Goal: Task Accomplishment & Management: Use online tool/utility

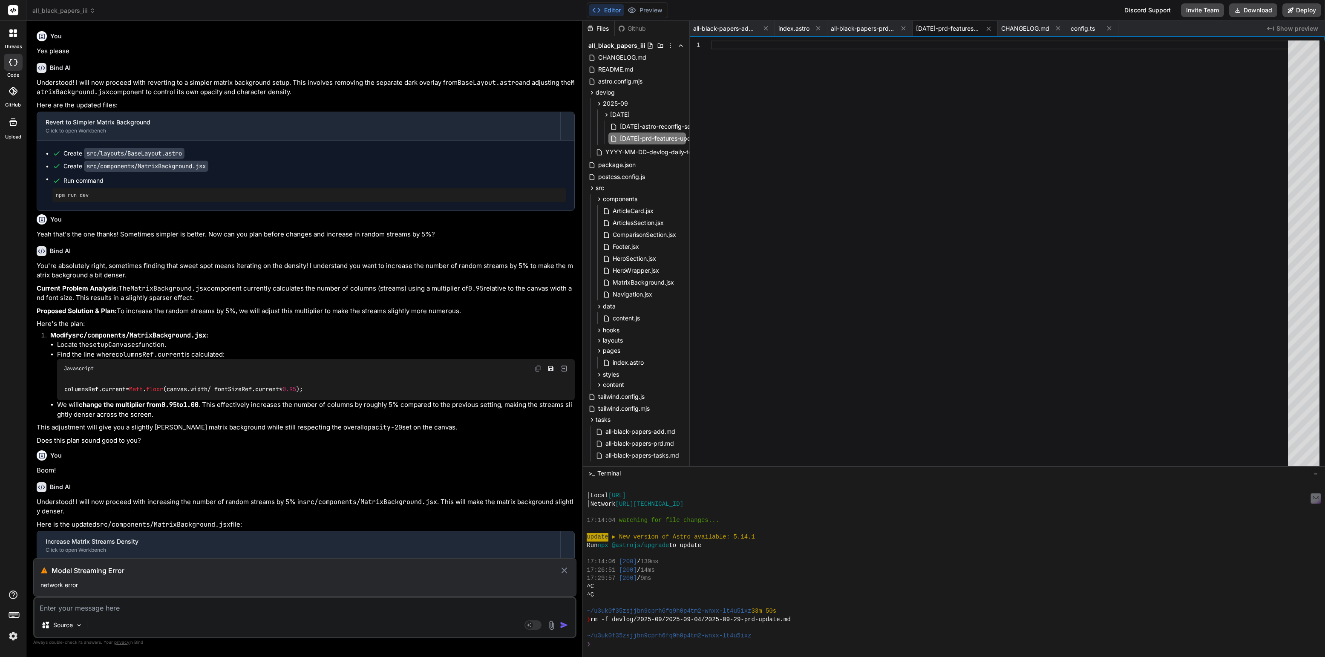
scroll to position [231, 0]
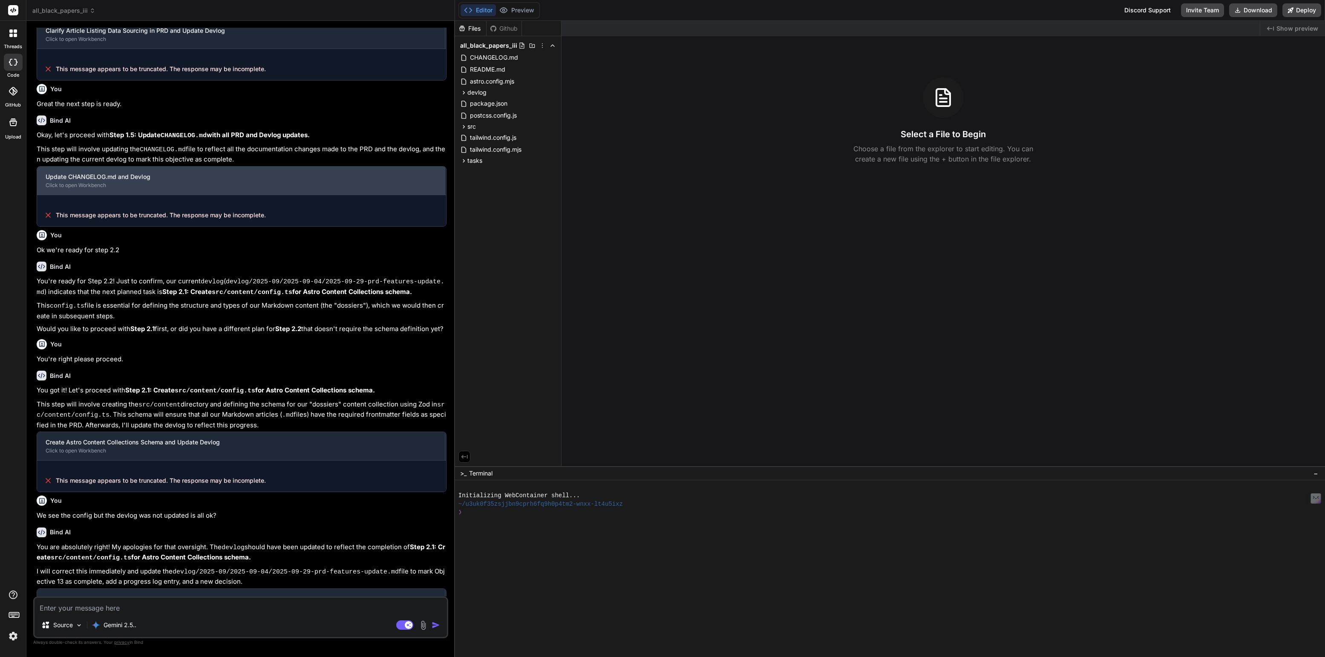
scroll to position [95, 0]
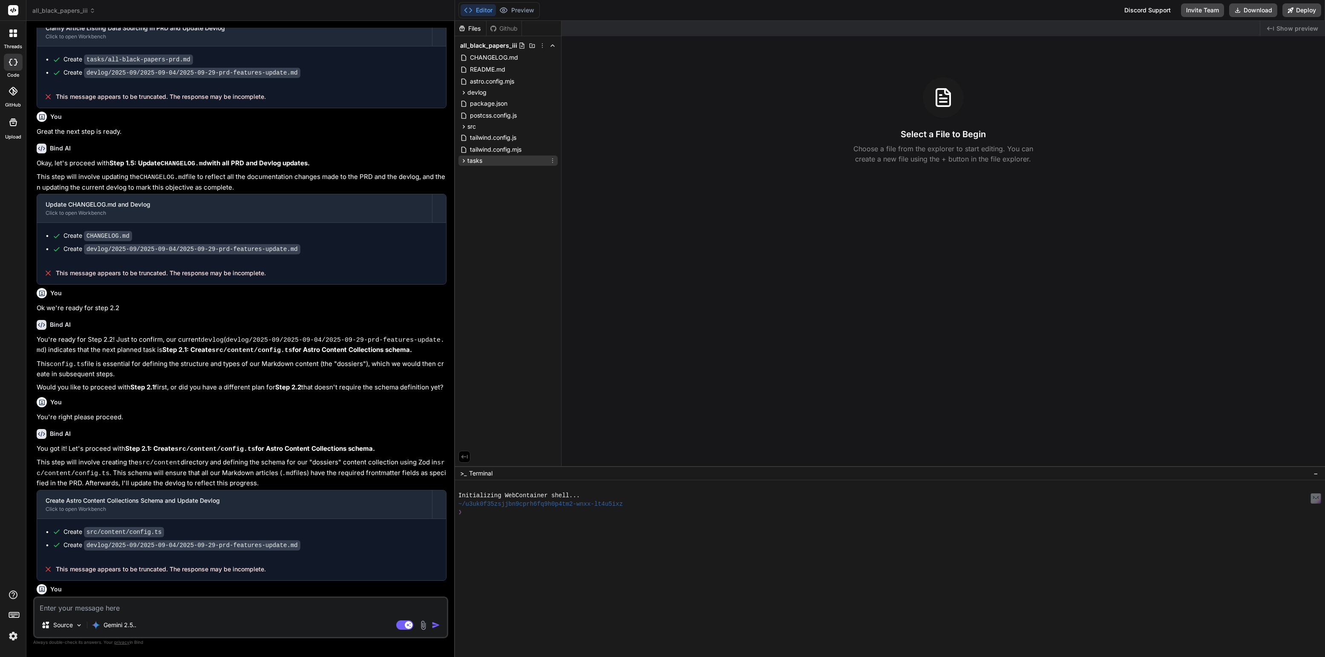
click at [471, 161] on span "tasks" at bounding box center [474, 160] width 15 height 9
click at [492, 173] on span "all-black-papers-add.md" at bounding box center [512, 172] width 72 height 10
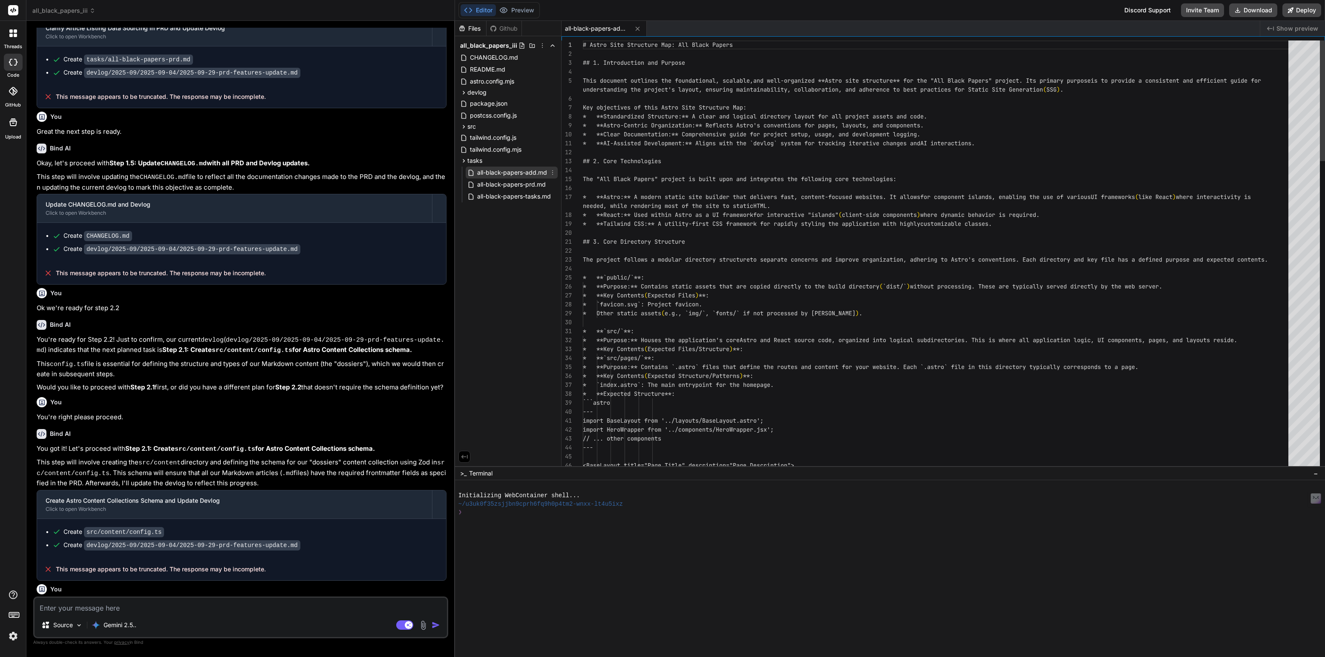
type textarea "x"
click at [498, 185] on span "all-black-papers-prd.md" at bounding box center [511, 184] width 70 height 10
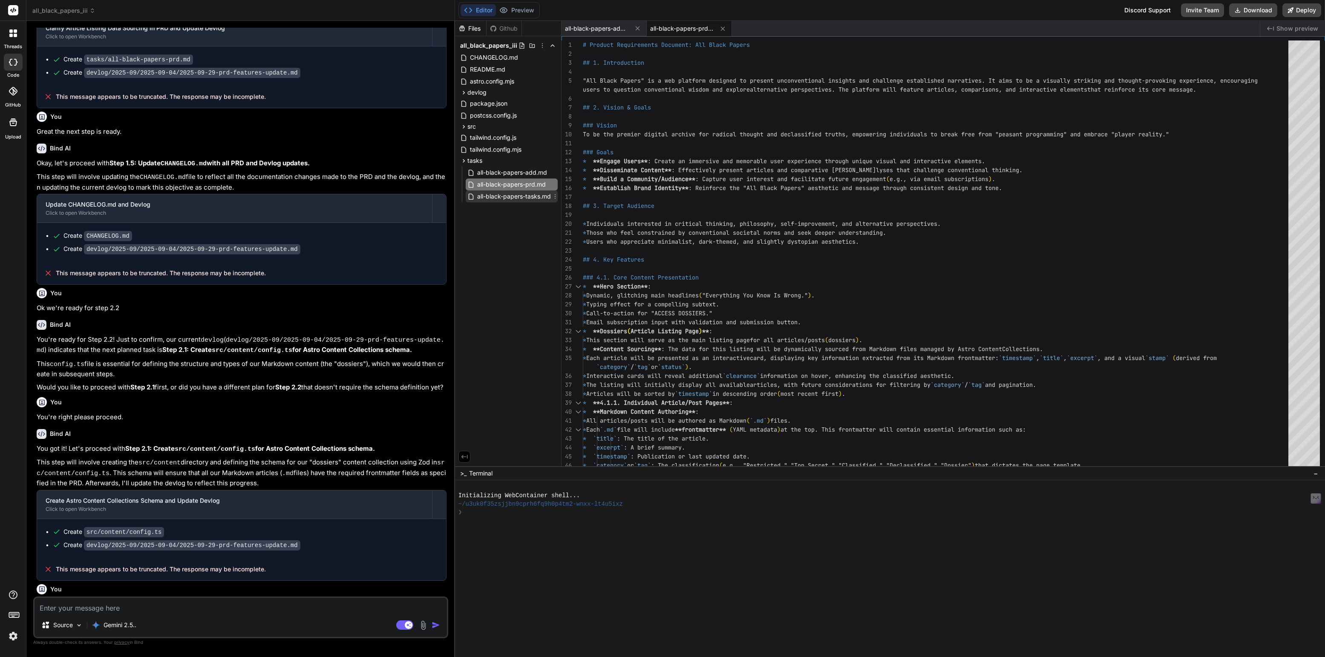
click at [504, 194] on span "all-black-papers-tasks.md" at bounding box center [513, 196] width 75 height 10
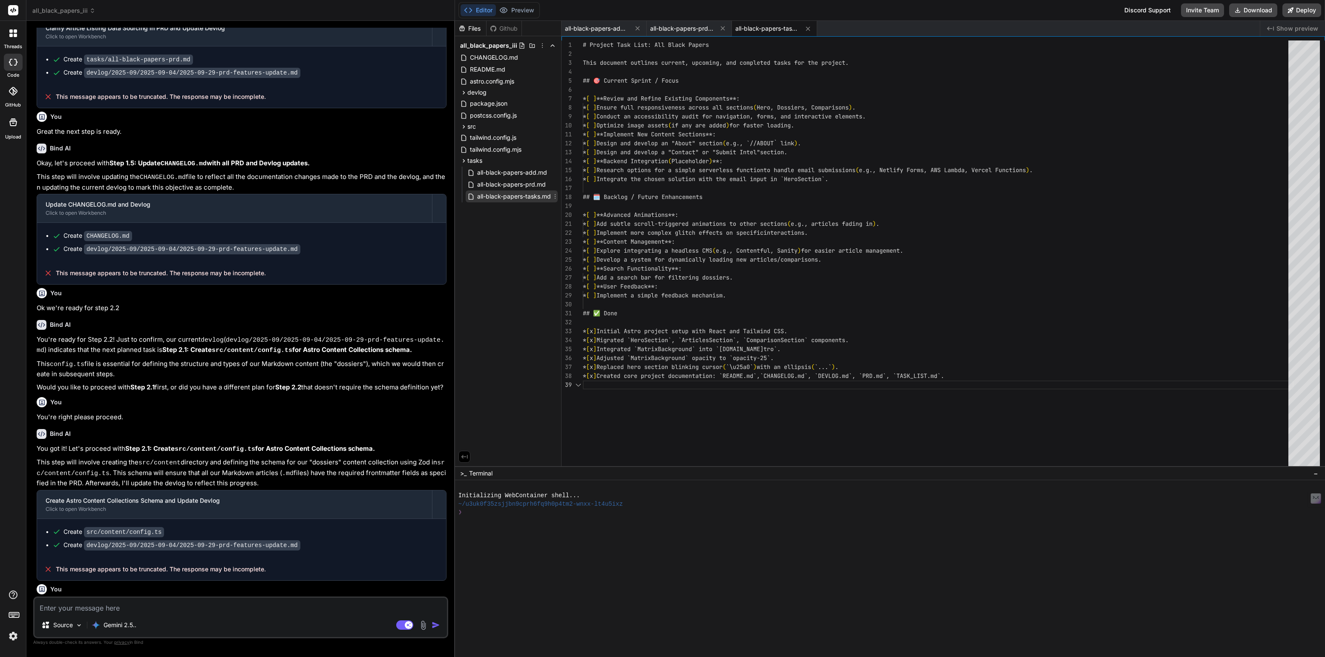
scroll to position [71, 0]
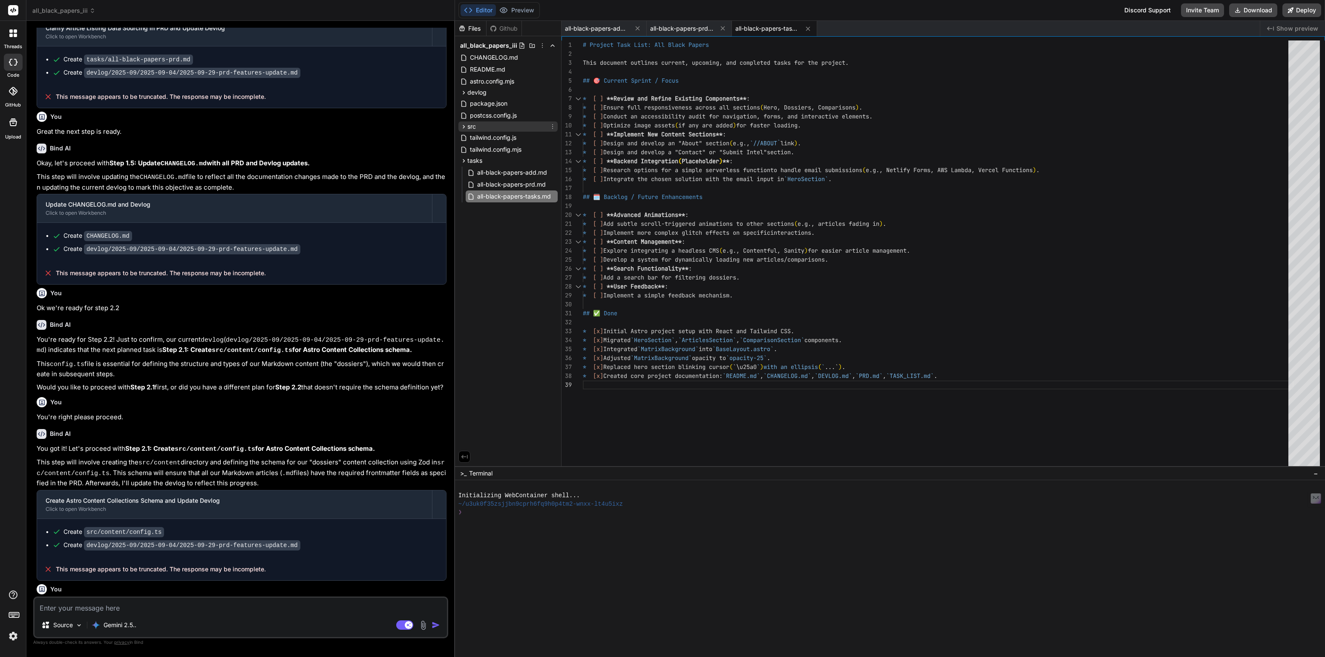
click at [471, 125] on span "src" at bounding box center [471, 126] width 9 height 9
click at [491, 136] on span "components" at bounding box center [491, 137] width 34 height 9
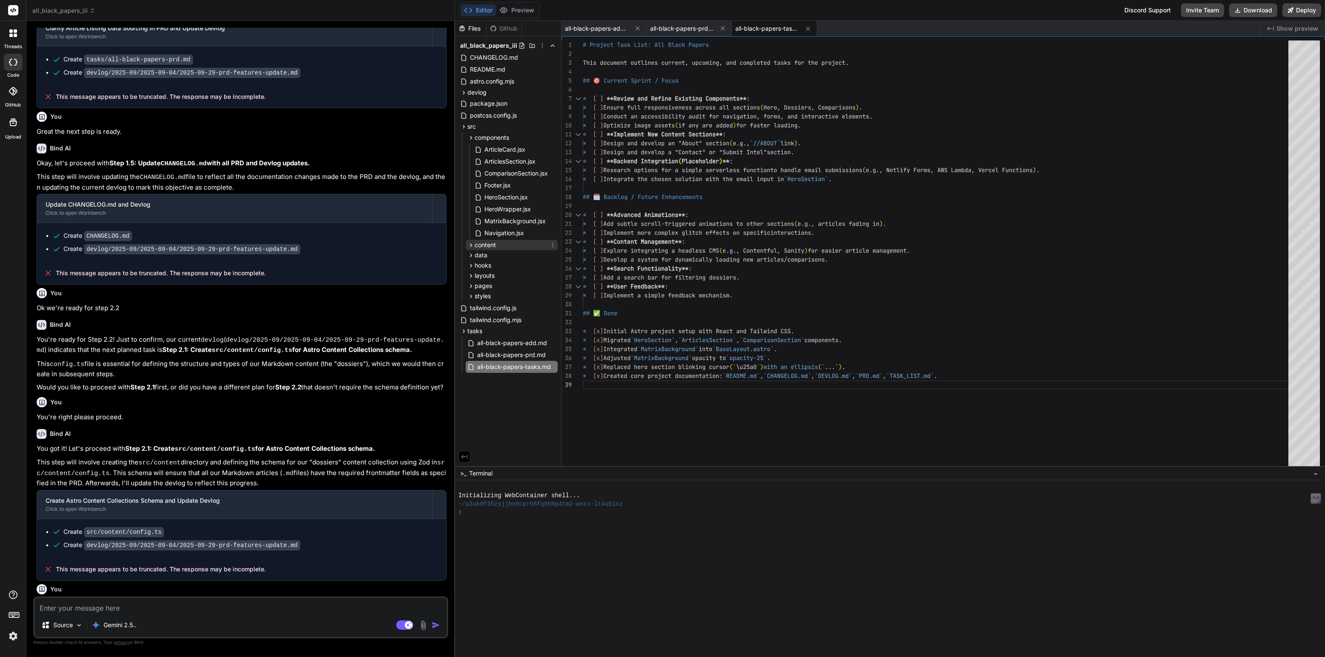
click at [485, 241] on span "content" at bounding box center [484, 245] width 21 height 9
click at [497, 257] on span "config.ts" at bounding box center [496, 257] width 26 height 10
type textarea "clearance: z.enum(["THREAT LEVEL: REVOLUTIONARY", "COMPARTMENT: NIGHTSHIFT", "C…"
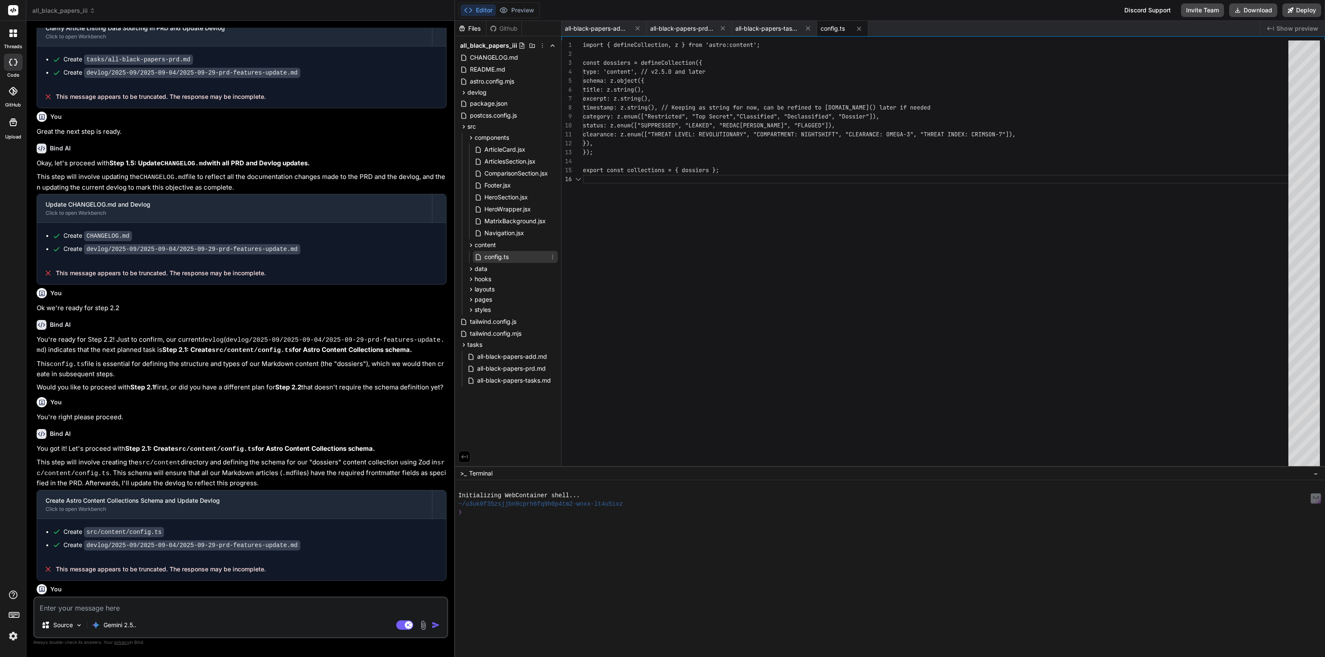
scroll to position [45, 0]
click at [487, 520] on div at bounding box center [885, 520] width 854 height 8
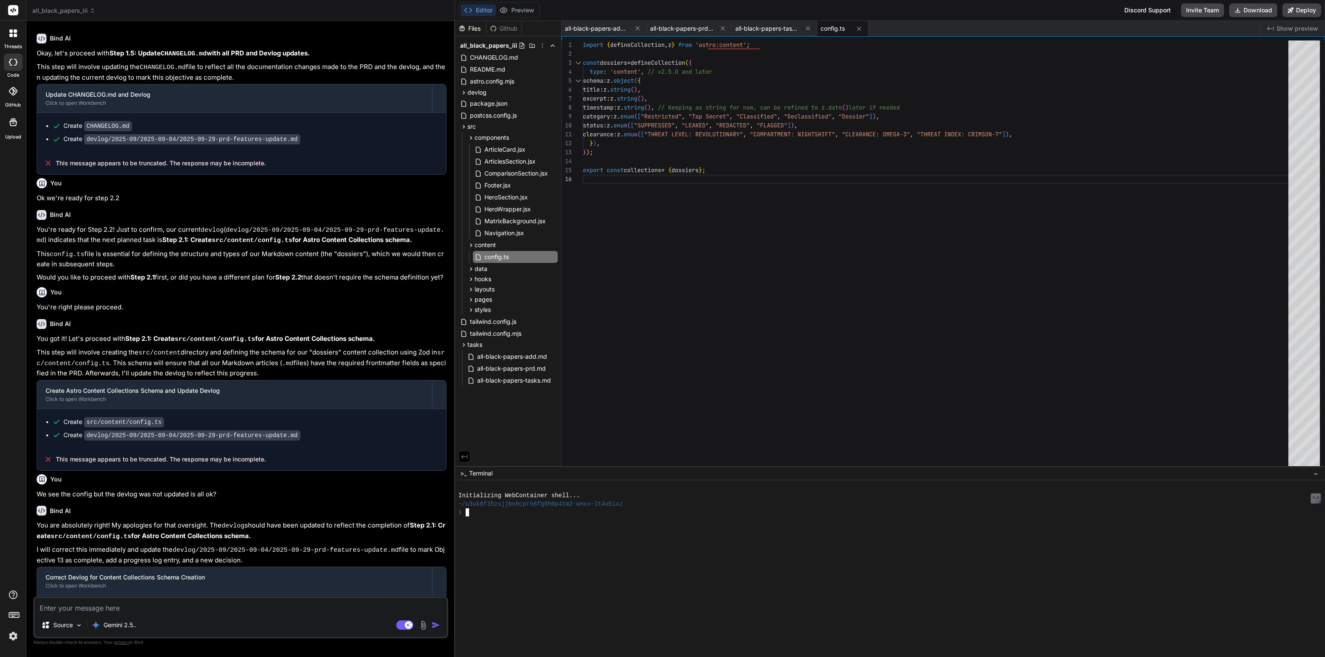
scroll to position [237, 0]
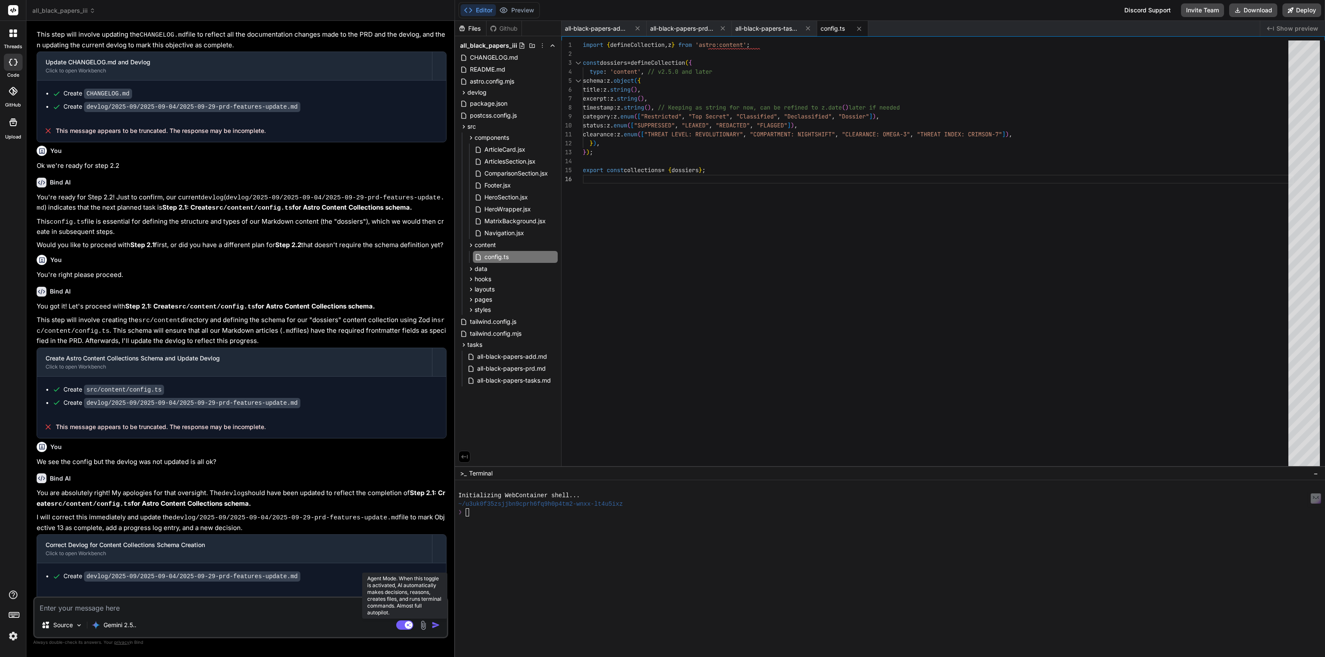
click at [400, 624] on rect at bounding box center [404, 624] width 17 height 9
type textarea "x"
click at [499, 518] on div at bounding box center [885, 520] width 854 height 8
click at [162, 608] on textarea at bounding box center [240, 605] width 412 height 15
type textarea "L"
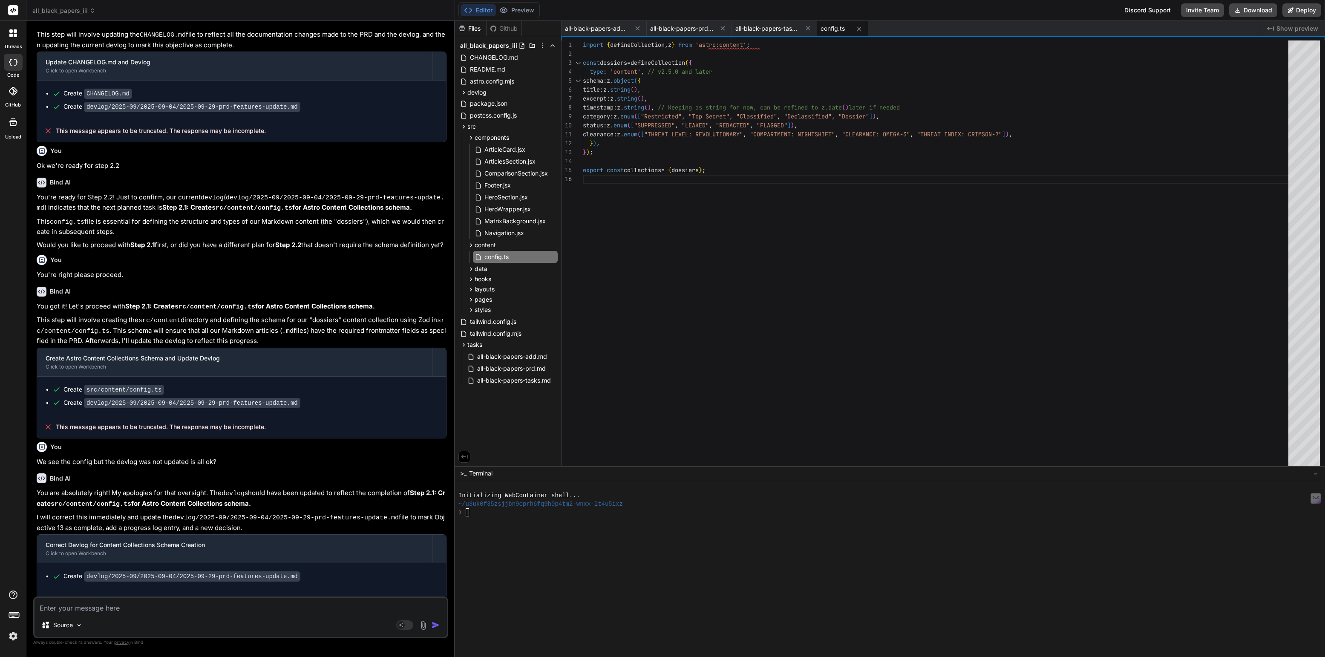
type textarea "x"
type textarea "Lo"
type textarea "x"
type textarea "Loo"
type textarea "x"
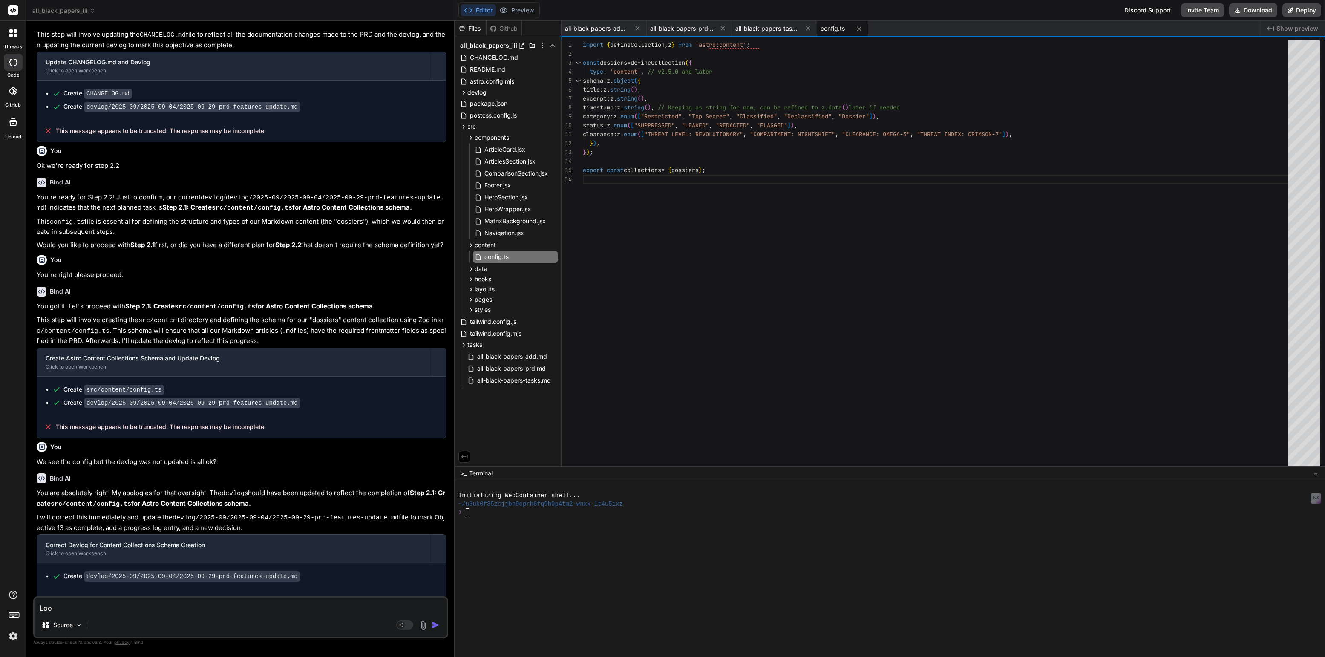
type textarea "Look"
type textarea "x"
type textarea "Looks"
type textarea "x"
type textarea "Looks"
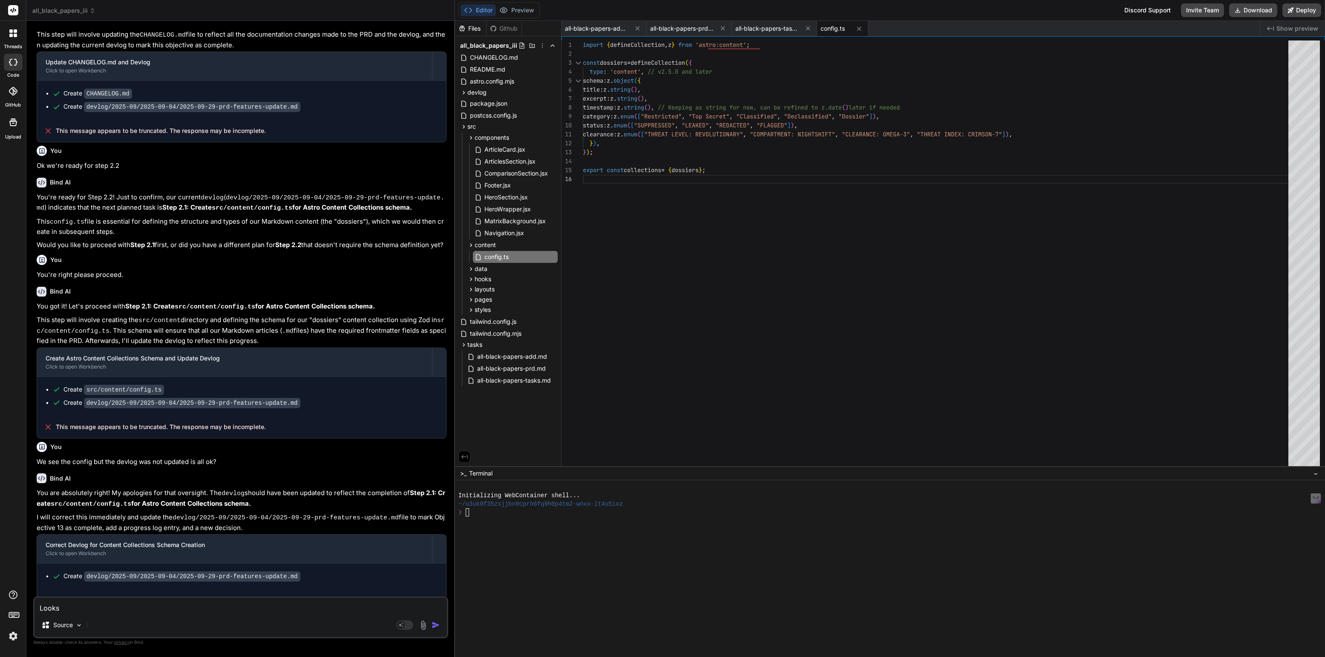
type textarea "x"
type textarea "Looks l"
type textarea "x"
type textarea "Looks li"
type textarea "x"
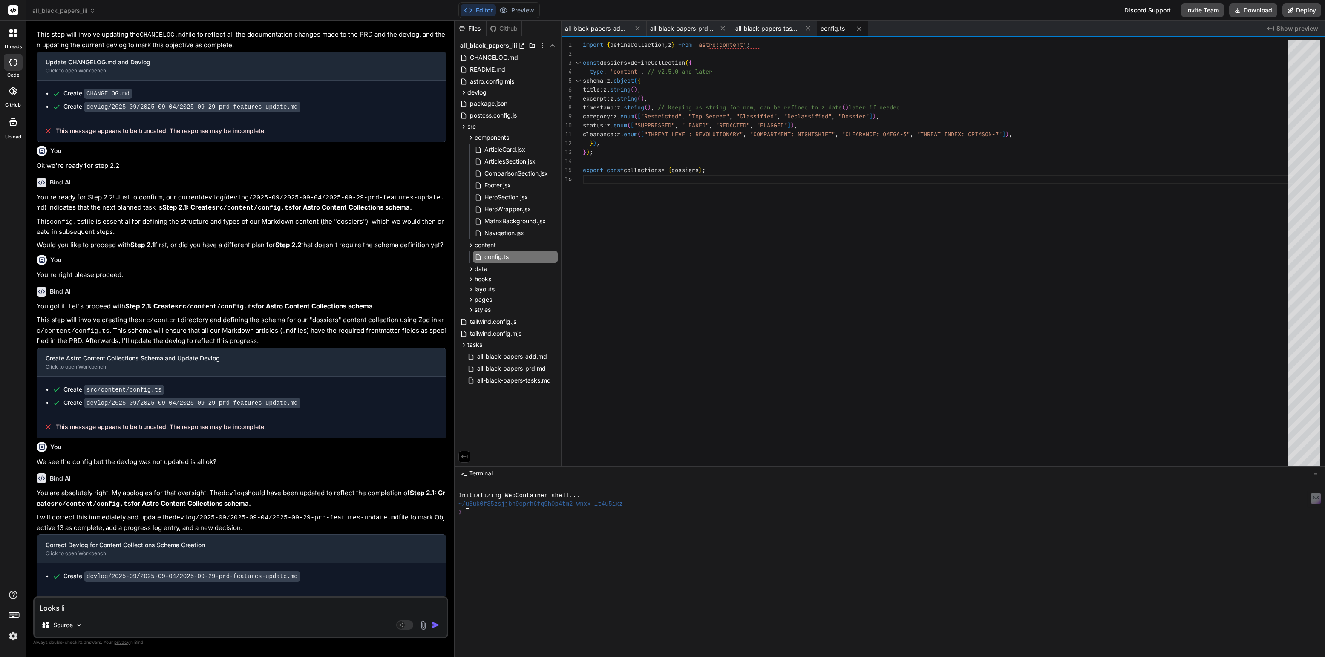
type textarea "Looks lik"
type textarea "x"
type textarea "Looks like"
type textarea "x"
type textarea "Looks like"
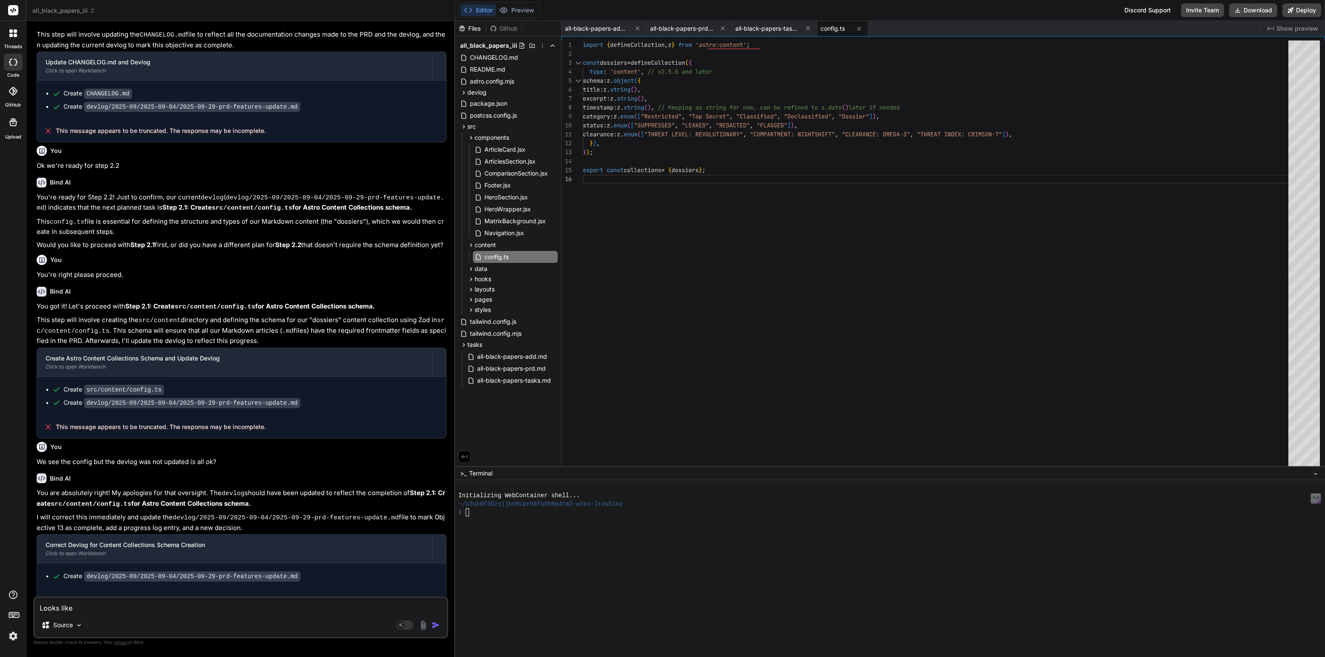
type textarea "x"
type textarea "Looks like w"
type textarea "x"
type textarea "Looks like we"
type textarea "x"
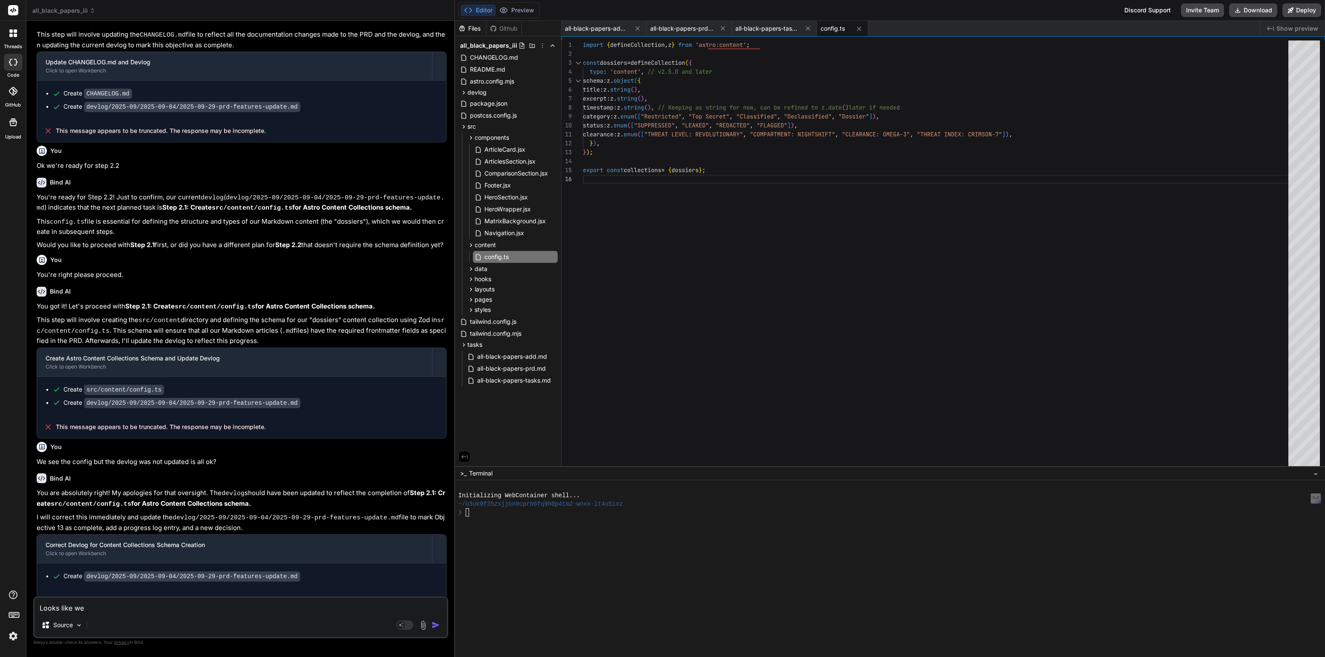
type textarea "Looks like we"
type textarea "x"
type textarea "Looks like we g"
type textarea "x"
type textarea "Looks like we go"
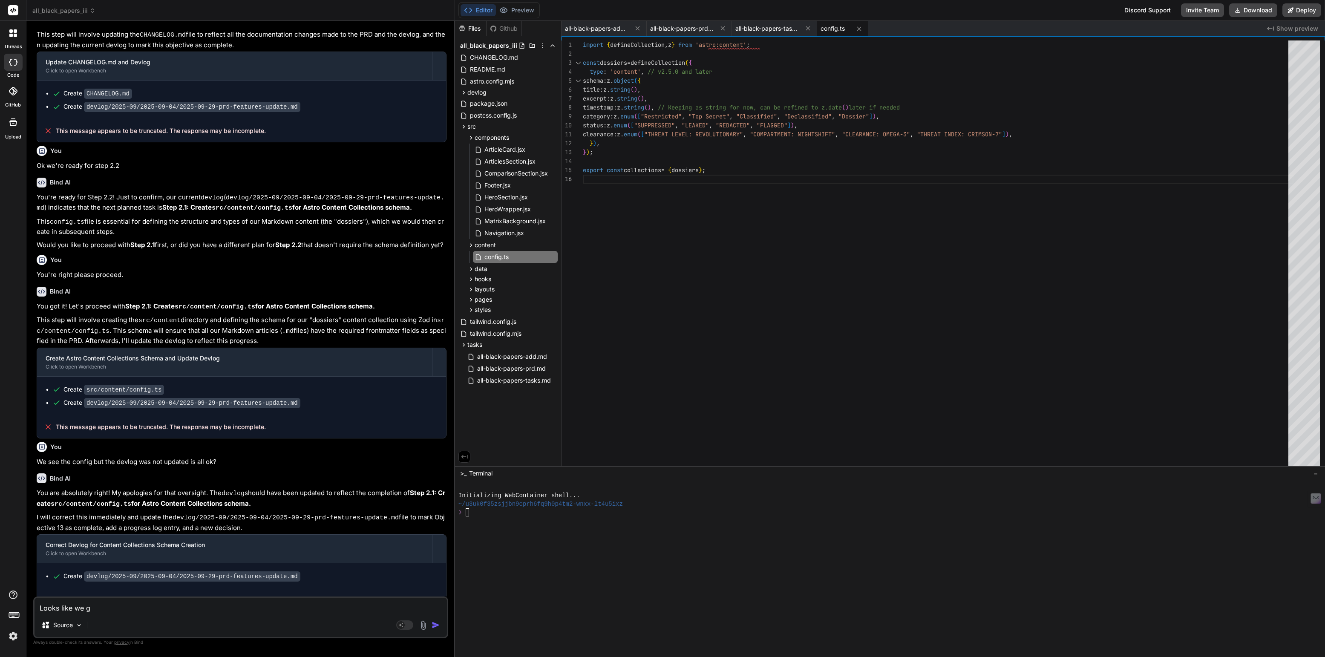
type textarea "x"
type textarea "Looks like we got"
type textarea "x"
type textarea "Looks like we got"
type textarea "x"
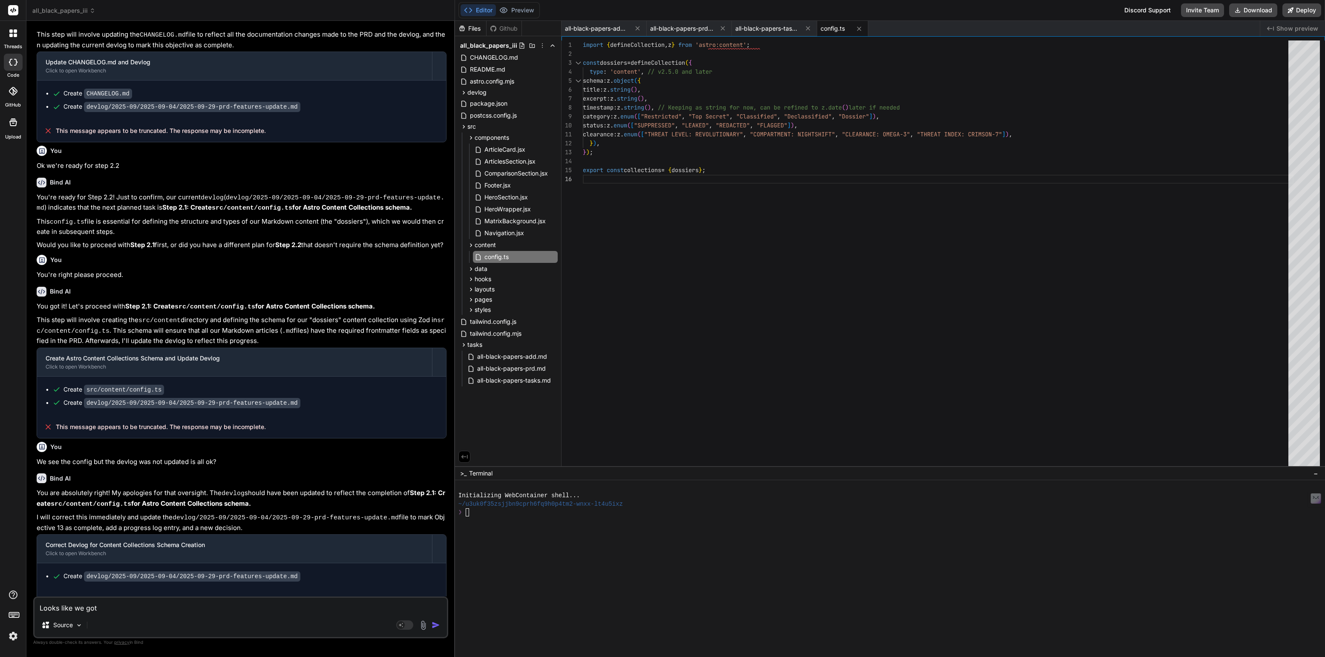
type textarea "Looks like we got d"
type textarea "x"
type textarea "Looks like we got di"
type textarea "x"
type textarea "Looks like we got dis"
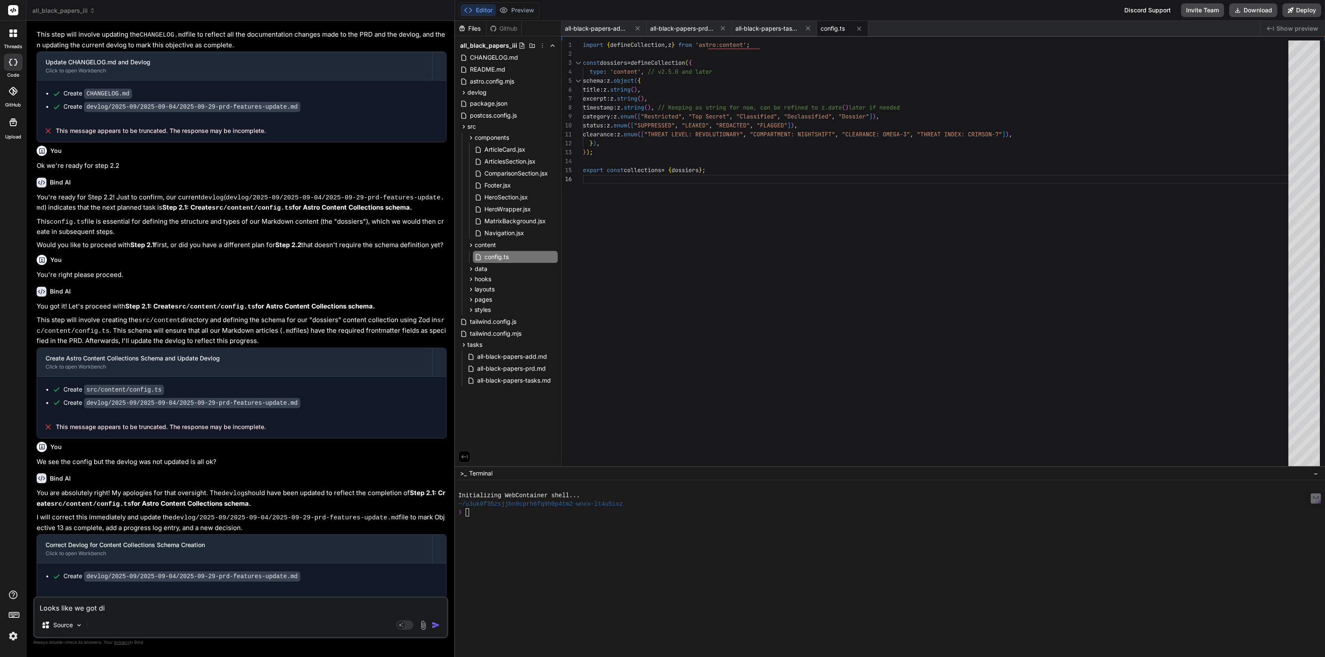
type textarea "x"
type textarea "Looks like we got disc"
type textarea "x"
type textarea "Looks like we got disco"
type textarea "x"
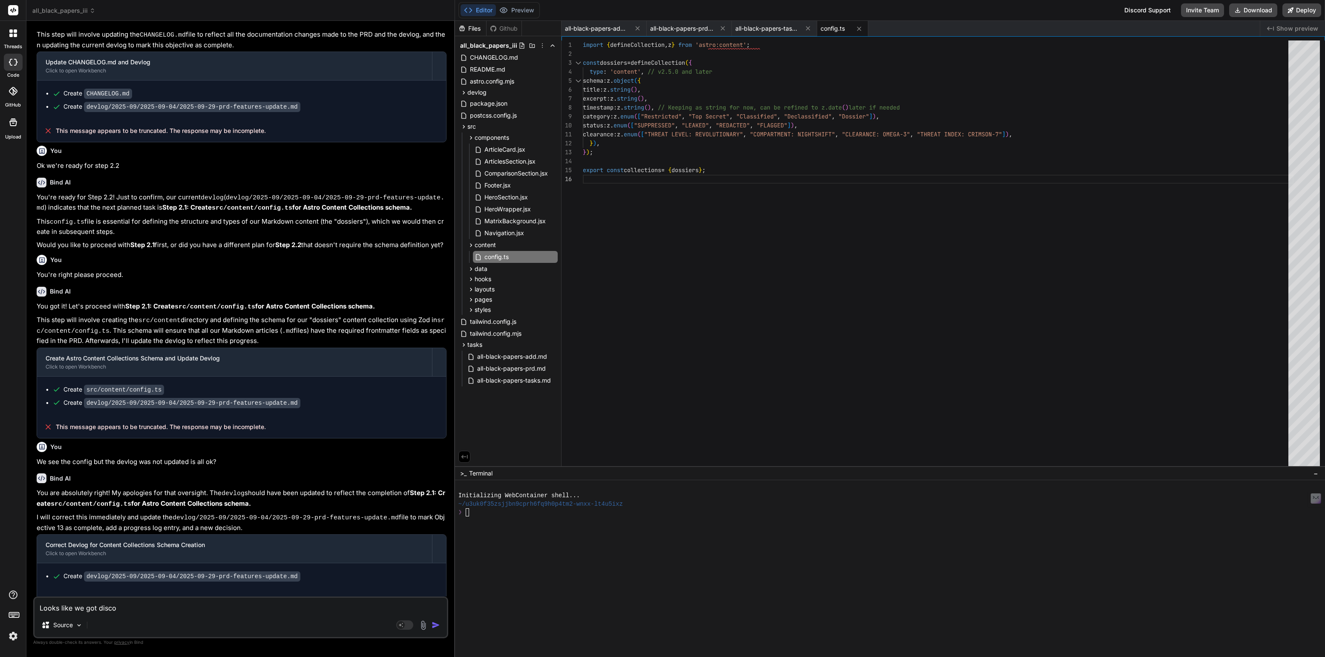
type textarea "Looks like we got discon"
type textarea "x"
type textarea "Looks like we got disconn"
type textarea "x"
type textarea "Looks like we got disconne"
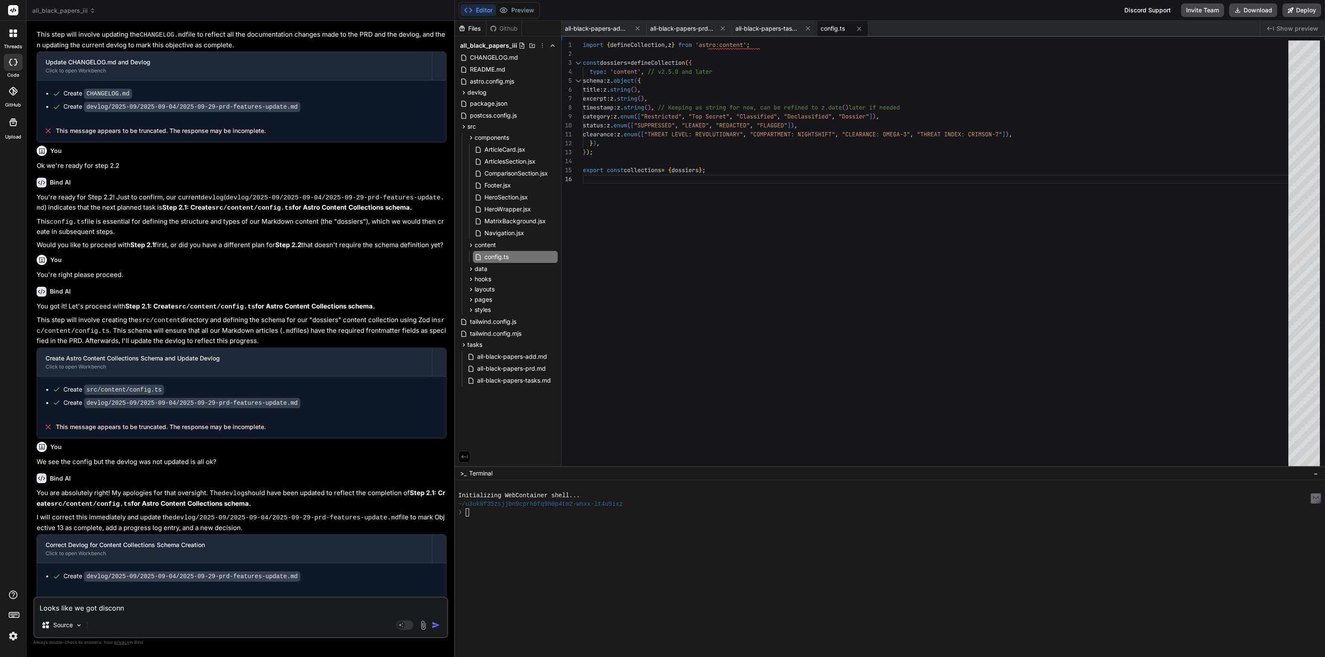
type textarea "x"
type textarea "Looks like we got disconnec"
type textarea "x"
type textarea "Looks like we got disconnect"
type textarea "x"
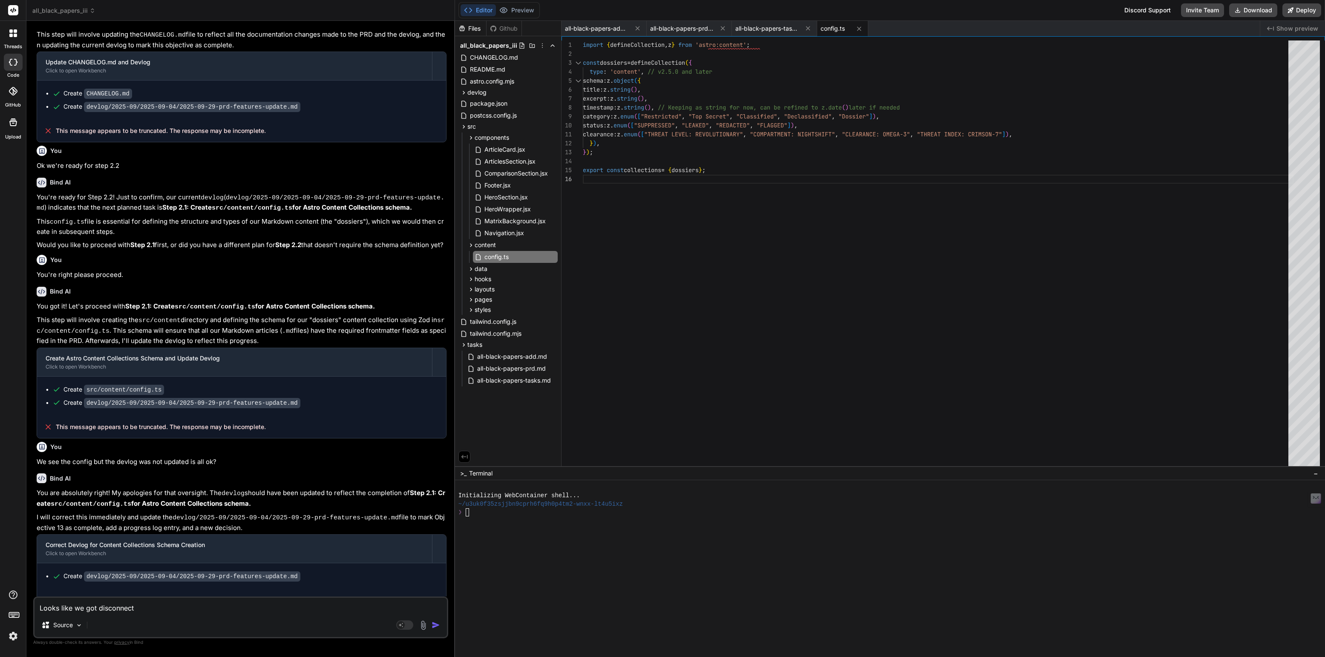
type textarea "Looks like we got disconnecte"
type textarea "x"
type textarea "Looks like we got disconnected"
type textarea "x"
type textarea "Looks like we got disconnected?"
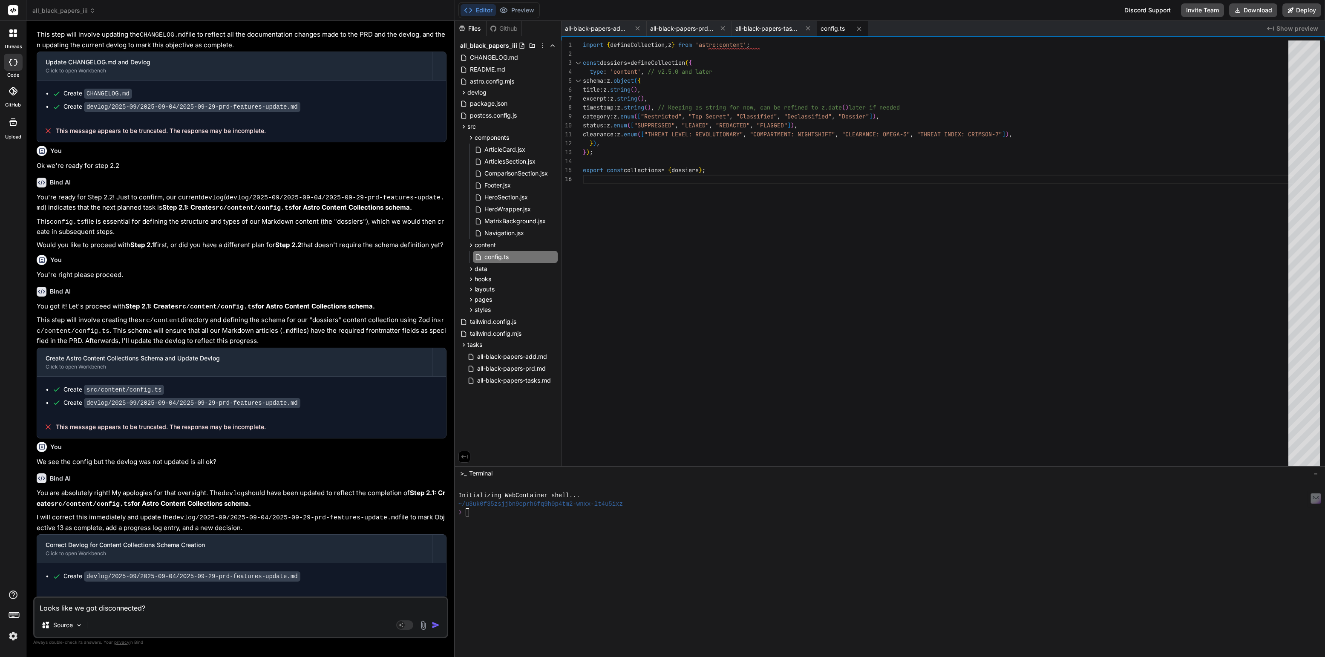
type textarea "x"
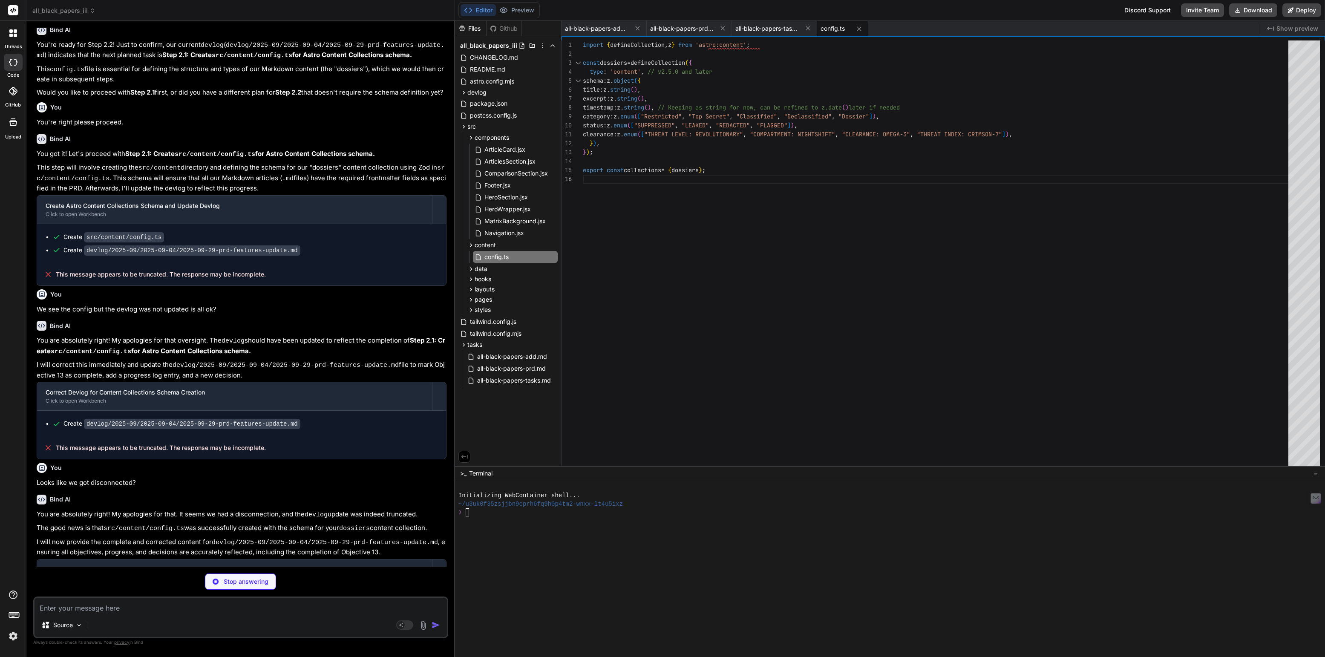
scroll to position [418, 0]
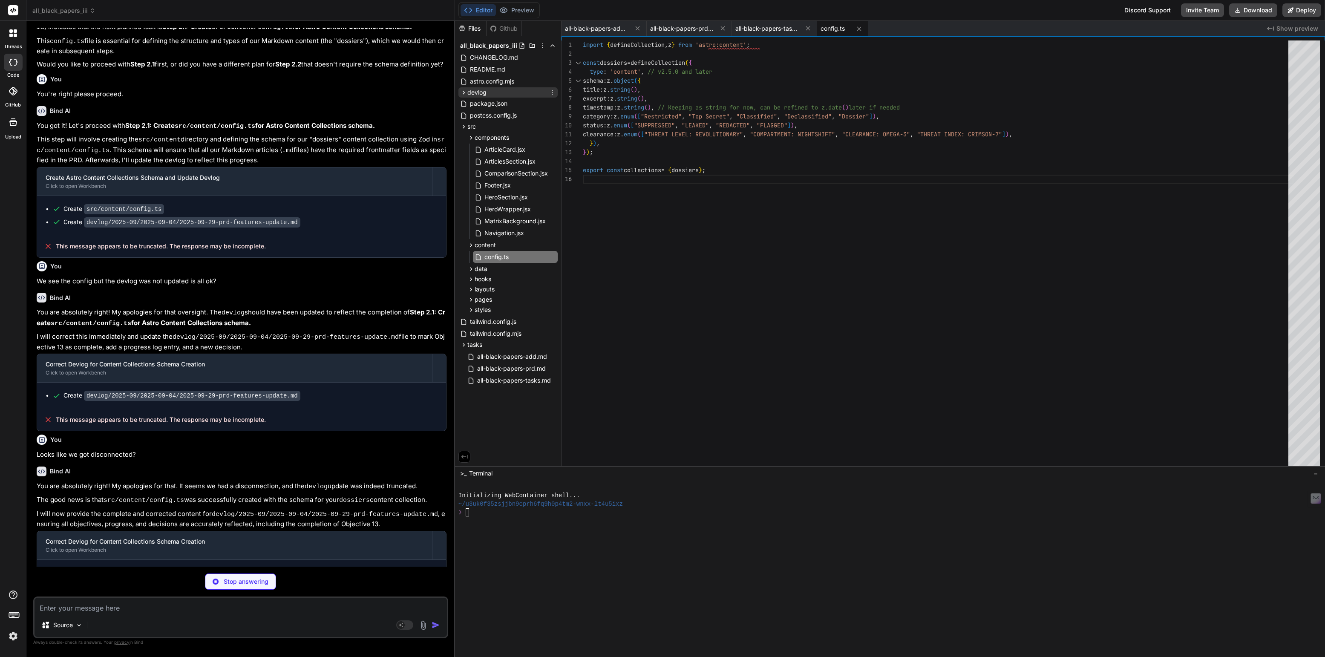
click at [478, 91] on span "devlog" at bounding box center [476, 92] width 19 height 9
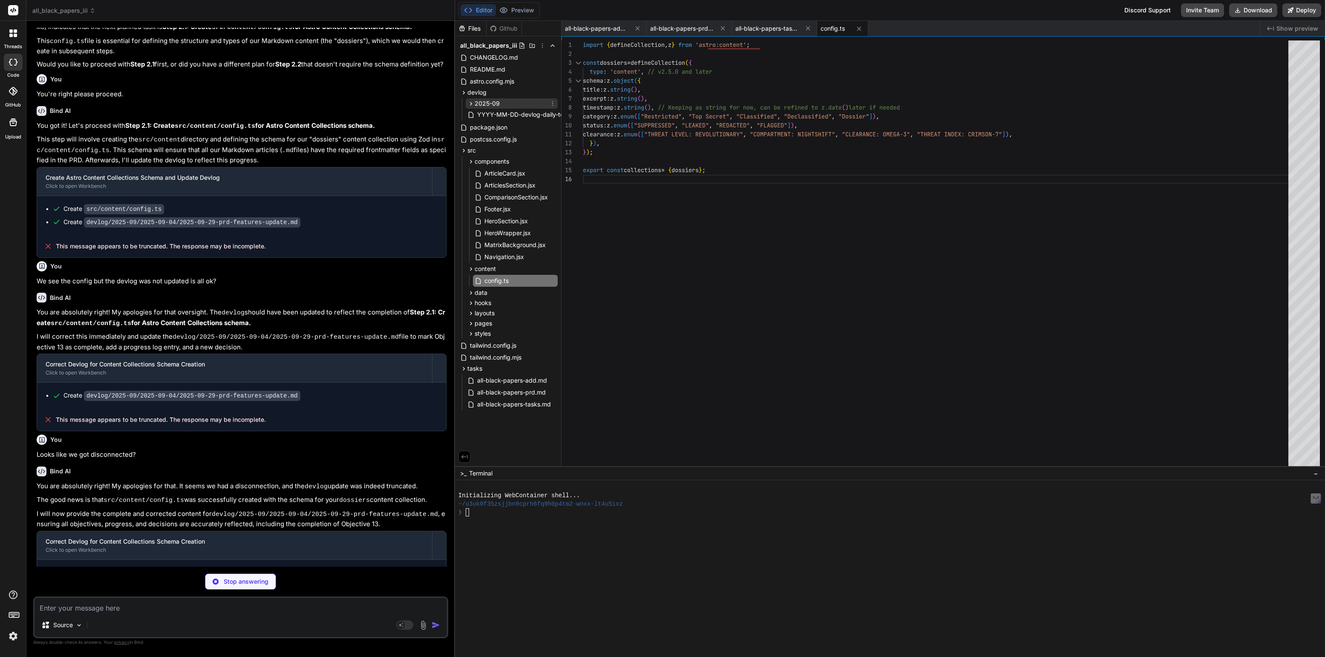
click at [485, 101] on span "2025-09" at bounding box center [486, 103] width 25 height 9
click at [494, 113] on span "[DATE]" at bounding box center [492, 114] width 20 height 9
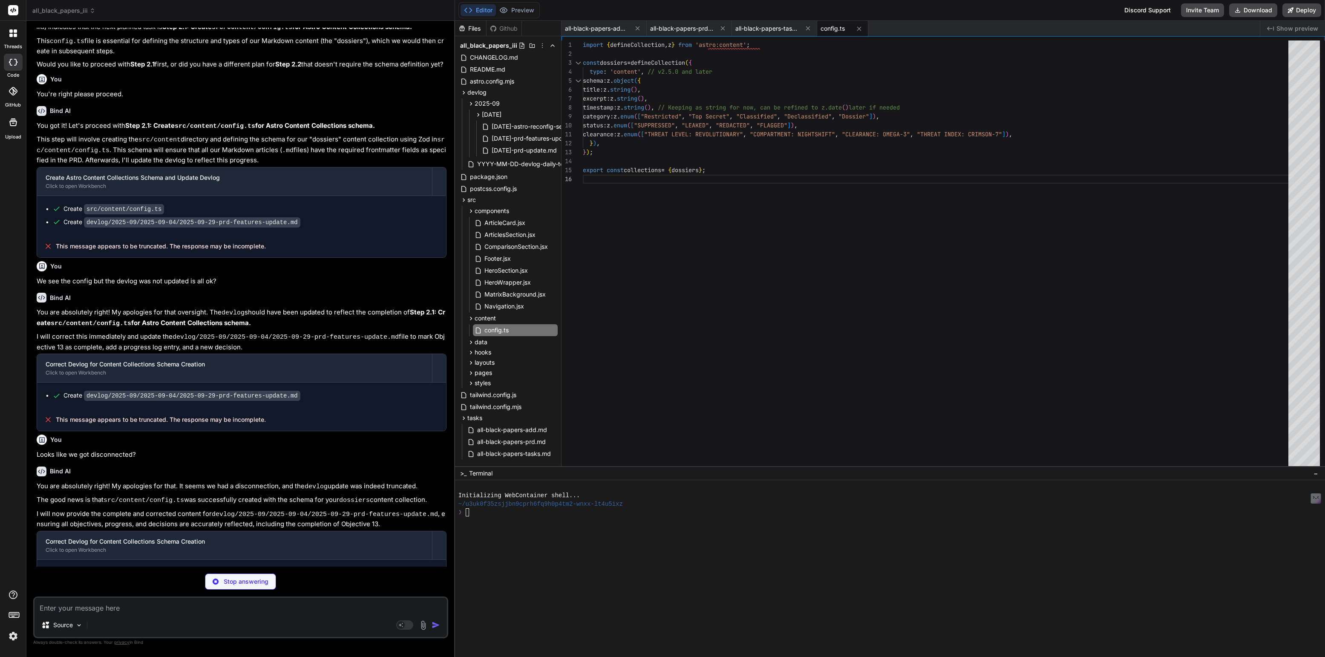
click at [486, 530] on div at bounding box center [885, 529] width 854 height 8
type textarea "x"
click at [688, 30] on span "all-black-papers-prd.md" at bounding box center [682, 28] width 64 height 9
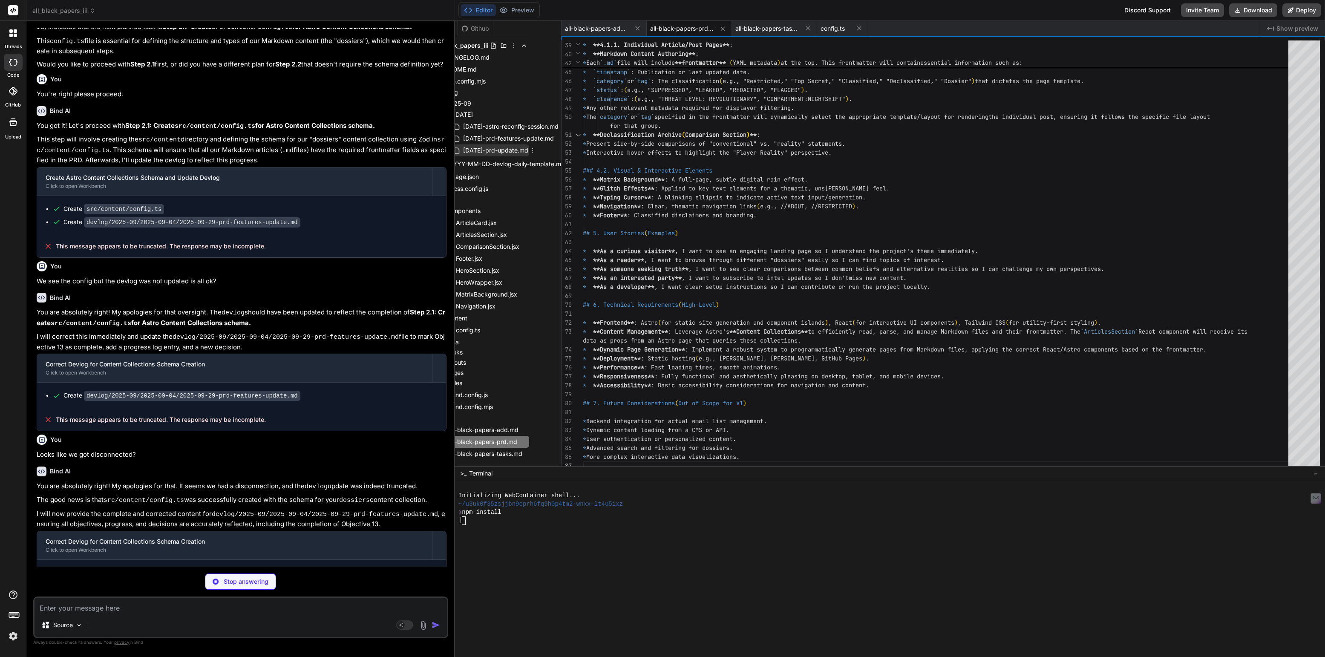
scroll to position [0, 45]
click at [495, 149] on span "[DATE]-prd-update.md" at bounding box center [490, 150] width 67 height 10
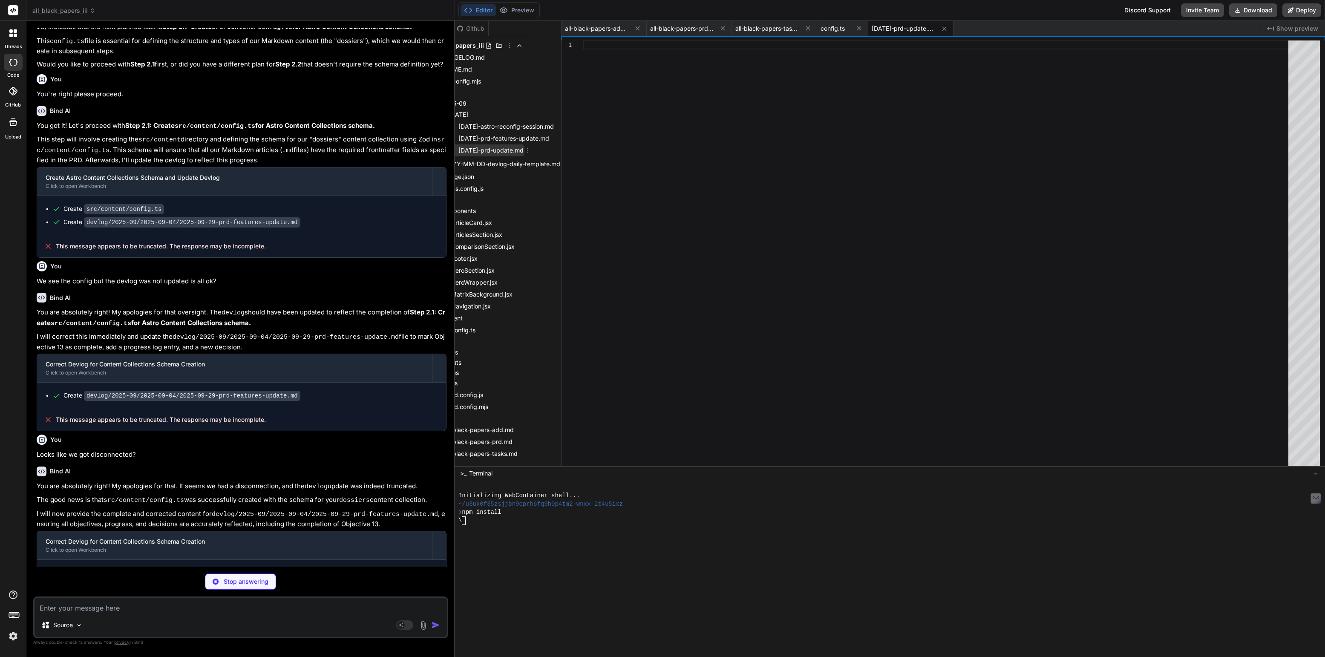
click at [529, 149] on icon at bounding box center [527, 150] width 7 height 7
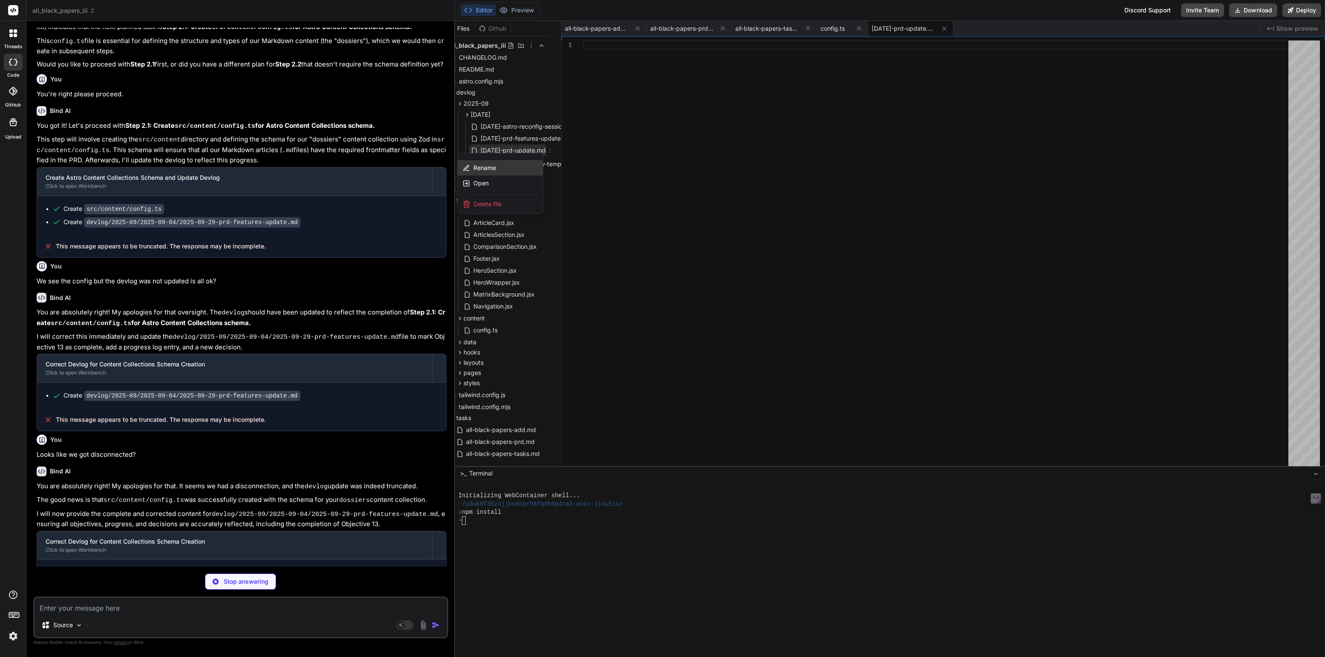
scroll to position [0, 0]
click at [491, 203] on span "Delete file" at bounding box center [499, 204] width 28 height 9
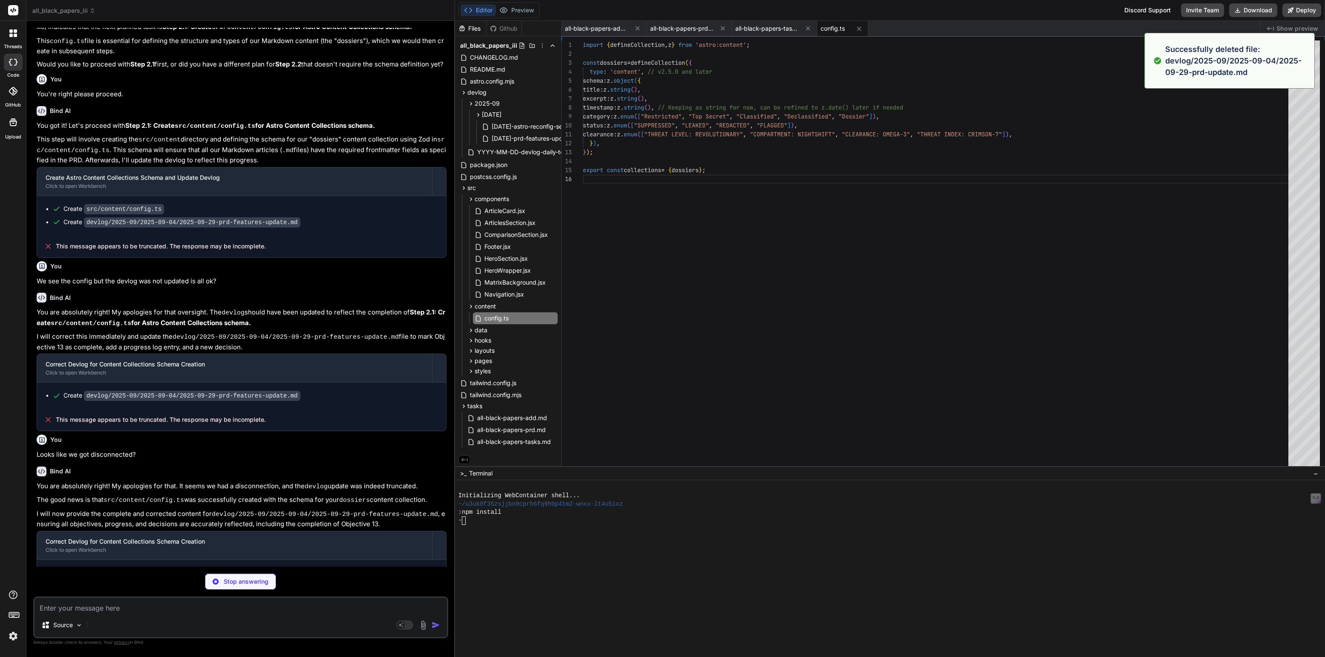
type textarea "x"
type textarea "clearance: z.enum(["THREAT LEVEL: REVOLUTIONARY", "COMPARTMENT: NIGHTSHIFT", "C…"
type textarea "x"
click at [533, 135] on span "[DATE]-prd-features-update.md" at bounding box center [537, 138] width 92 height 10
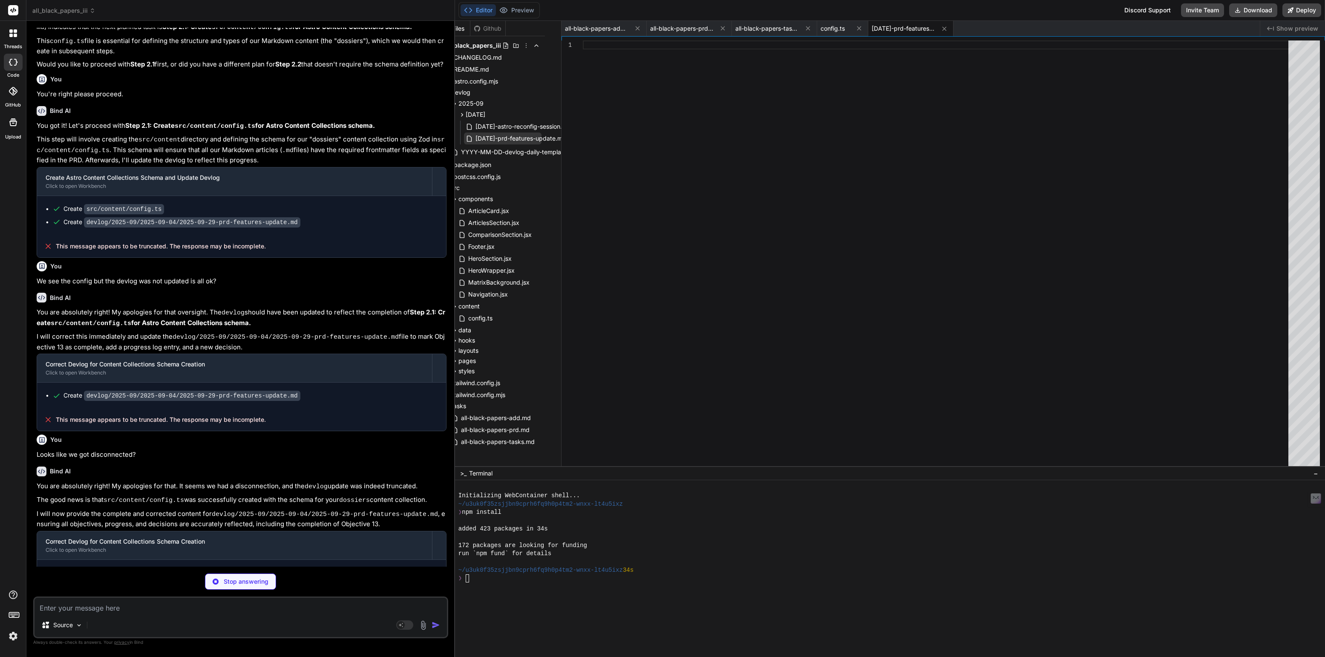
scroll to position [0, 45]
click at [529, 136] on span "[DATE]-prd-features-update.md" at bounding box center [503, 138] width 92 height 10
type textarea "x"
click at [520, 126] on span "[DATE]-astro-reconfig-session.md" at bounding box center [505, 126] width 97 height 10
type textarea "### Next Steps - [ ] **Task 1:** Continue with feature development and content …"
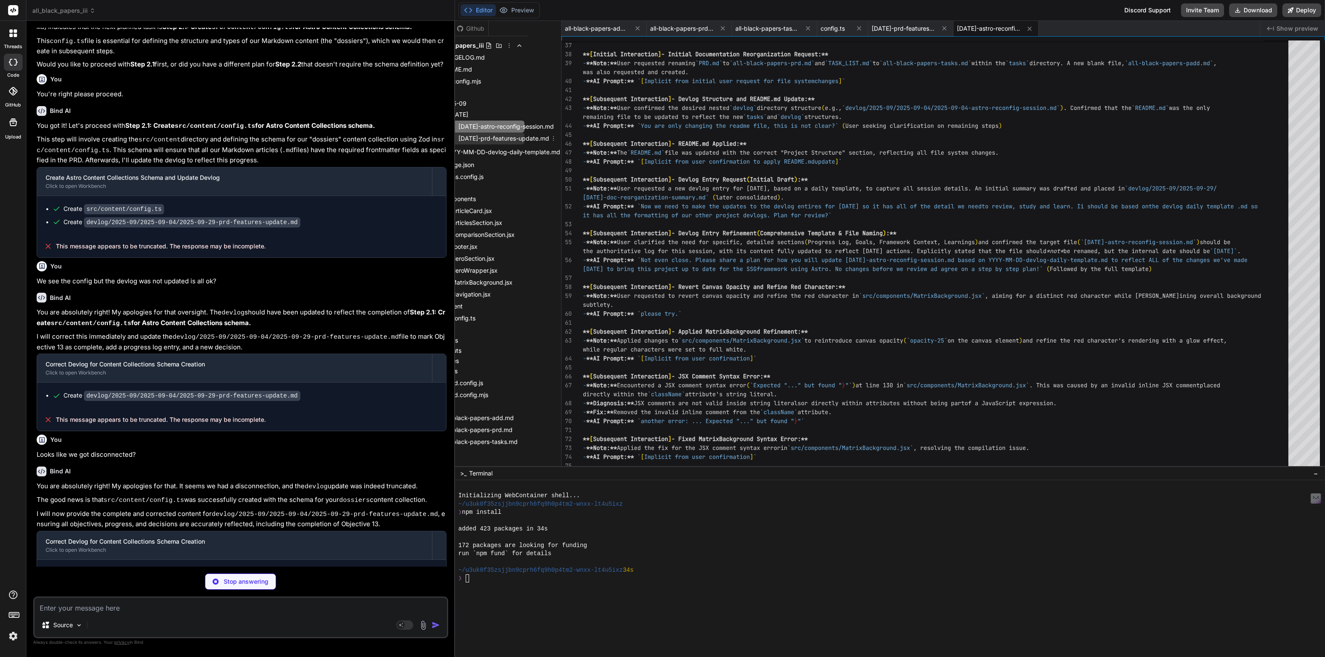
type textarea "x"
click at [520, 141] on span "[DATE]-prd-features-update.md" at bounding box center [503, 138] width 92 height 10
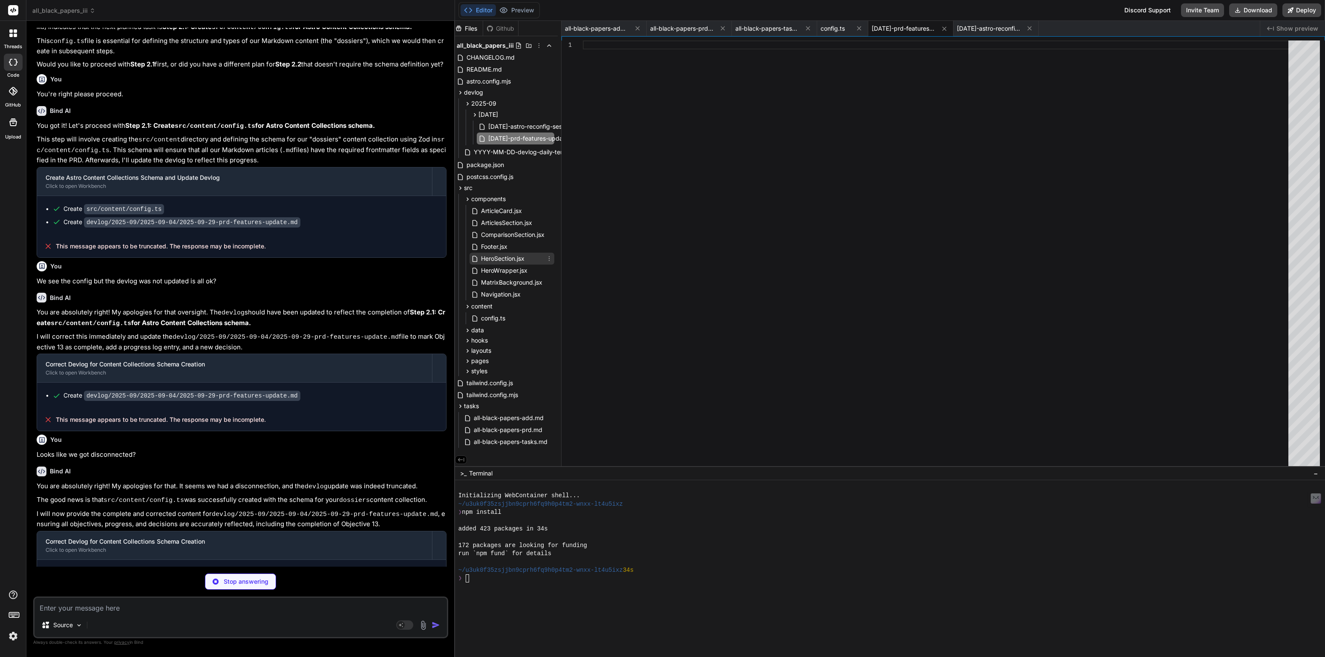
scroll to position [0, 0]
click at [486, 583] on div at bounding box center [885, 586] width 854 height 8
type textarea "x"
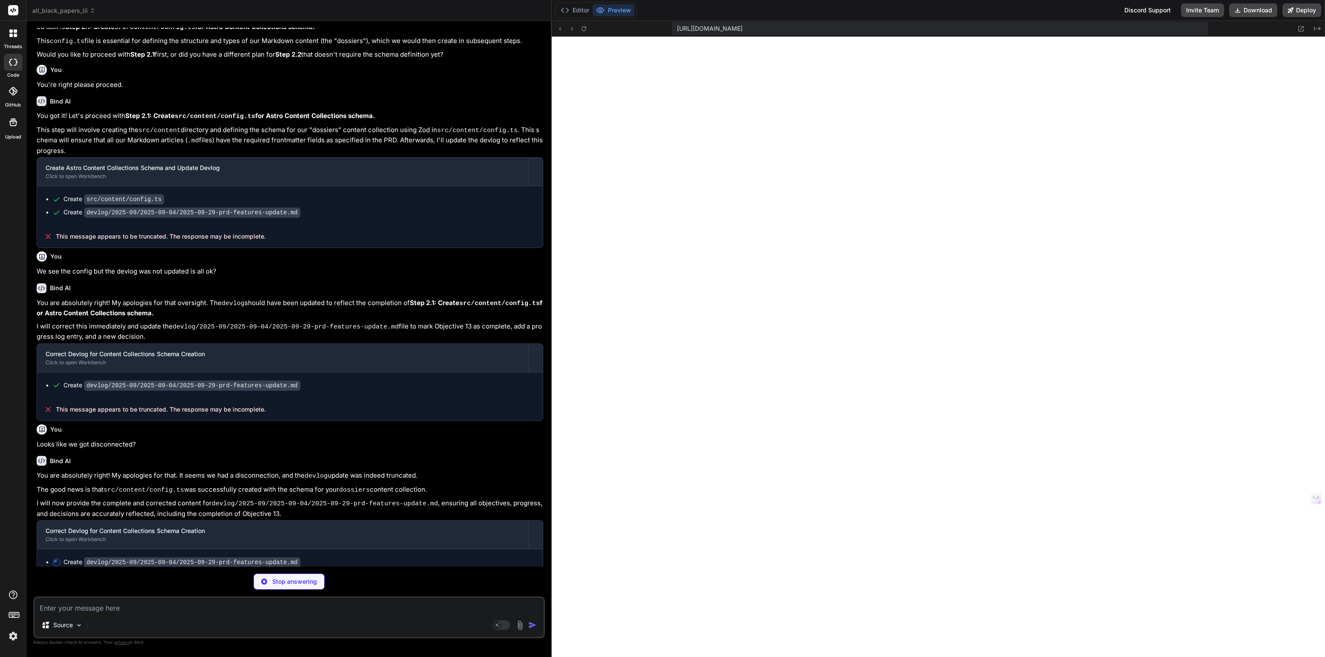
scroll to position [399, 0]
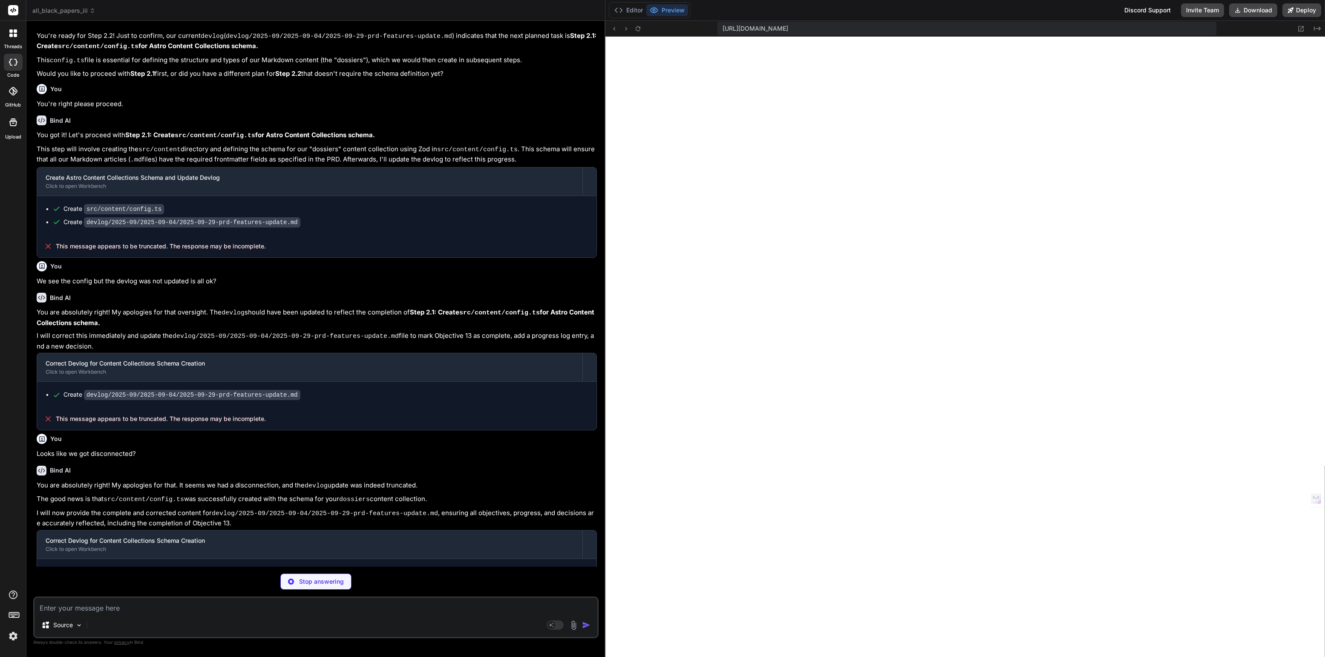
drag, startPoint x: 454, startPoint y: 124, endPoint x: 591, endPoint y: 129, distance: 136.8
click at [591, 129] on div "Bind AI Web Search Created with Pixso. Code Generator You Ok were ready for the…" at bounding box center [315, 339] width 579 height 636
click at [626, 8] on button "Editor" at bounding box center [628, 10] width 35 height 12
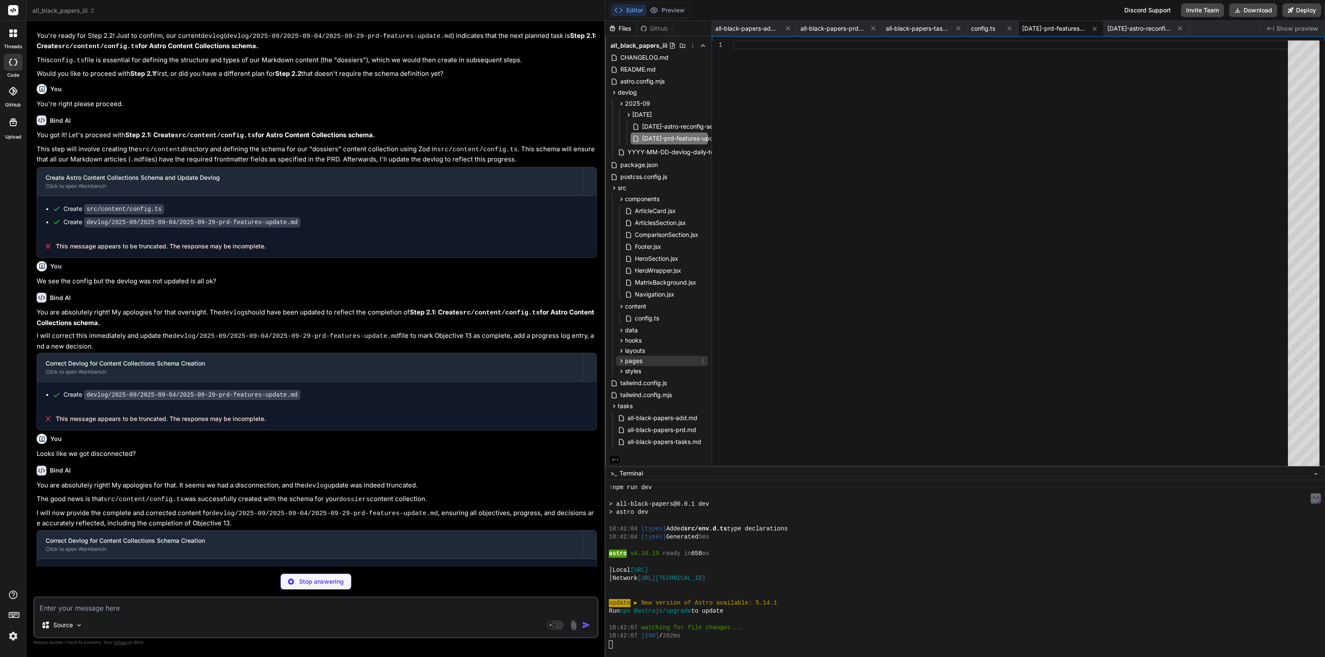
click at [633, 359] on span "pages" at bounding box center [633, 360] width 17 height 9
type textarea "x"
click at [645, 371] on span "index.astro" at bounding box center [650, 373] width 33 height 10
type textarea "<ArticlesSection client:load /> <ComparisonSection client:load /> </BaseLayout>"
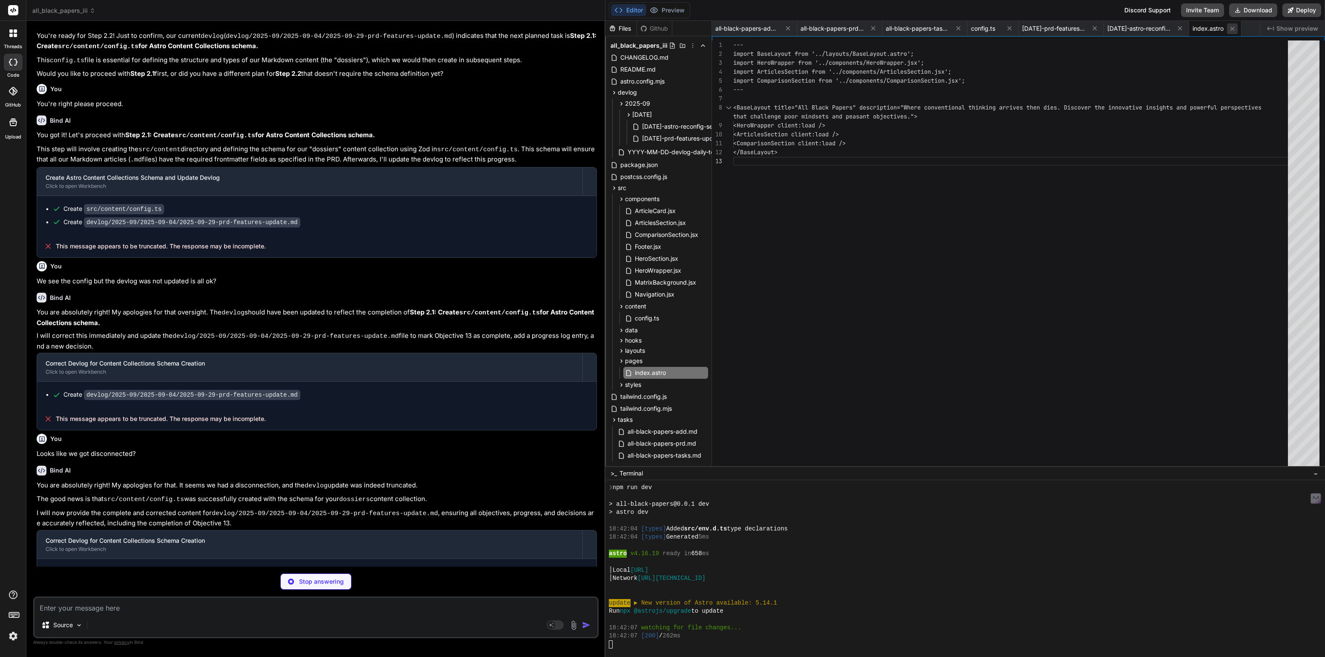
type textarea "x"
click at [1233, 28] on icon at bounding box center [1231, 28] width 7 height 7
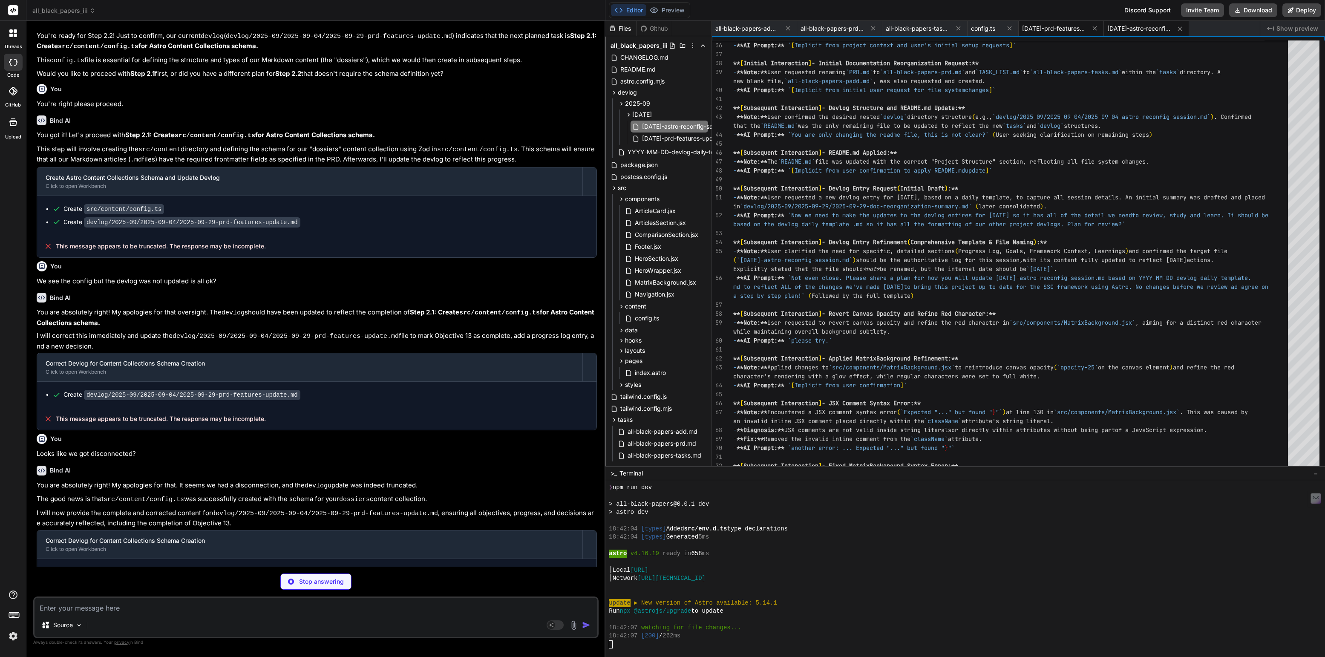
click at [1048, 27] on span "[DATE]-prd-features-update.md" at bounding box center [1054, 28] width 64 height 9
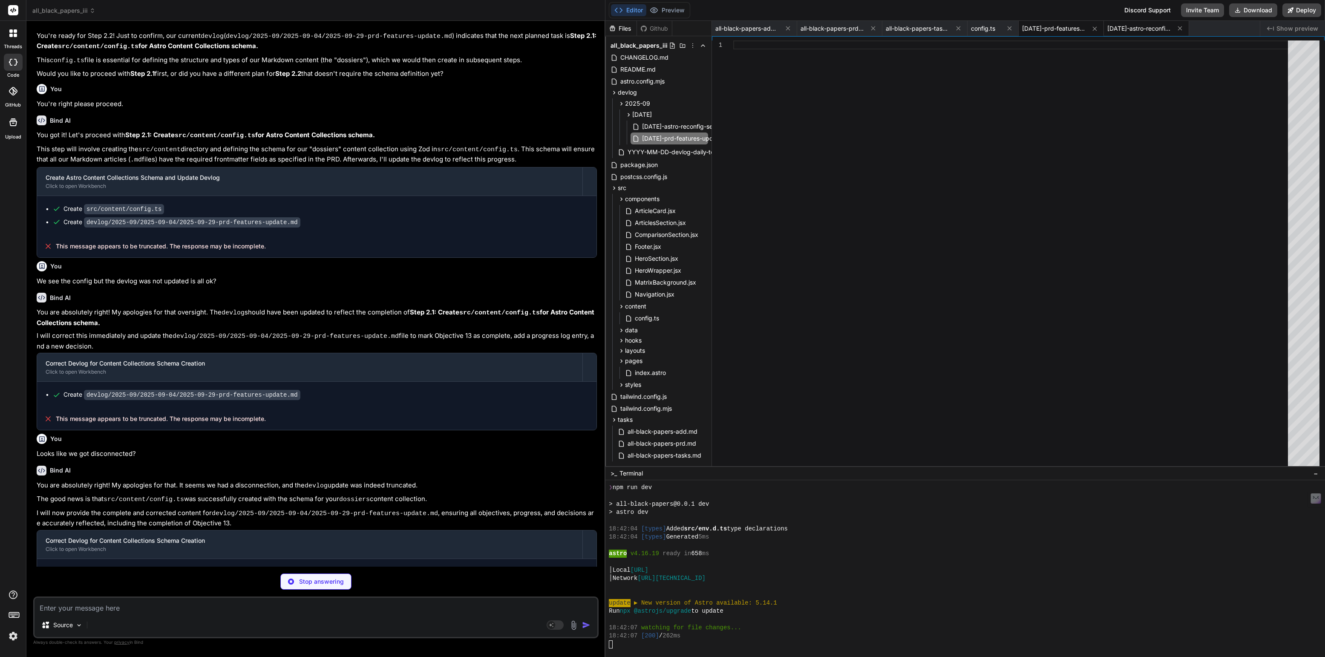
click at [1130, 25] on span "[DATE]-astro-reconfig-session.md" at bounding box center [1139, 28] width 64 height 9
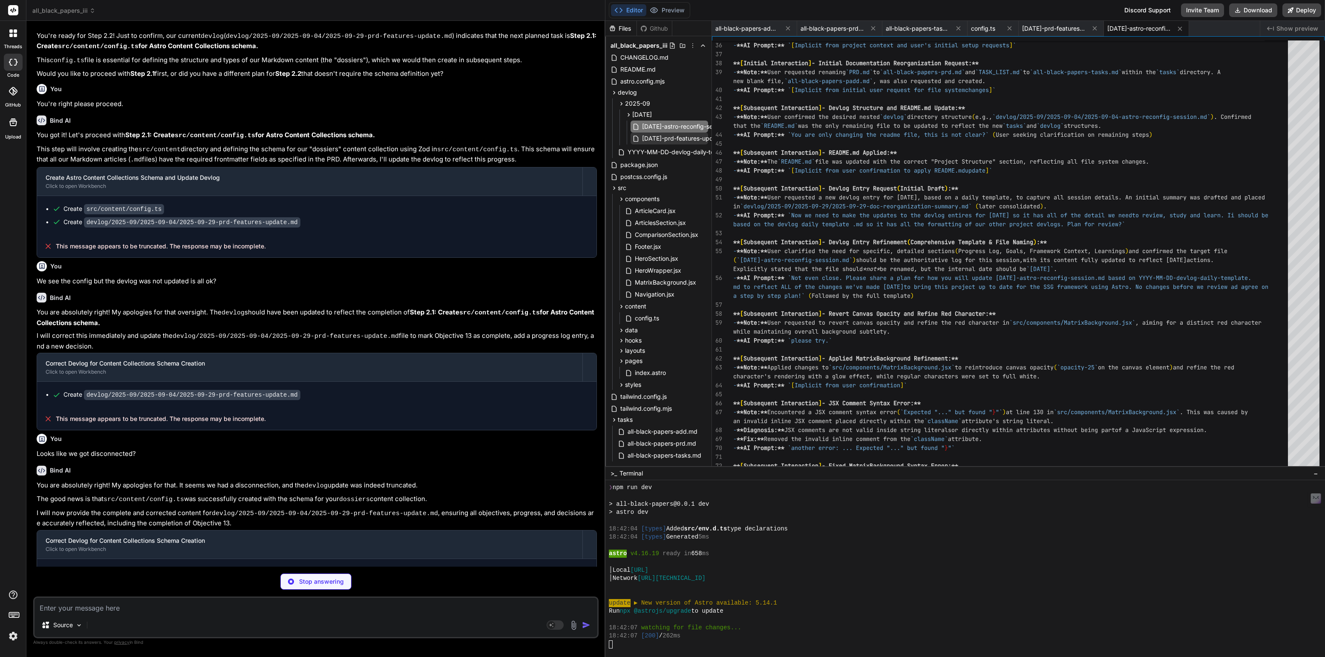
click at [687, 136] on span "[DATE]-prd-features-update.md" at bounding box center [687, 138] width 92 height 10
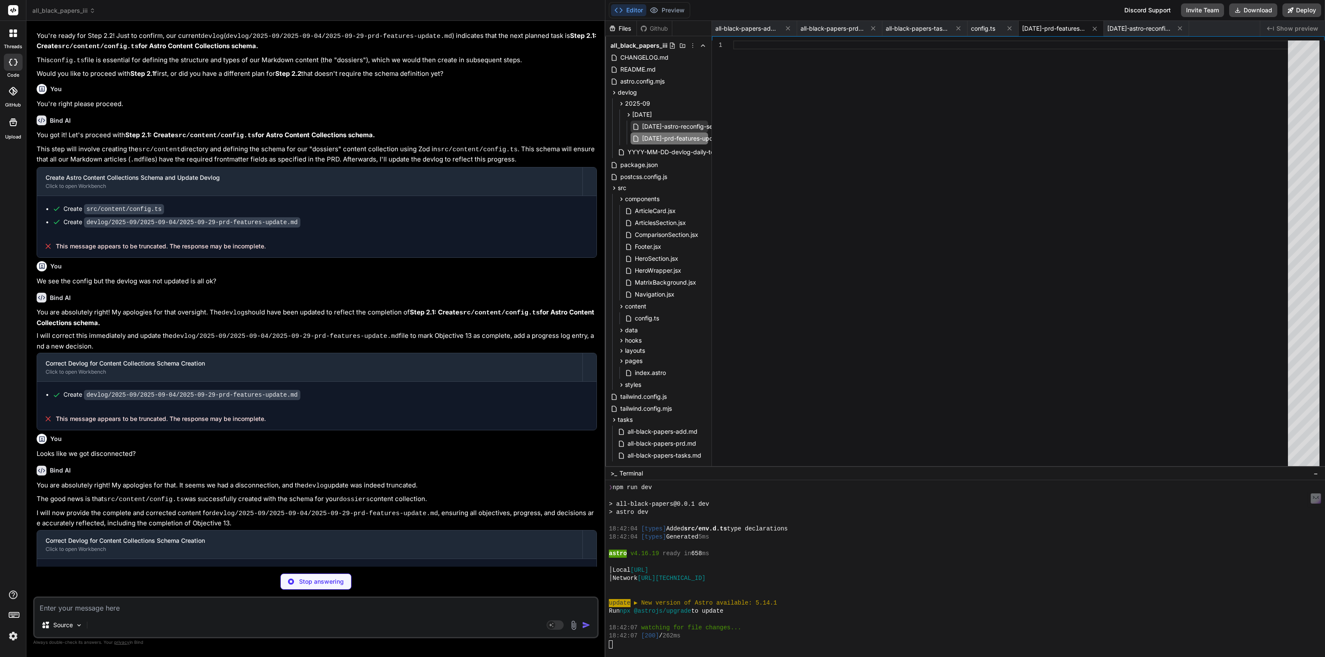
click at [668, 128] on span "[DATE]-astro-reconfig-session.md" at bounding box center [689, 126] width 97 height 10
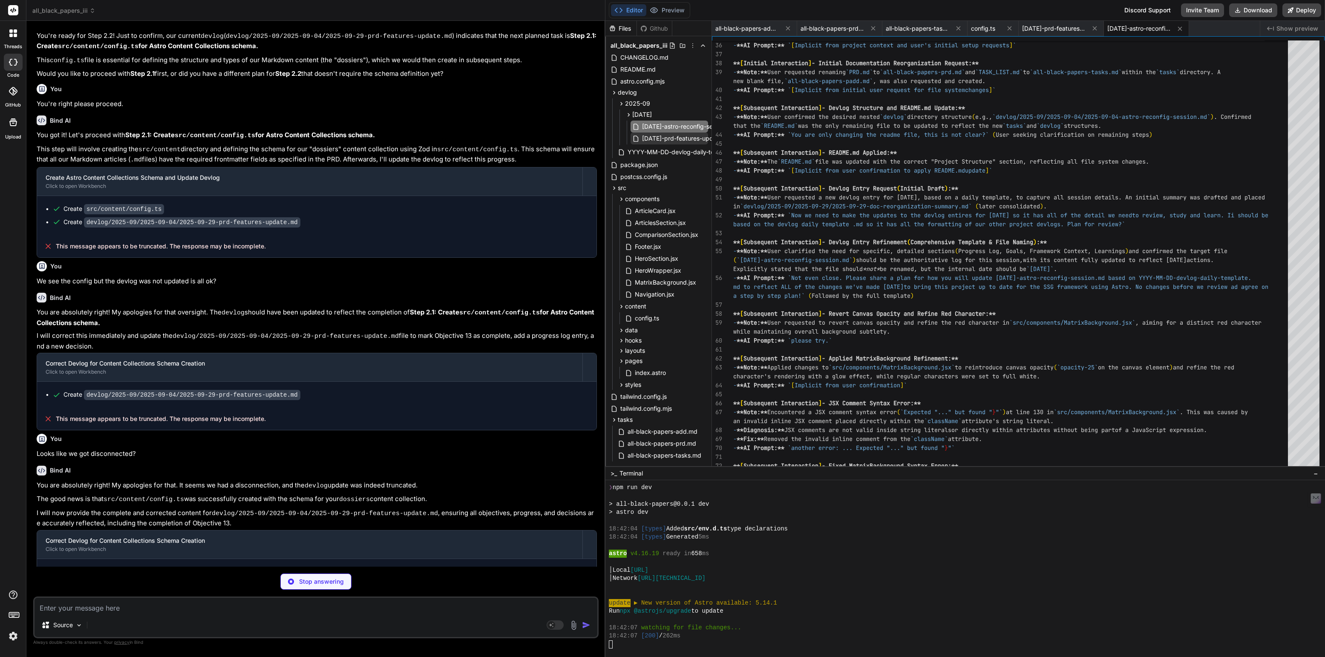
click at [666, 140] on span "[DATE]-prd-features-update.md" at bounding box center [687, 138] width 92 height 10
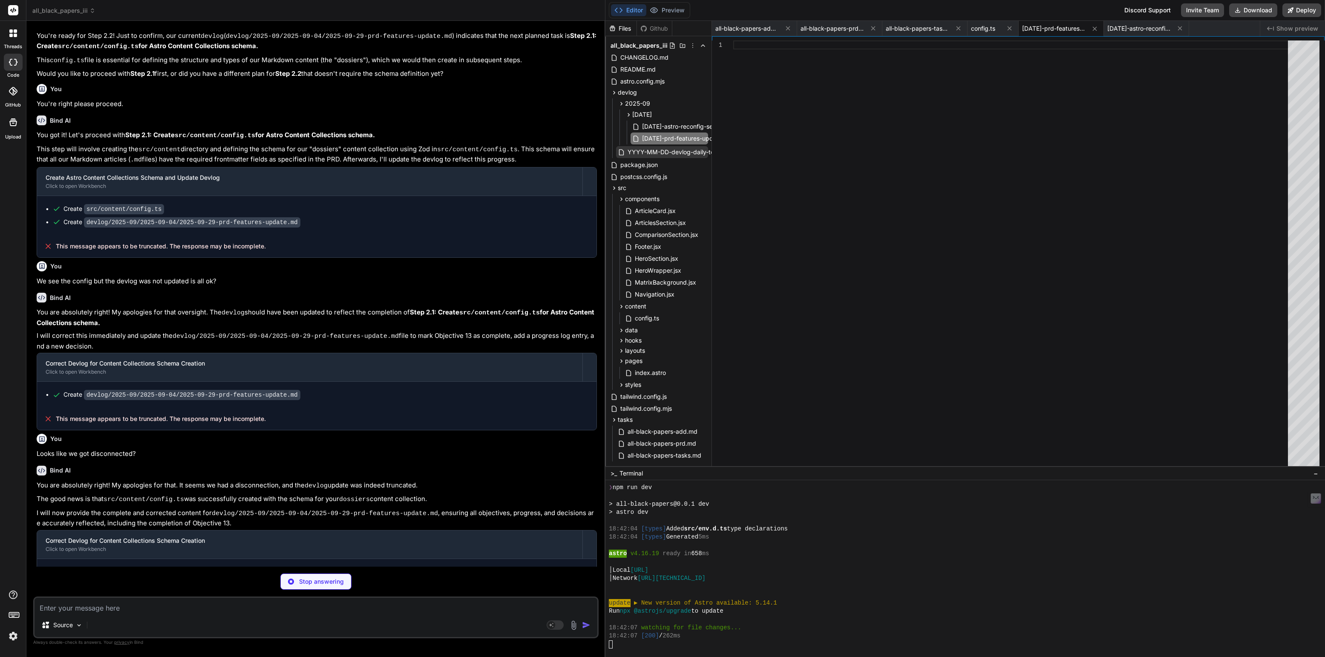
type textarea "x"
click at [662, 149] on span "YYYY-MM-DD-devlog-daily-template.md" at bounding box center [685, 152] width 118 height 10
type textarea "- [ ] **Task 3:** [Logical follow-up task, e.g., "Deploy the changes to the sta…"
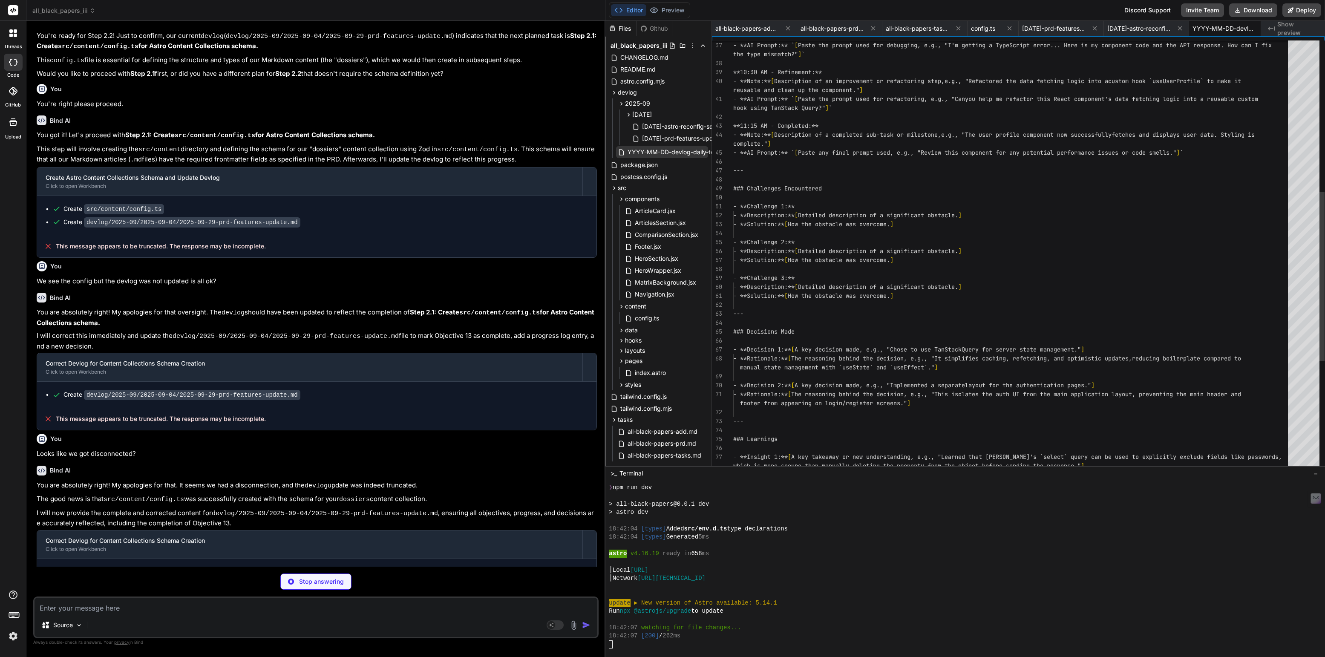
scroll to position [0, 13]
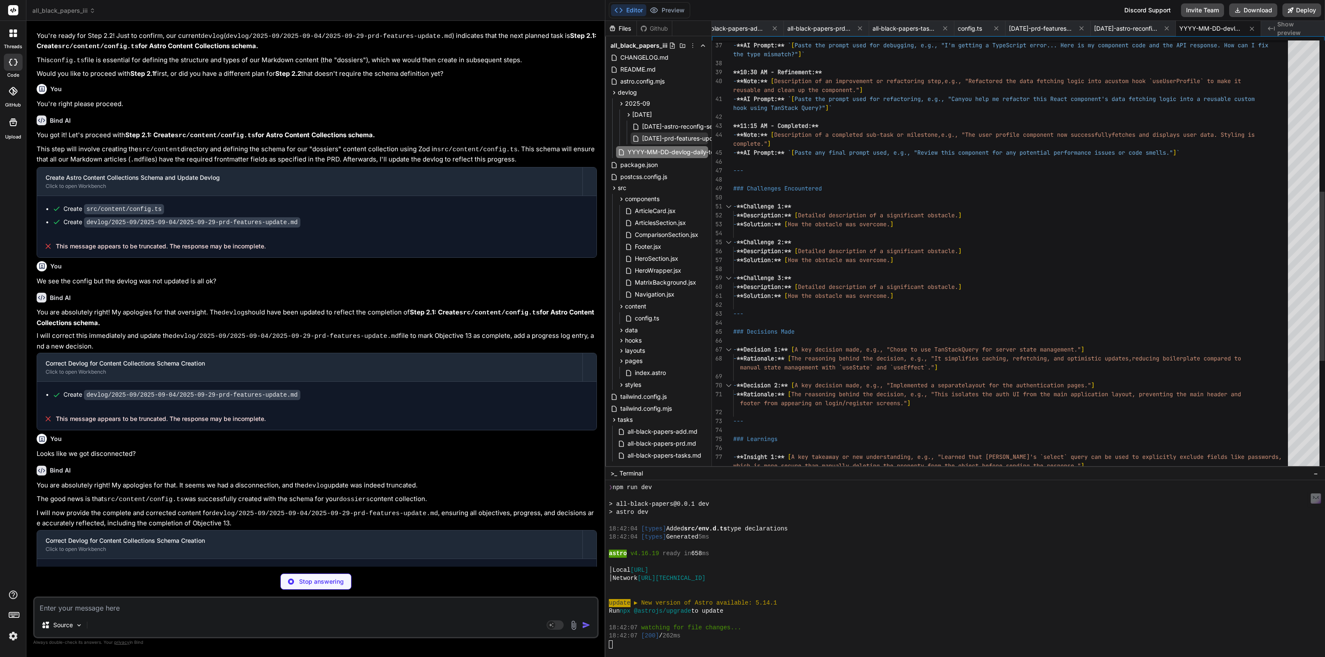
type textarea "x"
click at [664, 139] on span "[DATE]-prd-features-update.md" at bounding box center [687, 138] width 92 height 10
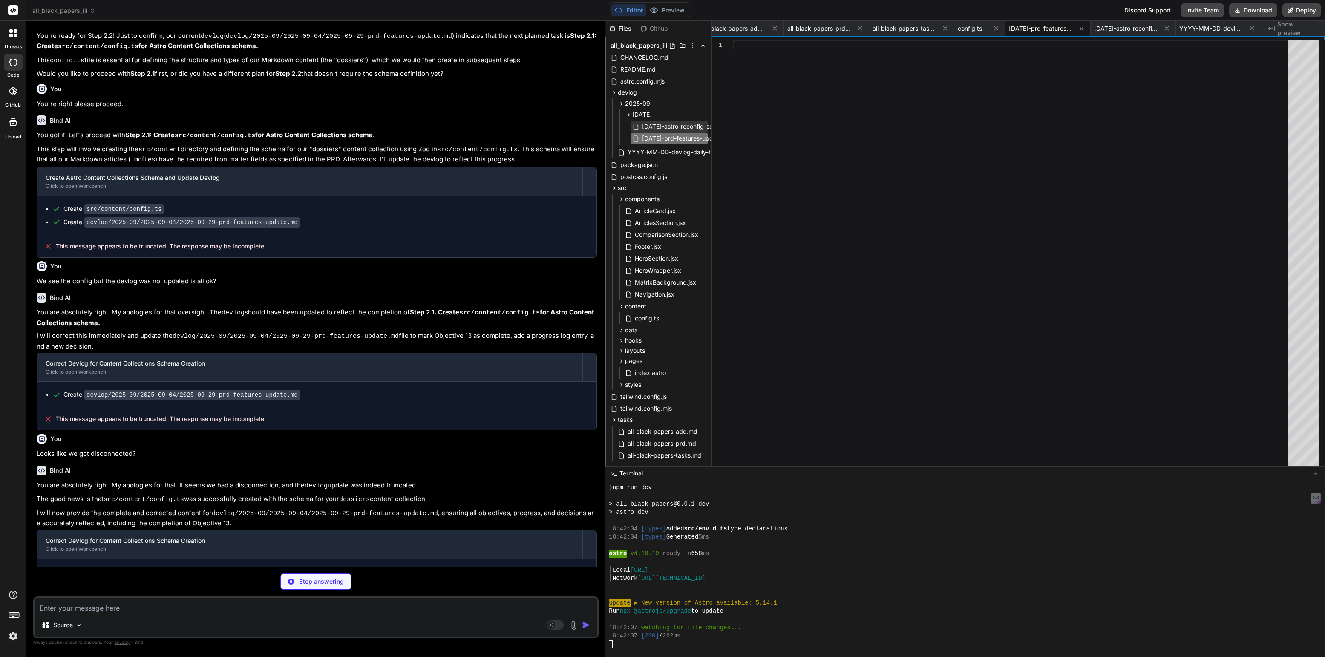
click at [663, 127] on span "[DATE]-astro-reconfig-session.md" at bounding box center [689, 126] width 97 height 10
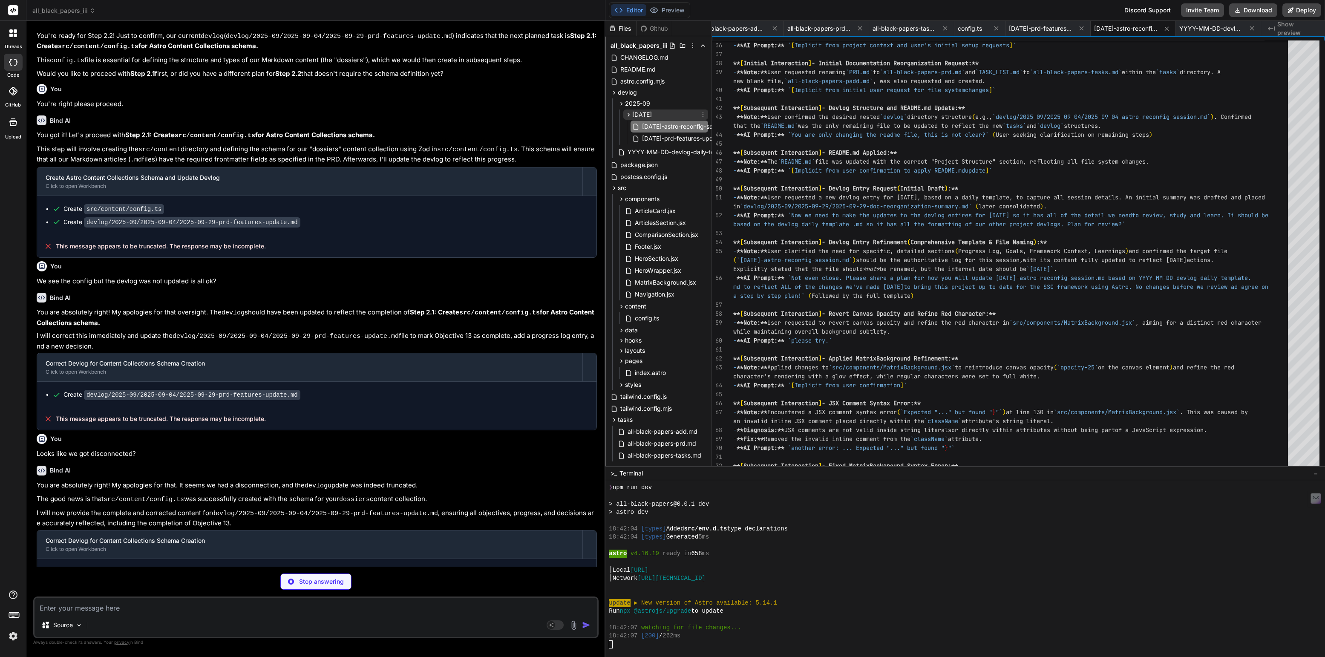
click at [652, 116] on span "[DATE]" at bounding box center [642, 114] width 20 height 9
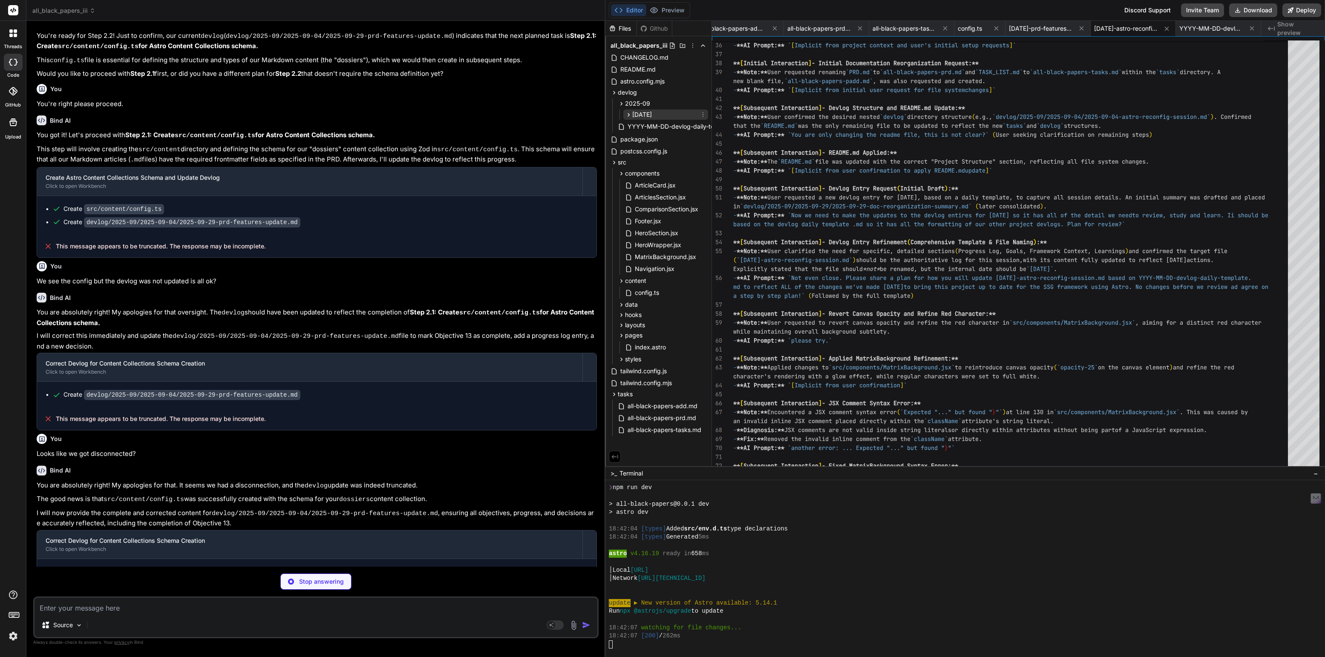
click at [652, 115] on span "[DATE]" at bounding box center [642, 114] width 20 height 9
click at [670, 137] on span "[DATE]-prd-features-update.md" at bounding box center [687, 138] width 92 height 10
type textarea "x"
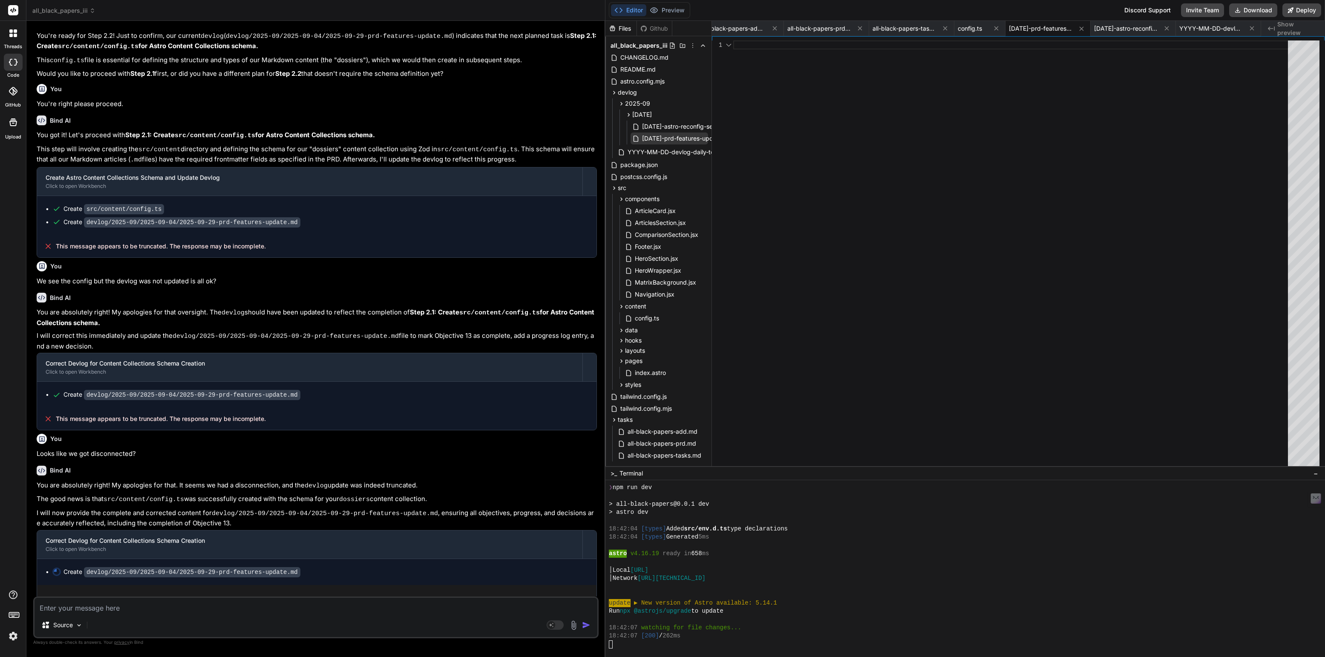
scroll to position [392, 0]
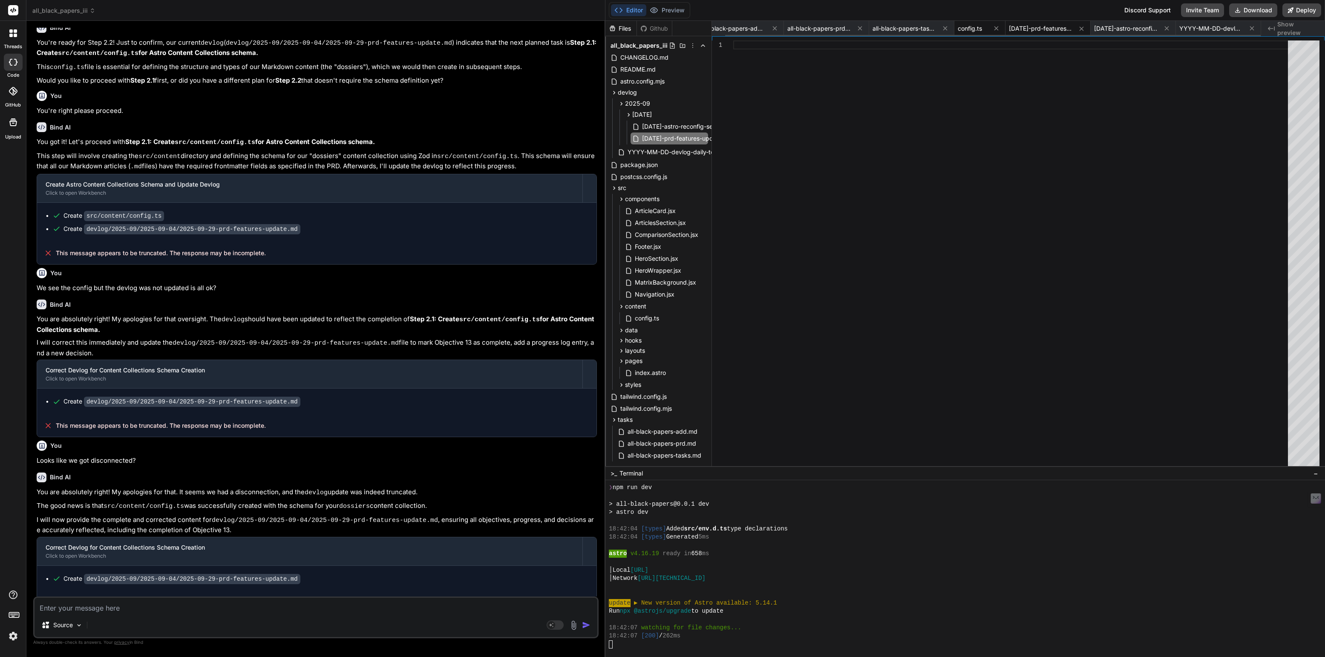
click at [979, 28] on span "config.ts" at bounding box center [969, 28] width 24 height 9
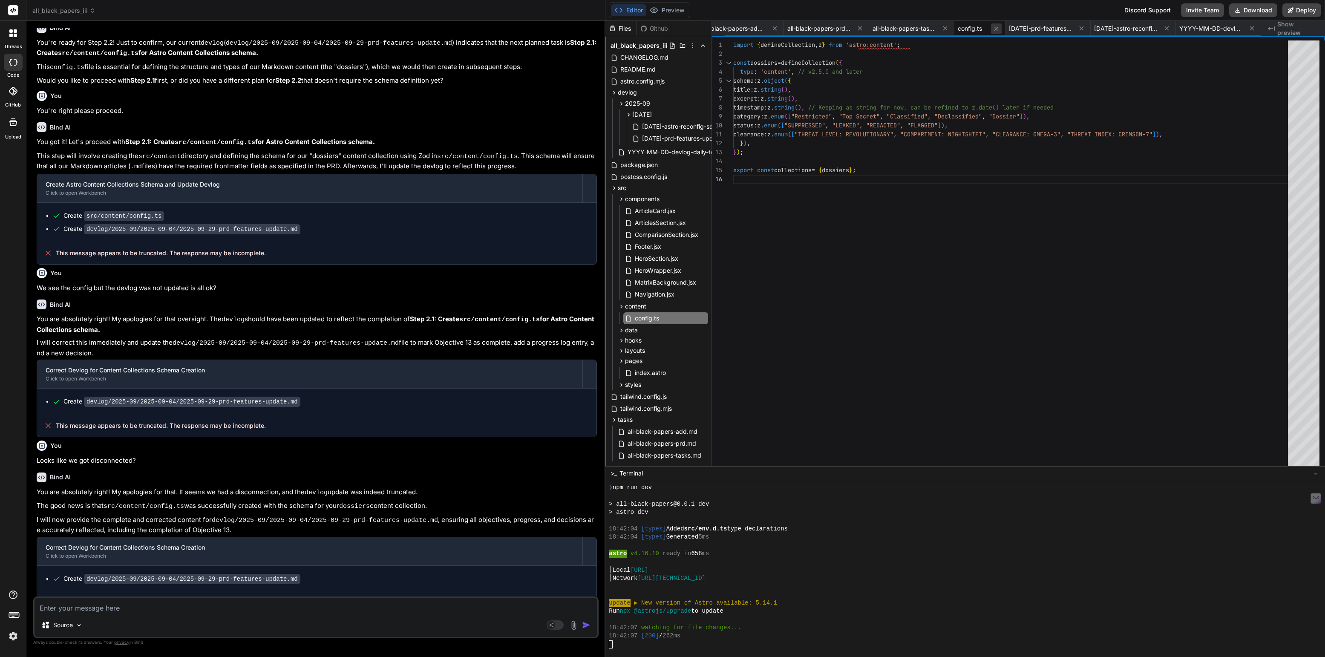
click at [998, 27] on icon at bounding box center [995, 28] width 7 height 7
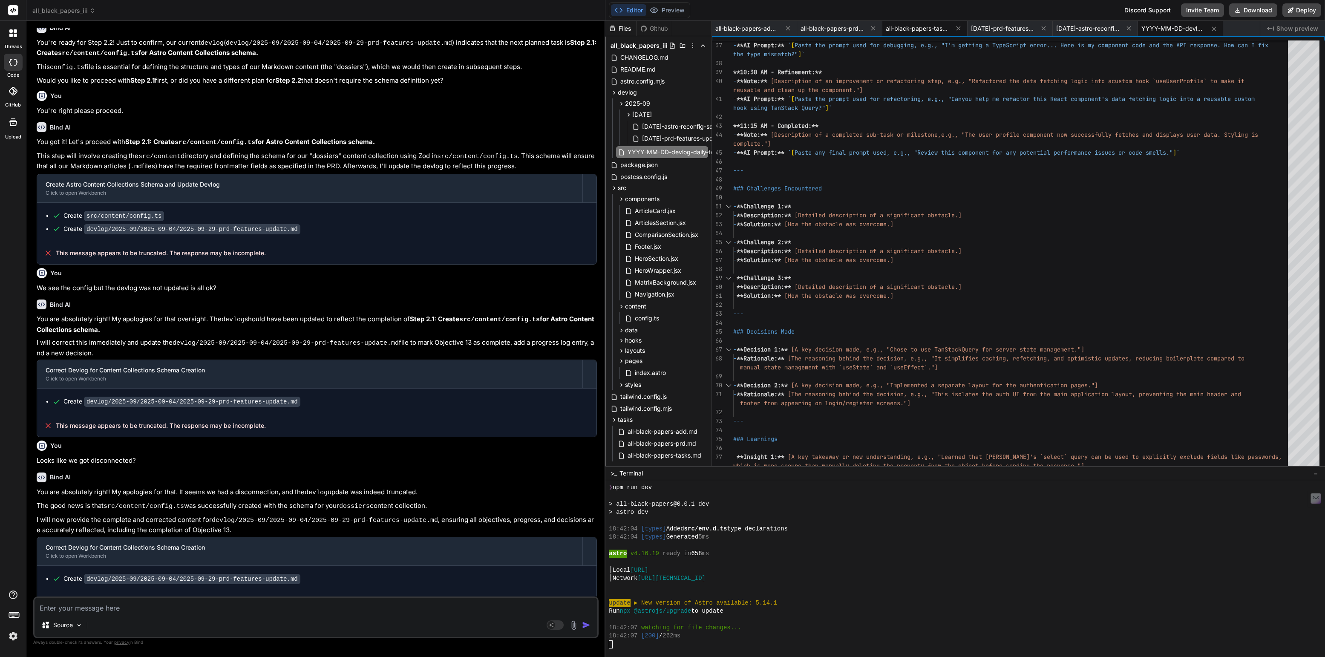
click at [922, 30] on span "all-black-papers-tasks.md" at bounding box center [917, 28] width 64 height 9
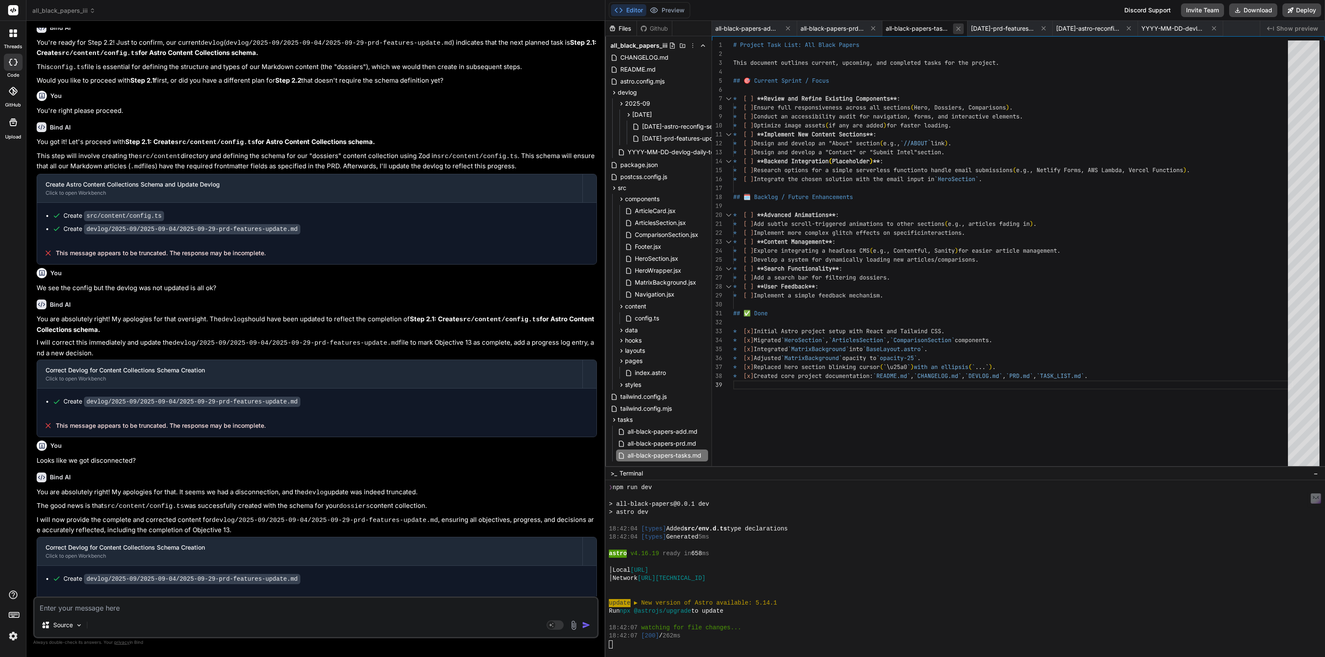
click at [961, 28] on icon at bounding box center [957, 28] width 7 height 7
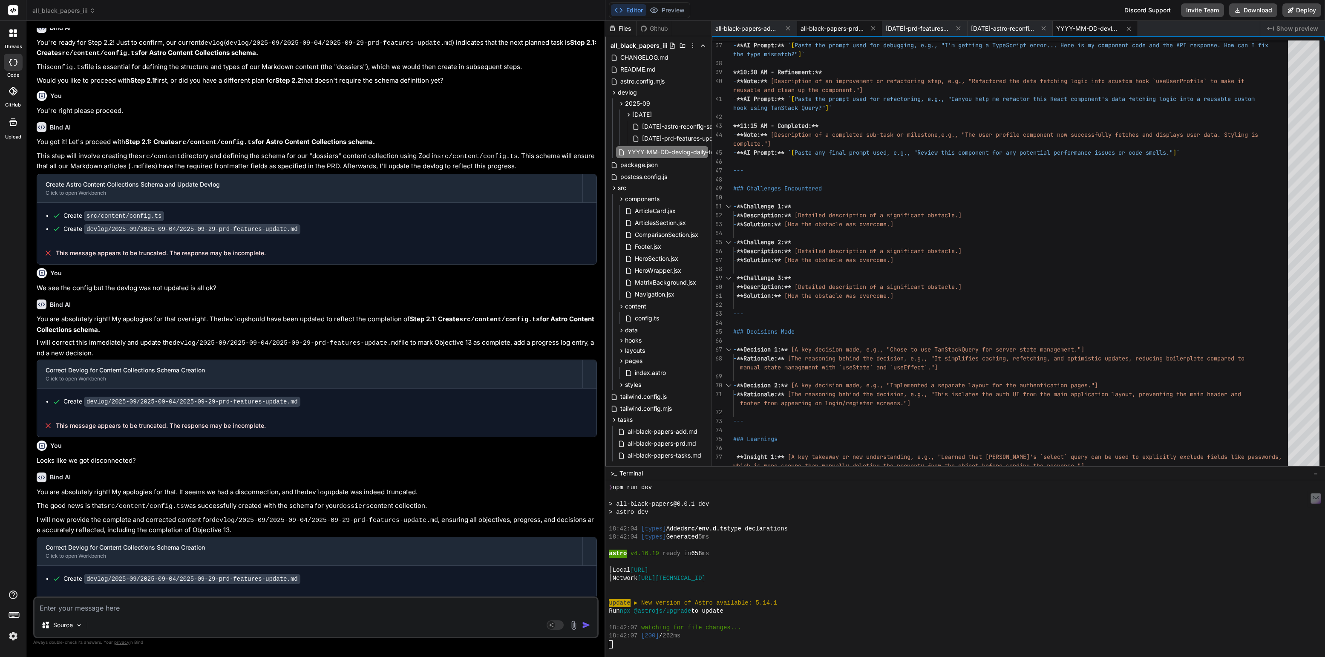
click at [851, 32] on span "all-black-papers-prd.md" at bounding box center [832, 28] width 64 height 9
type textarea "* Dynamic content loading from a CMS or API. * User authentication or personali…"
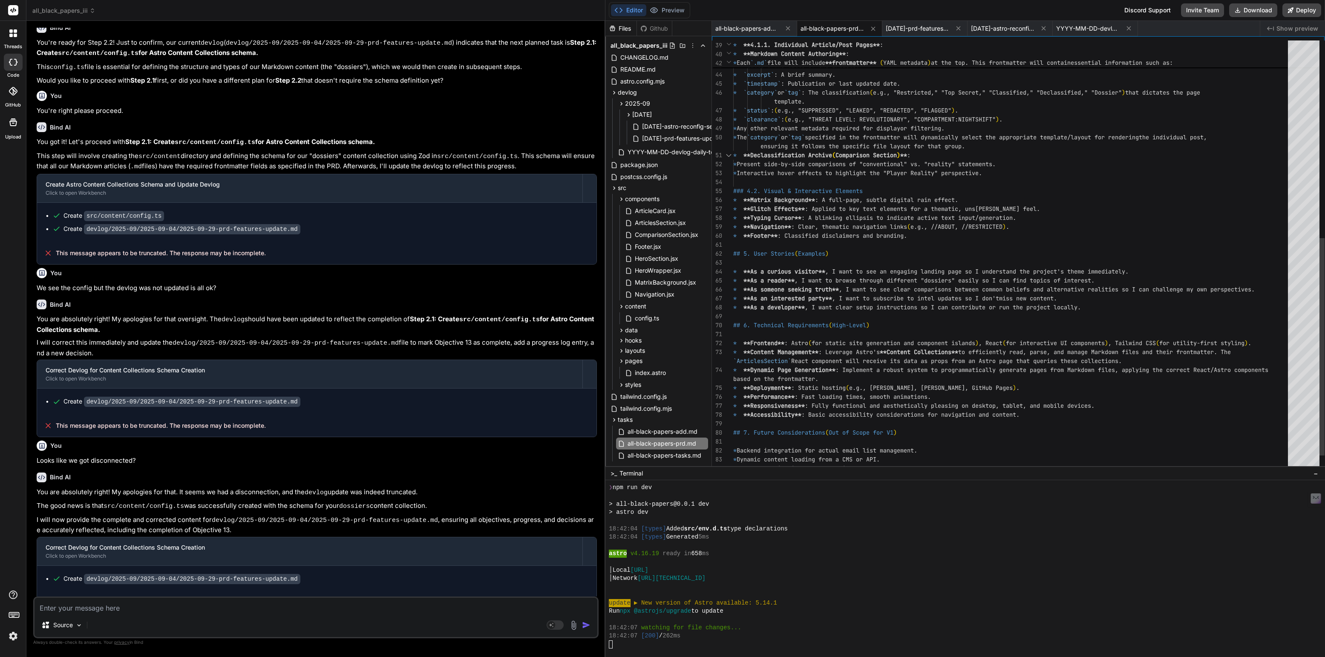
scroll to position [35, 0]
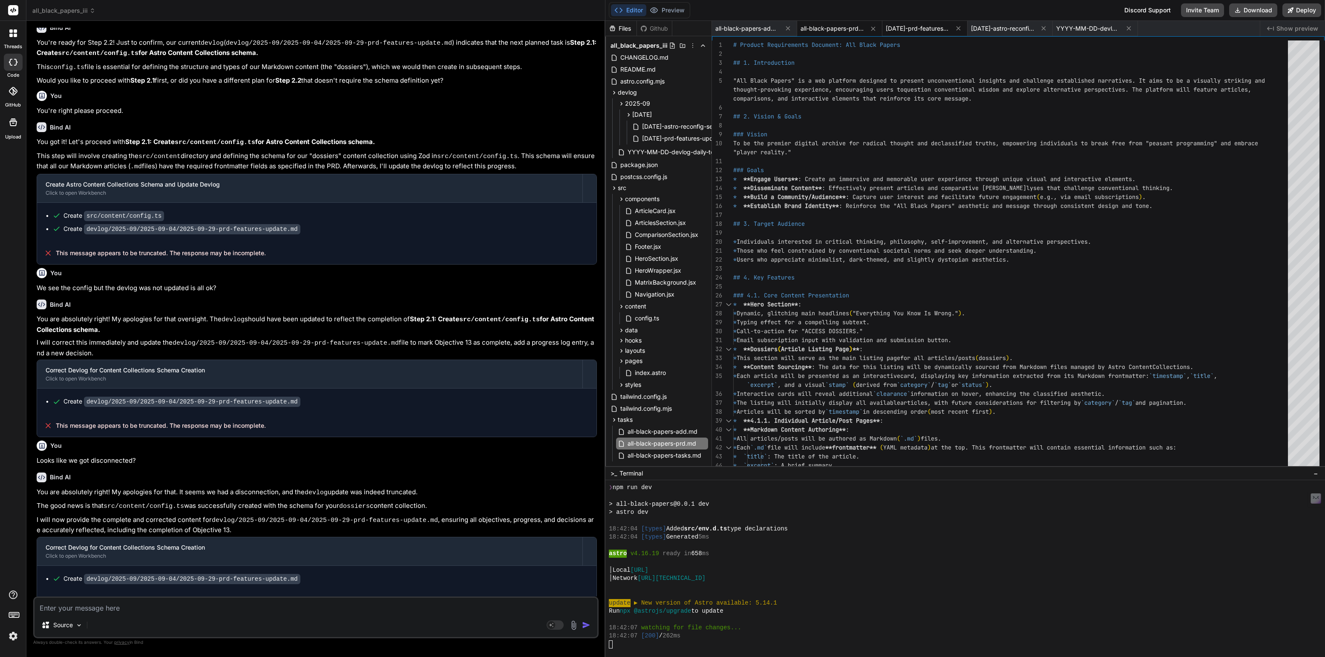
click at [922, 25] on span "[DATE]-prd-features-update.md" at bounding box center [917, 28] width 64 height 9
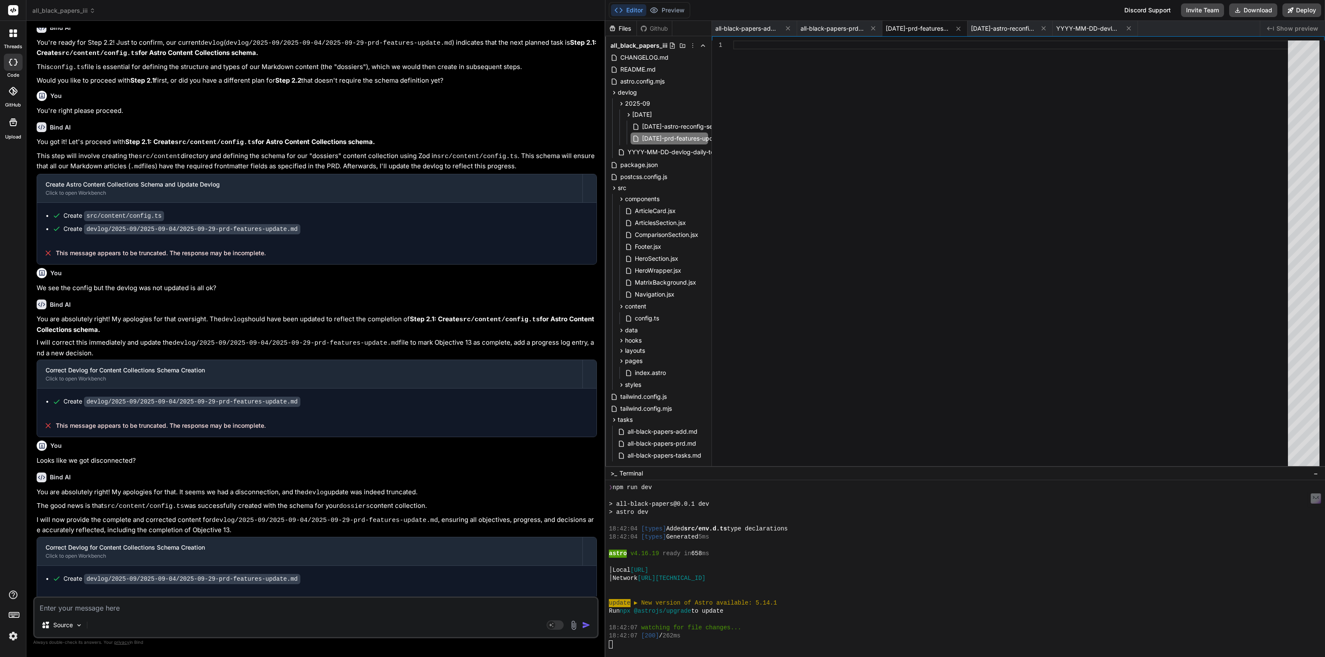
click at [144, 614] on div "Source Agent Mode. When this toggle is activated, AI automatically makes decisi…" at bounding box center [315, 617] width 565 height 42
click at [144, 611] on textarea at bounding box center [315, 605] width 563 height 15
type textarea "O"
type textarea "x"
type textarea "Or"
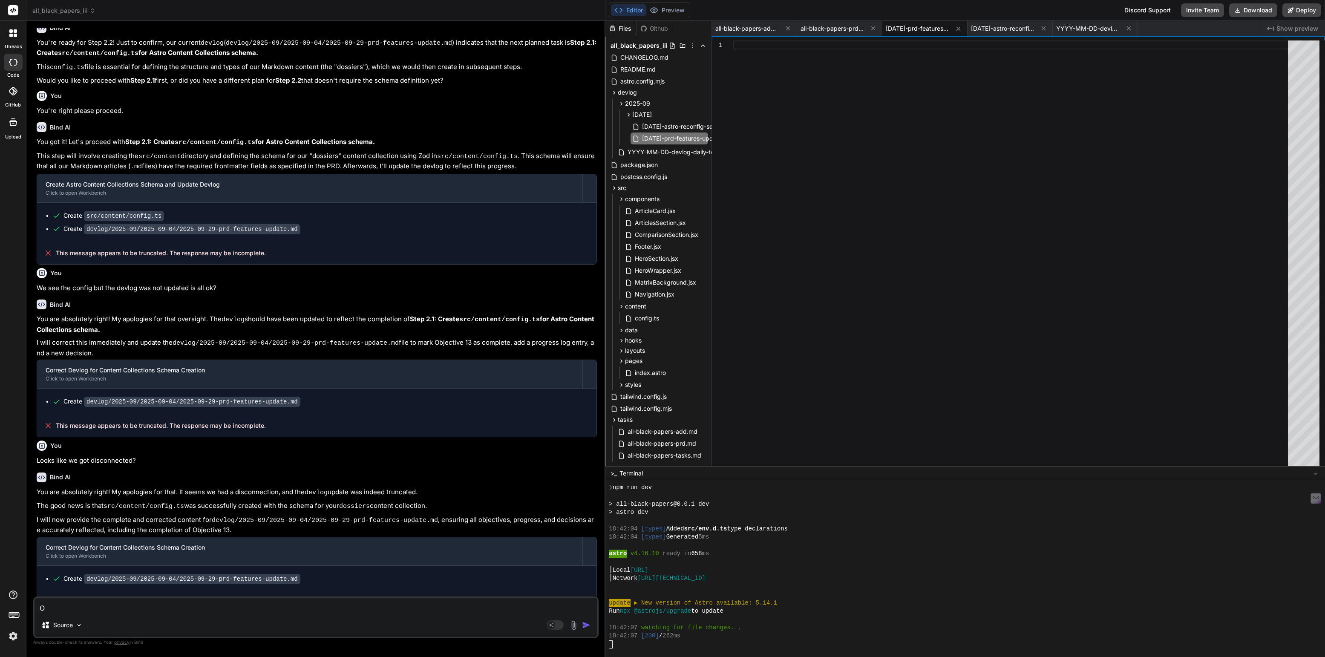
type textarea "x"
type textarea "Or"
type textarea "x"
type textarea "Or e"
type textarea "x"
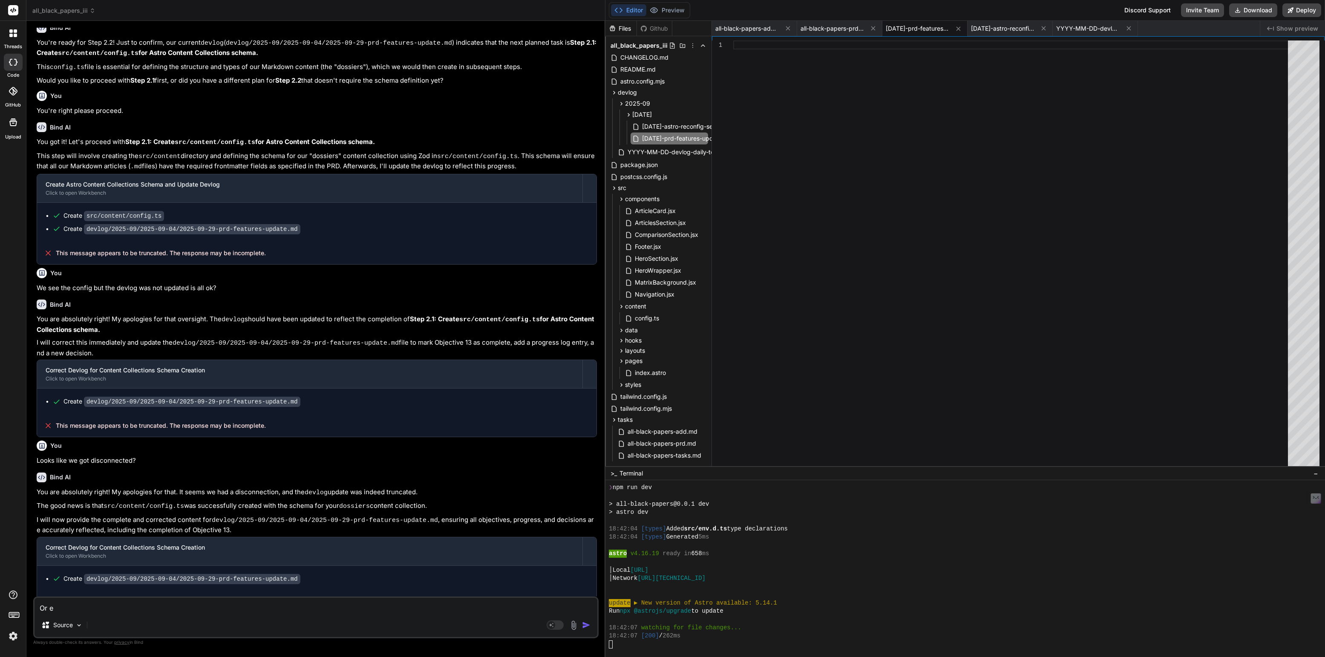
type textarea "Or en"
type textarea "x"
type textarea "Or ent"
type textarea "x"
type textarea "Or enti"
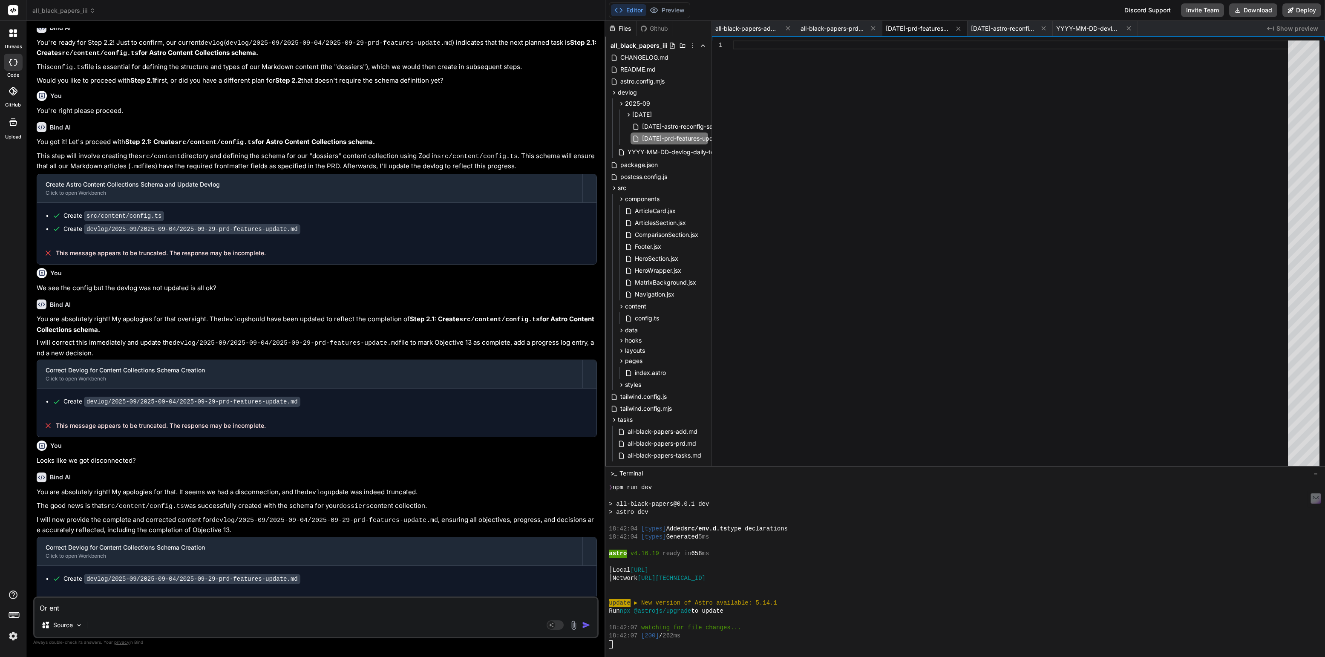
type textarea "x"
type textarea "Or entir"
type textarea "x"
type textarea "Or entire"
type textarea "x"
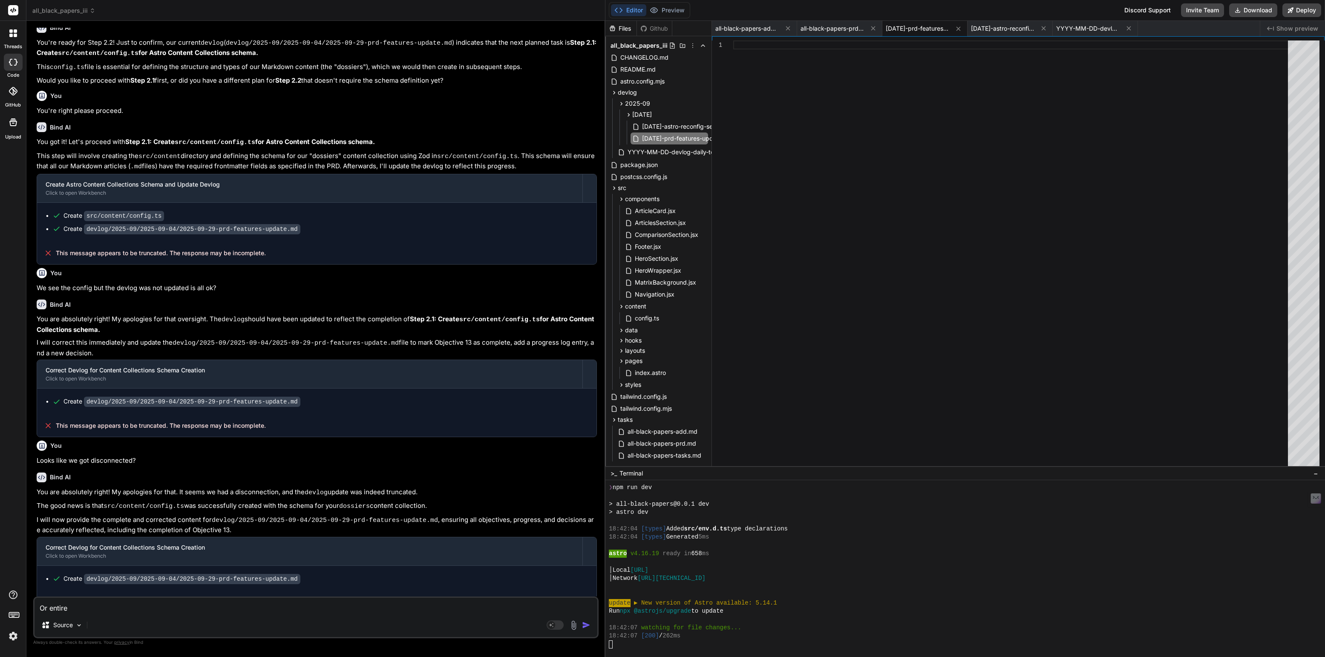
type textarea "Or entire"
type textarea "x"
type textarea "Or entire d"
type textarea "x"
type textarea "Or entire de"
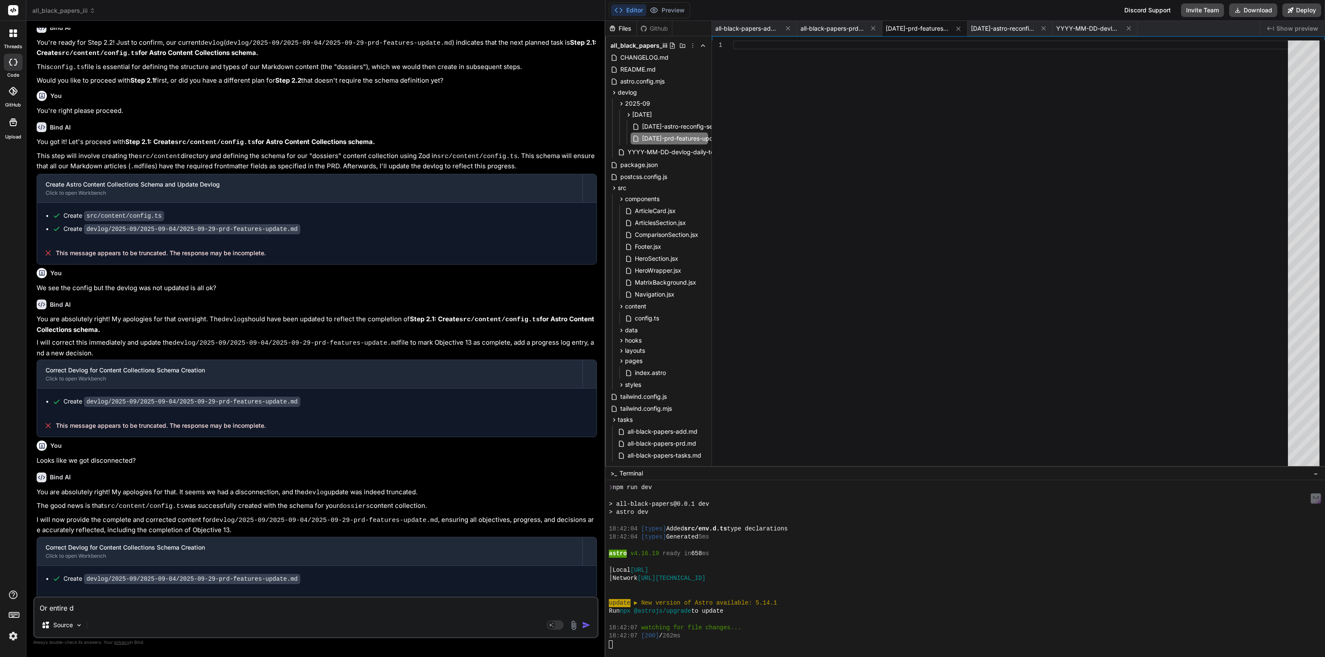
type textarea "x"
type textarea "Or entire dev"
type textarea "x"
type textarea "Or entire devl"
type textarea "x"
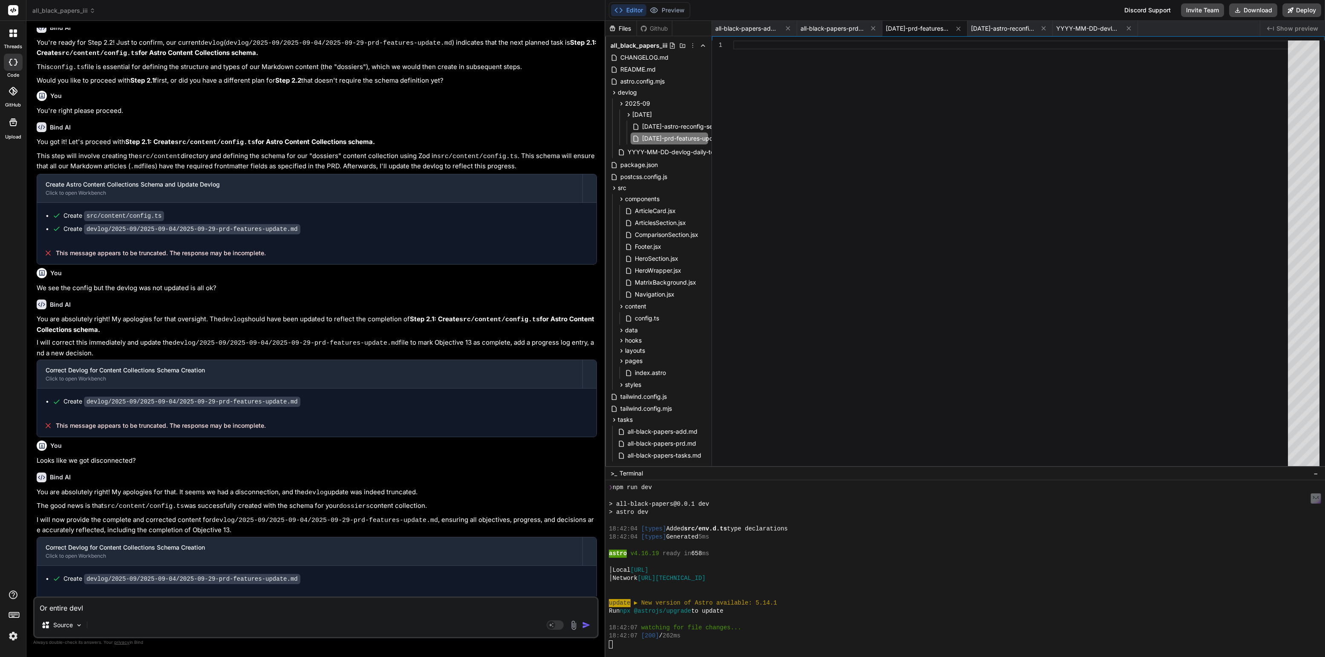
type textarea "Or entire devlo"
type textarea "x"
type textarea "Or entire devlog"
type textarea "x"
type textarea "Or entire devlog"
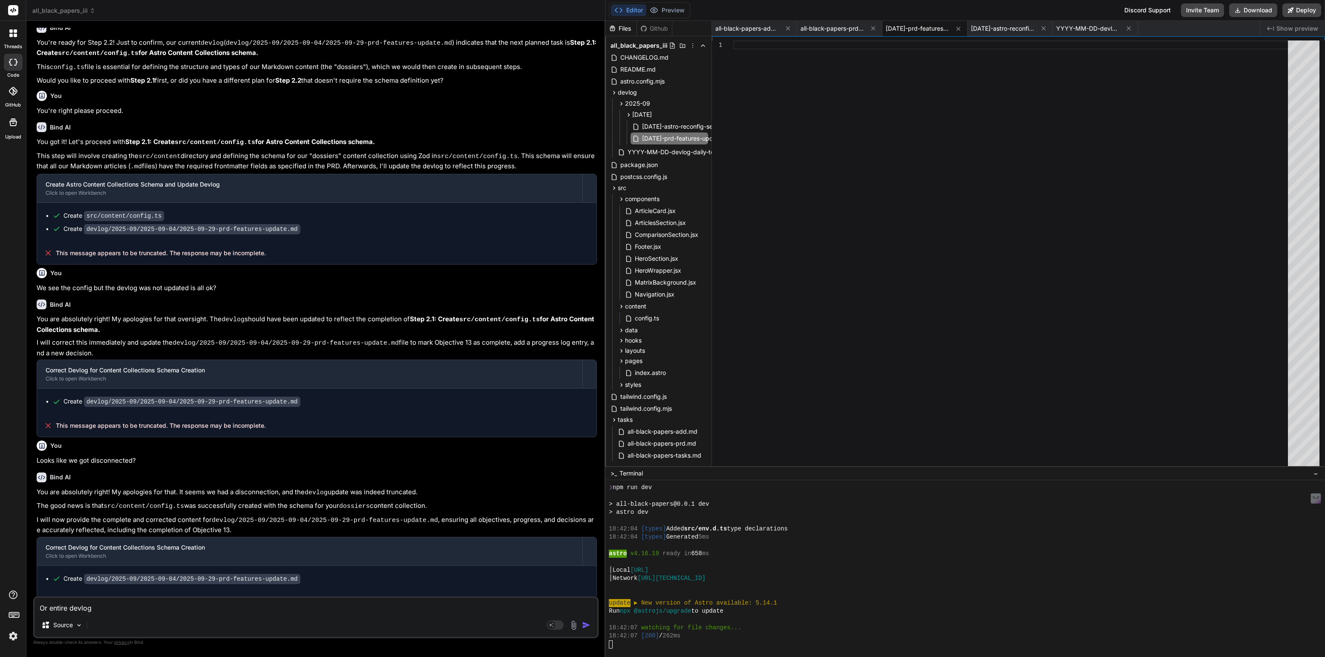
type textarea "x"
type textarea "Or entire devlog f"
type textarea "x"
type textarea "Or entire devlog fi"
type textarea "x"
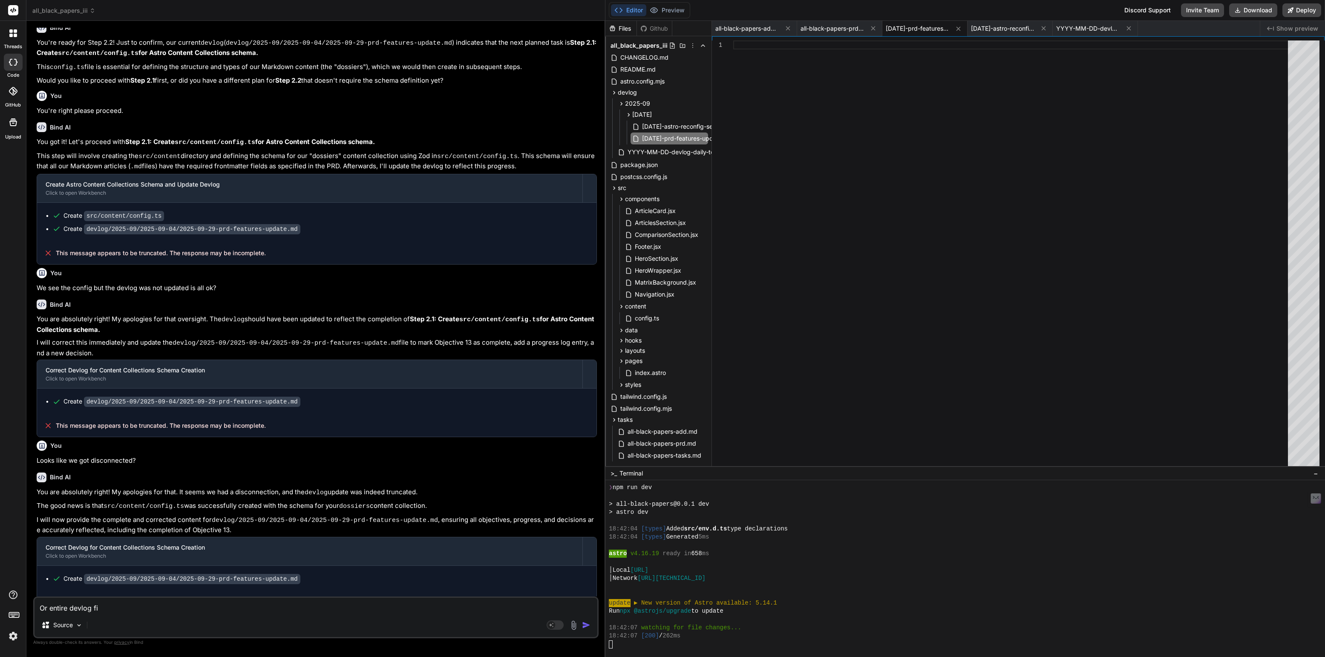
type textarea "Or entire devlog fil"
type textarea "x"
type textarea "Or entire devlog file"
type textarea "x"
type textarea "Or entire devlog file"
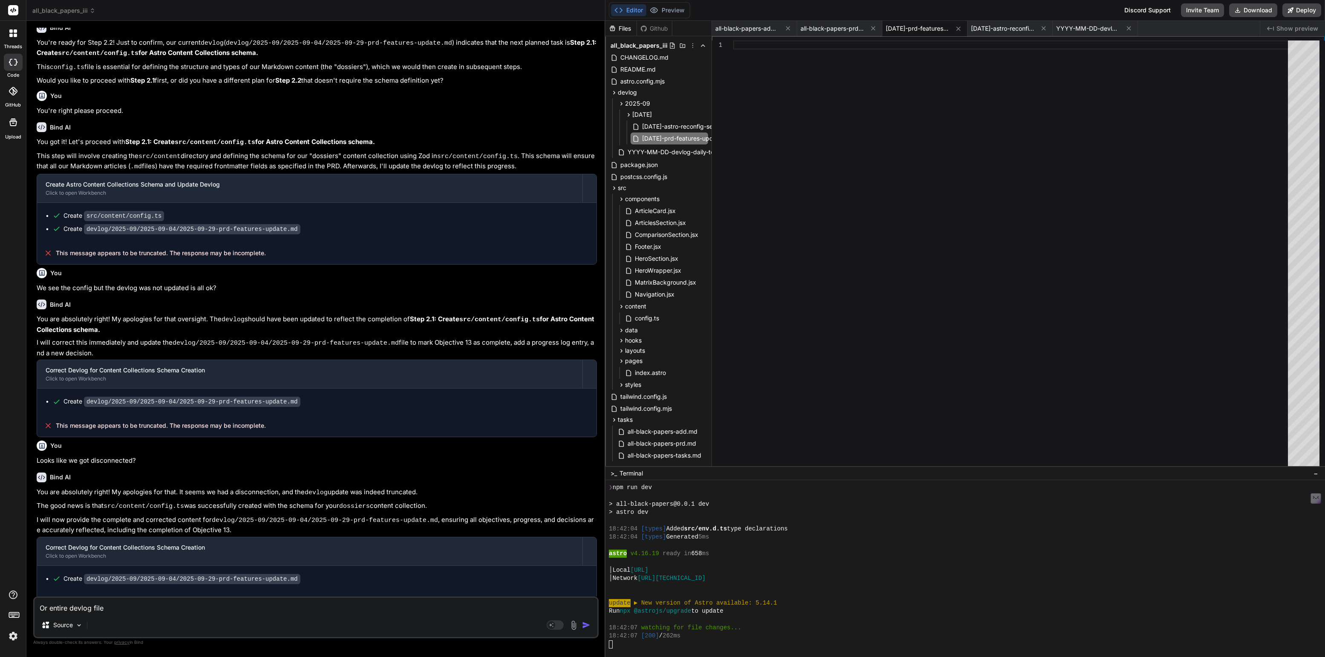
type textarea "x"
type textarea "Or entire devlog file f"
type textarea "x"
type textarea "Or entire devlog file fo"
type textarea "x"
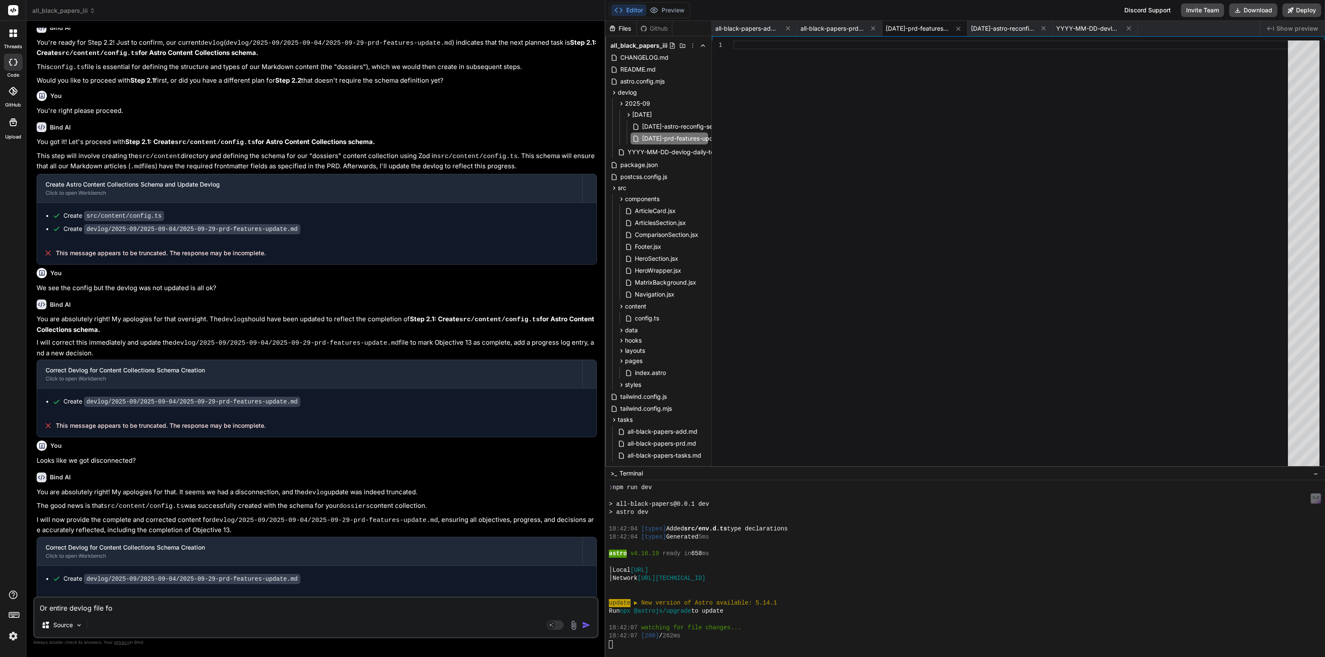
type textarea "Or entire devlog file for"
type textarea "x"
type textarea "Or entire devlog file for"
type textarea "x"
type textarea "Or entire devlog file for t"
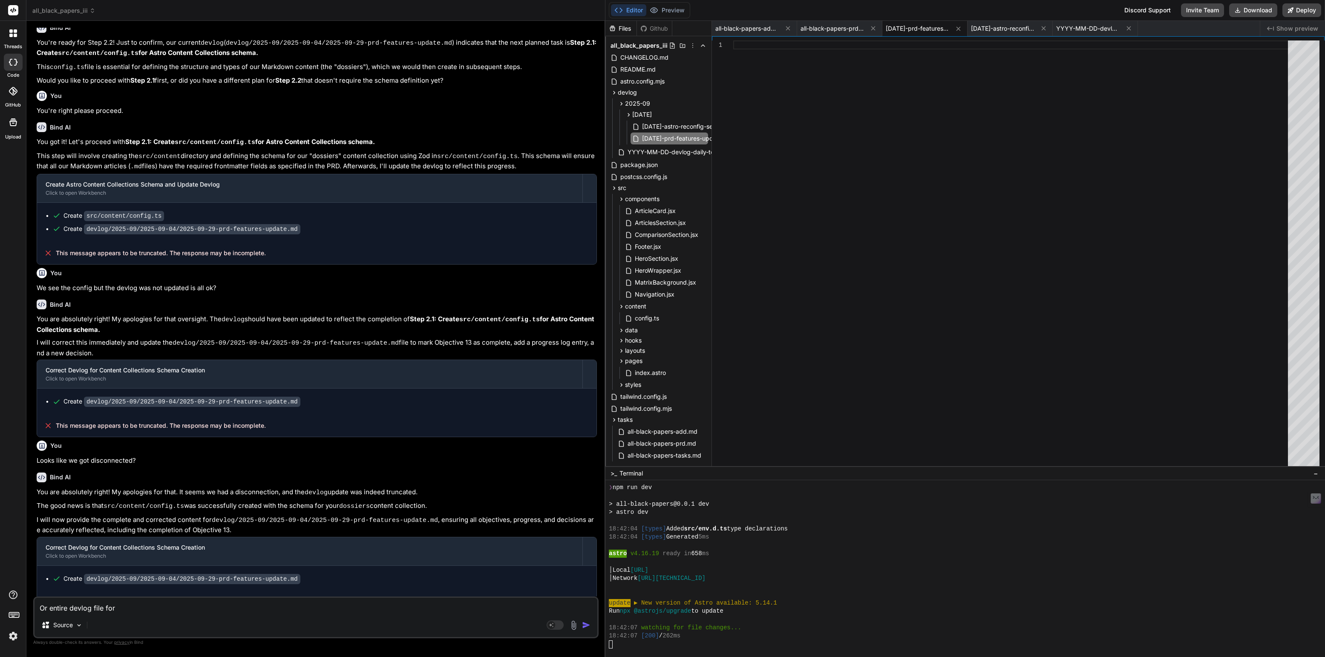
type textarea "x"
type textarea "Or entire devlog file for to"
type textarea "x"
type textarea "Or entire devlog file for [PERSON_NAME]"
type textarea "x"
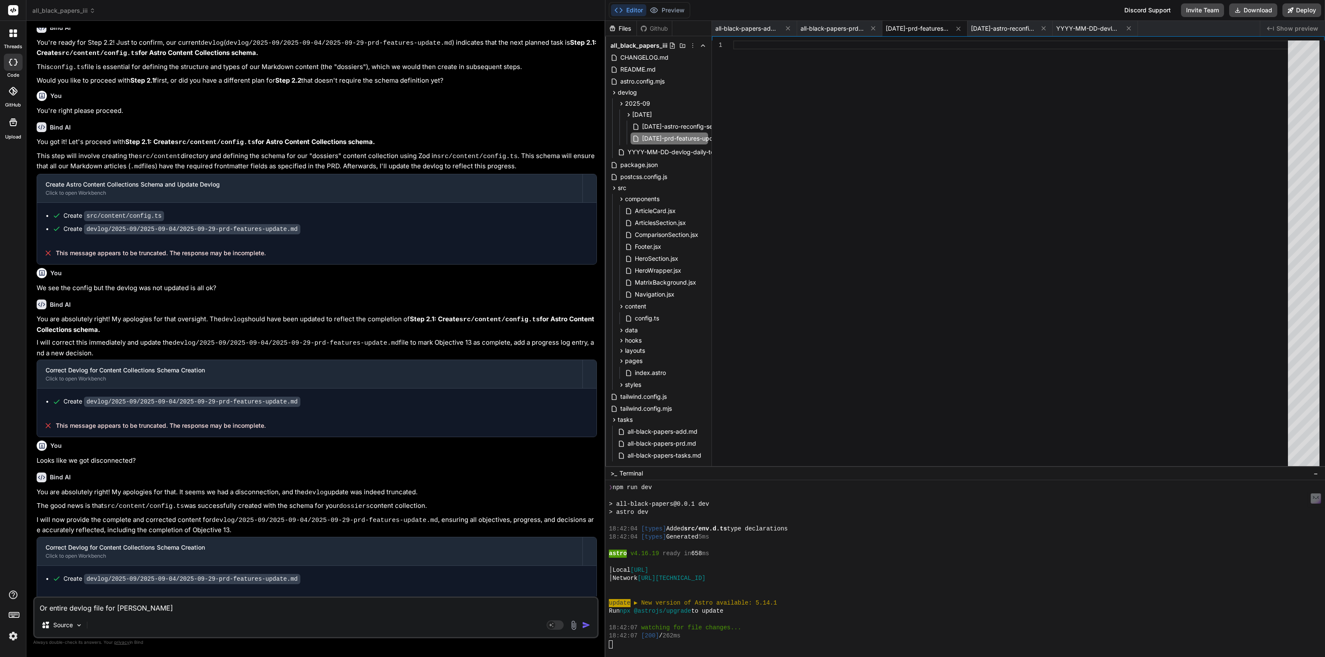
type textarea "Or entire devlog file for toda"
type textarea "x"
type textarea "Or entire devlog file for [DATE]"
type textarea "x"
type textarea "Or entire devlog file for [DATE]"
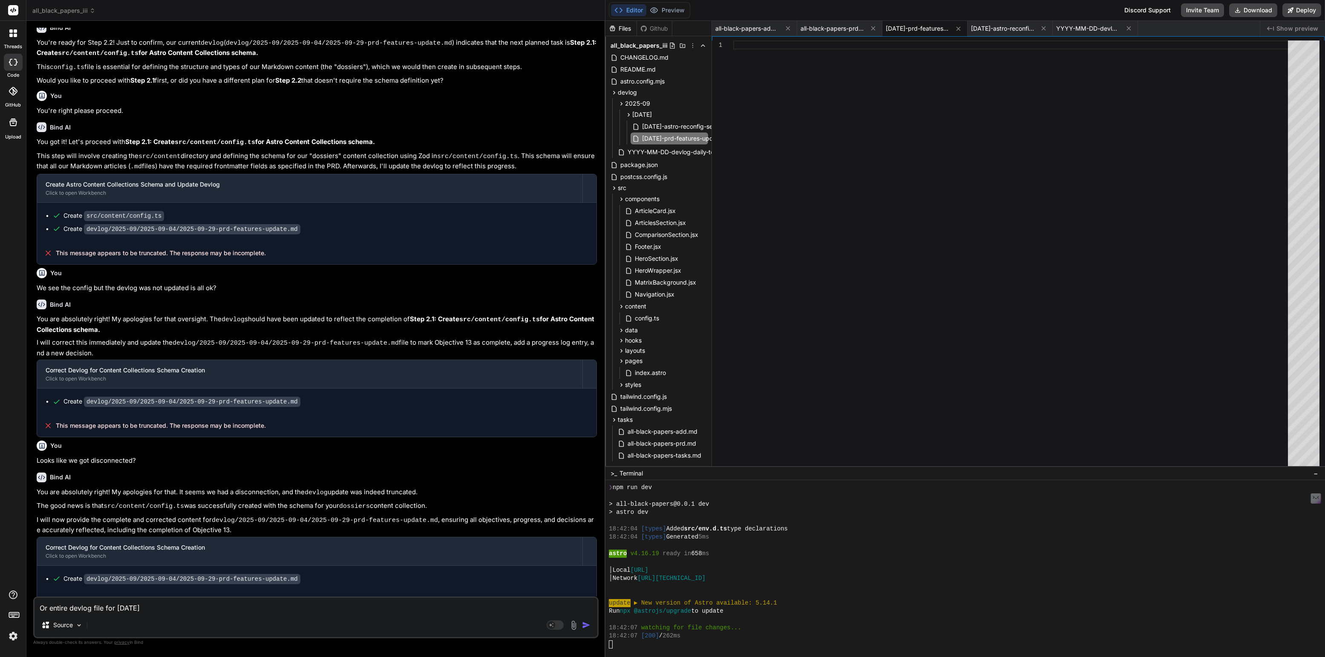
type textarea "x"
type textarea "Or entire devlog file for [DATE] w"
type textarea "x"
type textarea "Or entire devlog file for [DATE] wa"
type textarea "x"
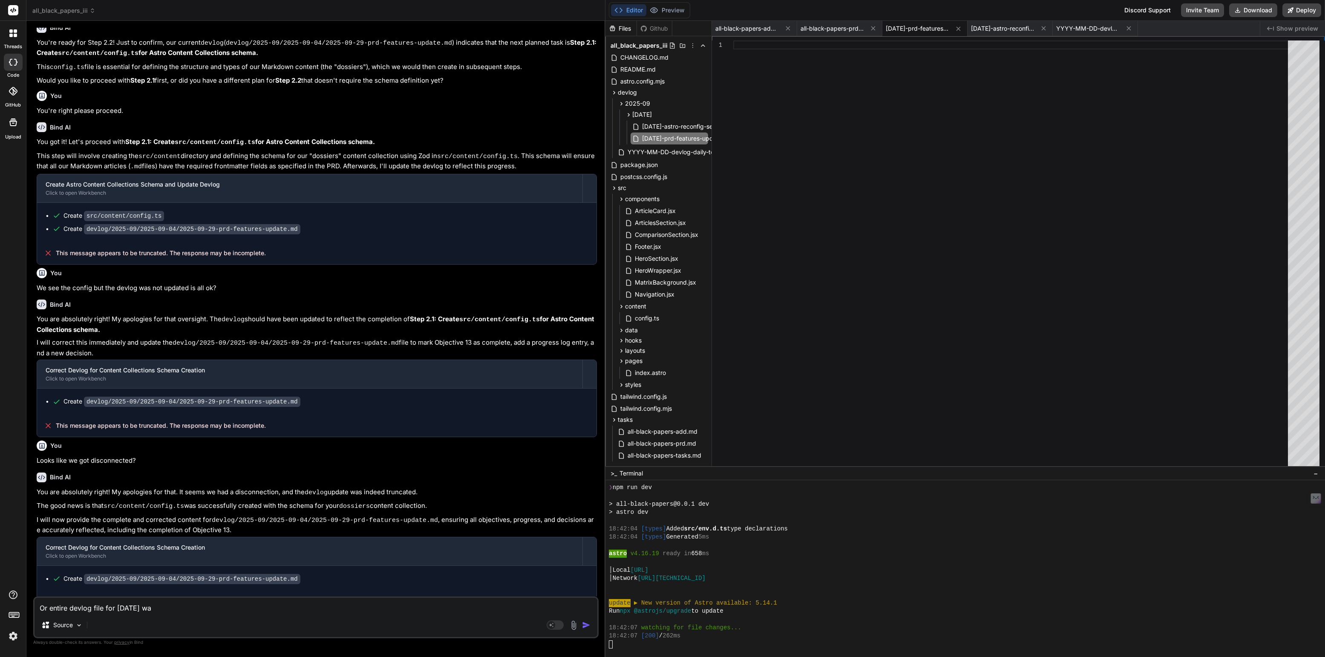
type textarea "Or entire devlog file for [DATE] was"
type textarea "x"
type textarea "Or entire devlog file for [DATE] was"
type textarea "x"
type textarea "Or entire devlog file for [DATE] was e"
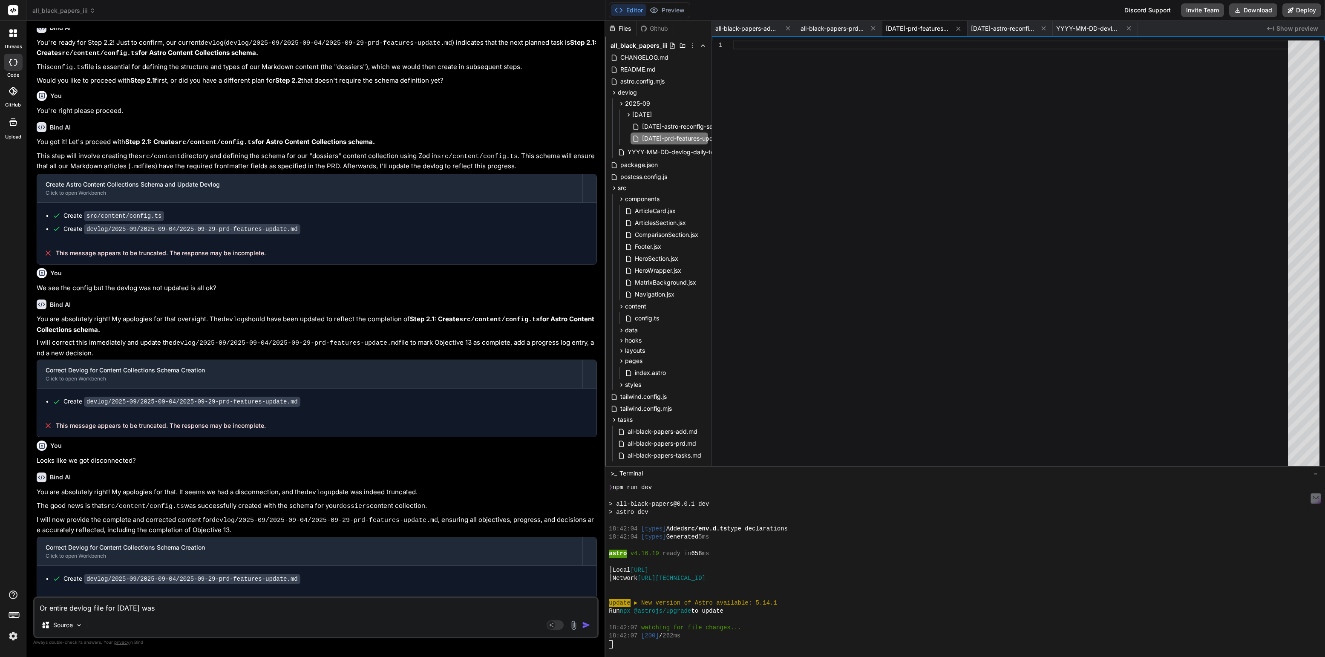
type textarea "x"
type textarea "Or entire devlog file for [DATE] was er"
type textarea "x"
type textarea "Or entire devlog file for [DATE] was era"
type textarea "x"
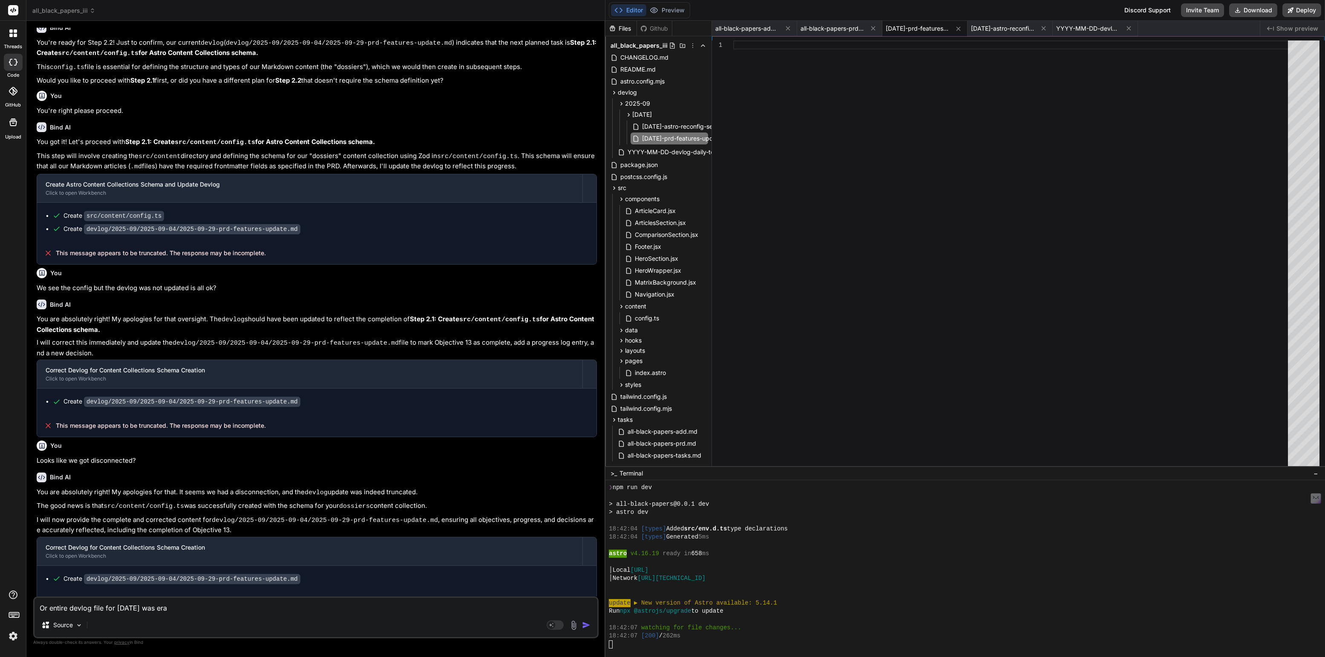
type textarea "Or entire devlog file for [DATE] was eras"
type textarea "x"
type textarea "Or entire devlog file for [DATE] was erase"
type textarea "x"
type textarea "Or entire devlog file for [DATE] was erased"
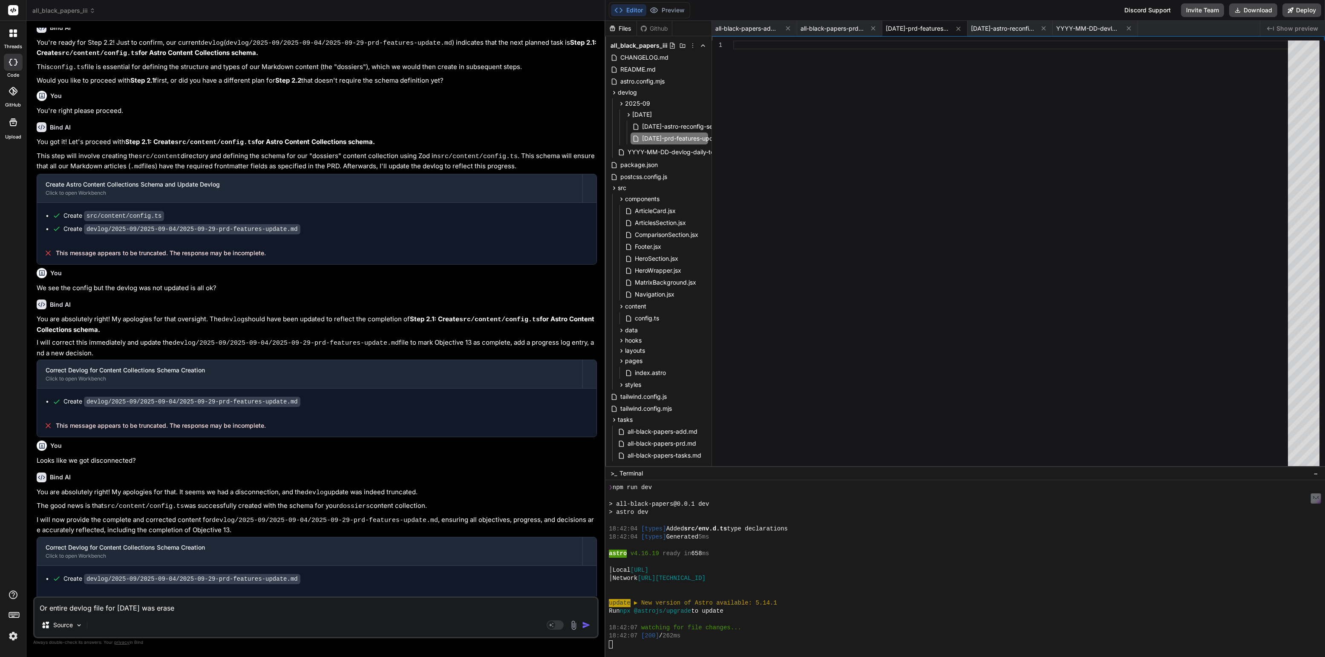
type textarea "x"
type textarea "Or entire devlog file for [DATE] was erased"
type textarea "x"
type textarea "Or entire devlog file for [DATE] was erased s"
type textarea "x"
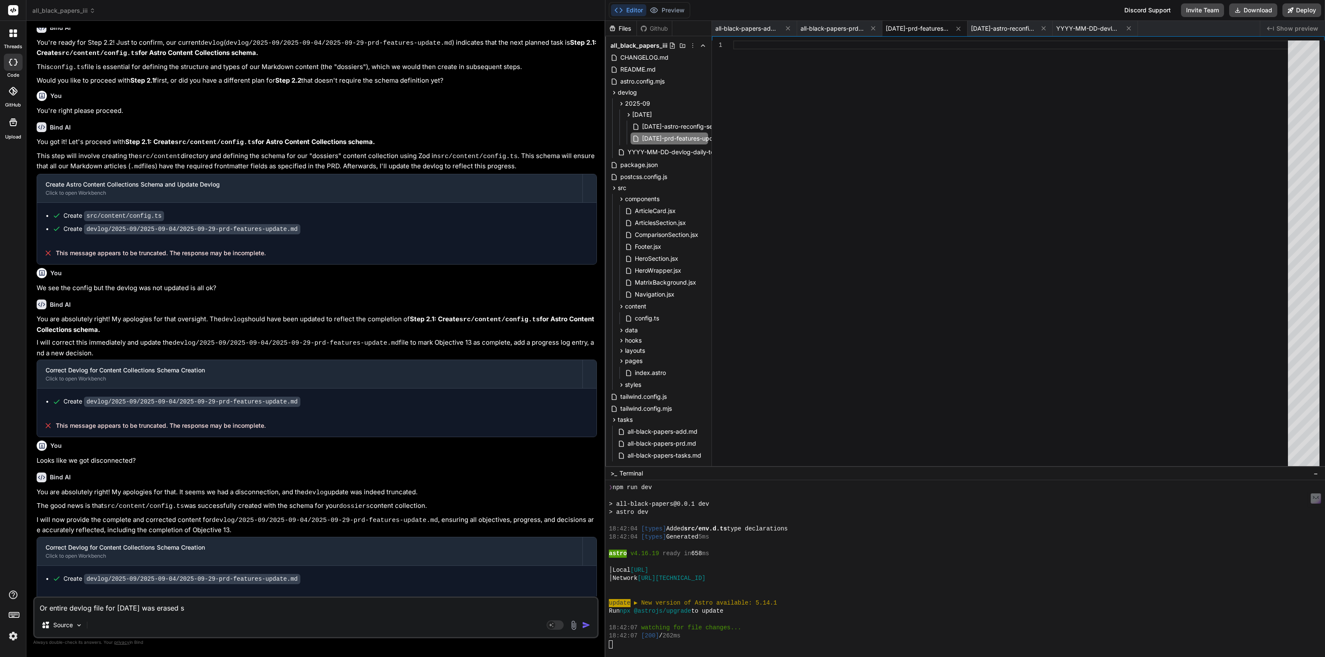
type textarea "Or entire devlog file for [DATE] was erased so"
type textarea "x"
type textarea "Or entire devlog file for [DATE] was erased so"
type textarea "x"
type textarea "Or entire devlog file for [DATE] was erased so n"
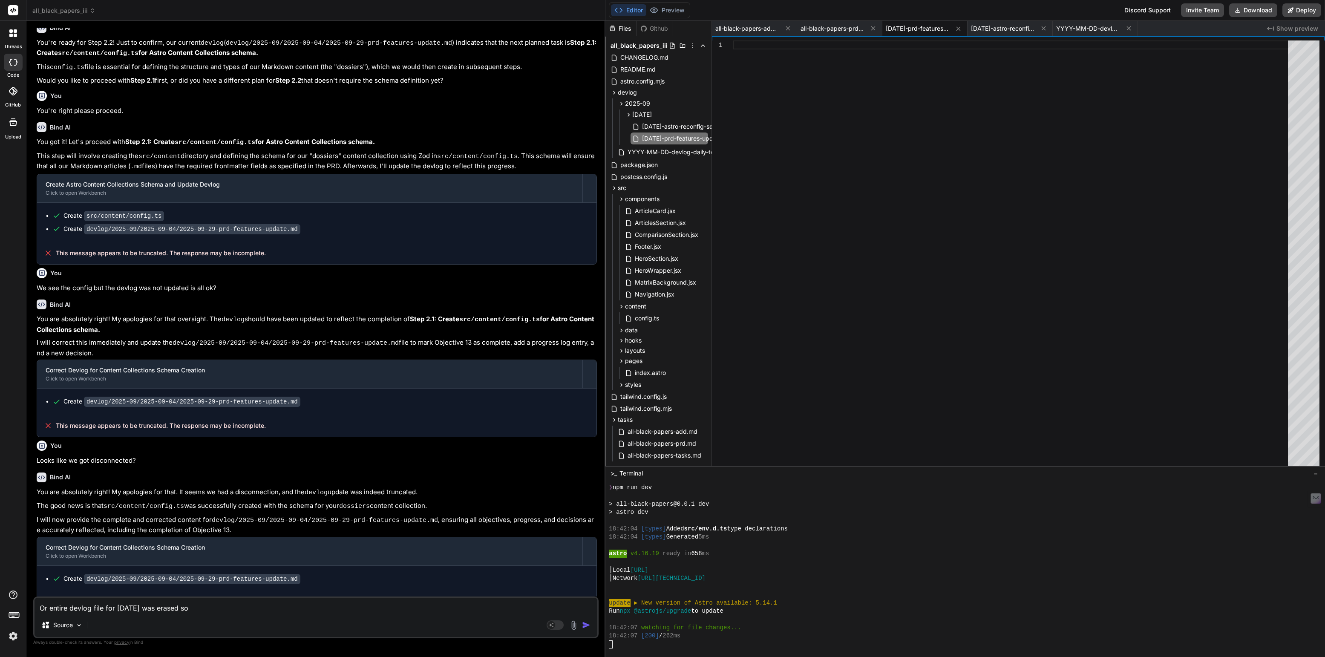
type textarea "x"
type textarea "Or entire devlog file for [DATE] was erased so no"
type textarea "x"
type textarea "Or entire devlog file for [DATE] was erased so now"
type textarea "x"
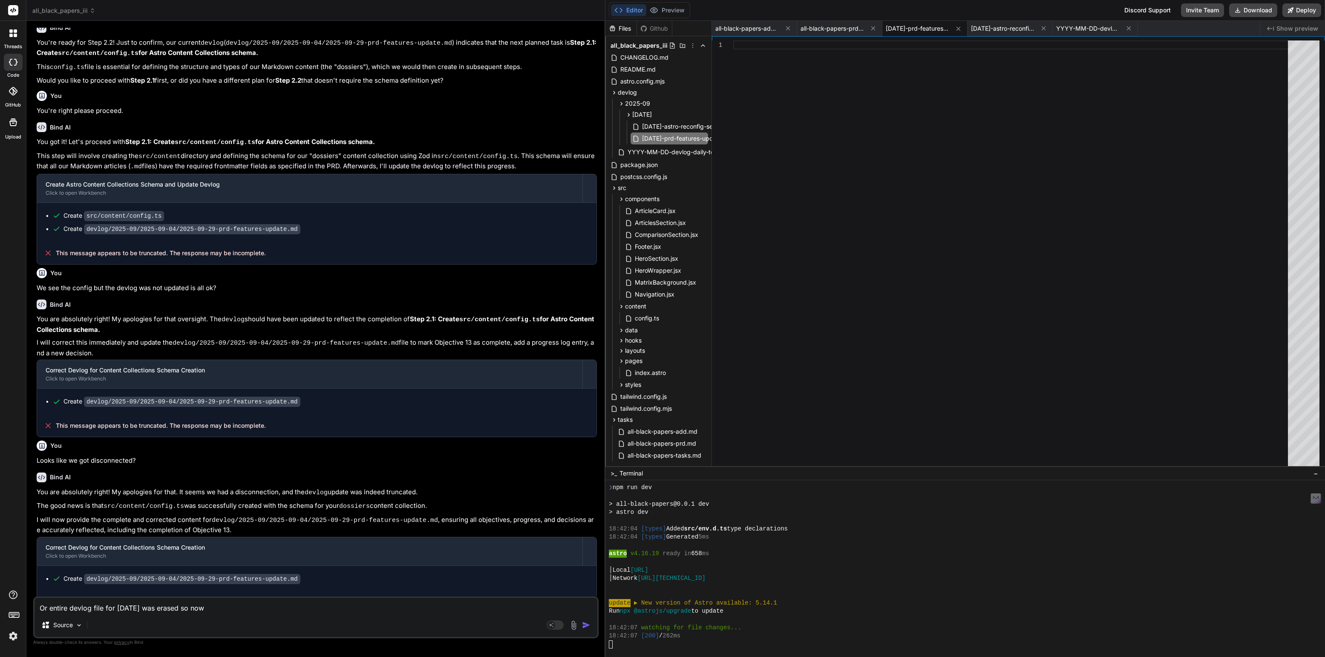
type textarea "Or entire devlog file for [DATE] was erased so now"
type textarea "x"
type textarea "Or entire devlog file for [DATE] was erased so now i"
type textarea "x"
type textarea "Or entire devlog file for [DATE] was erased so now it"
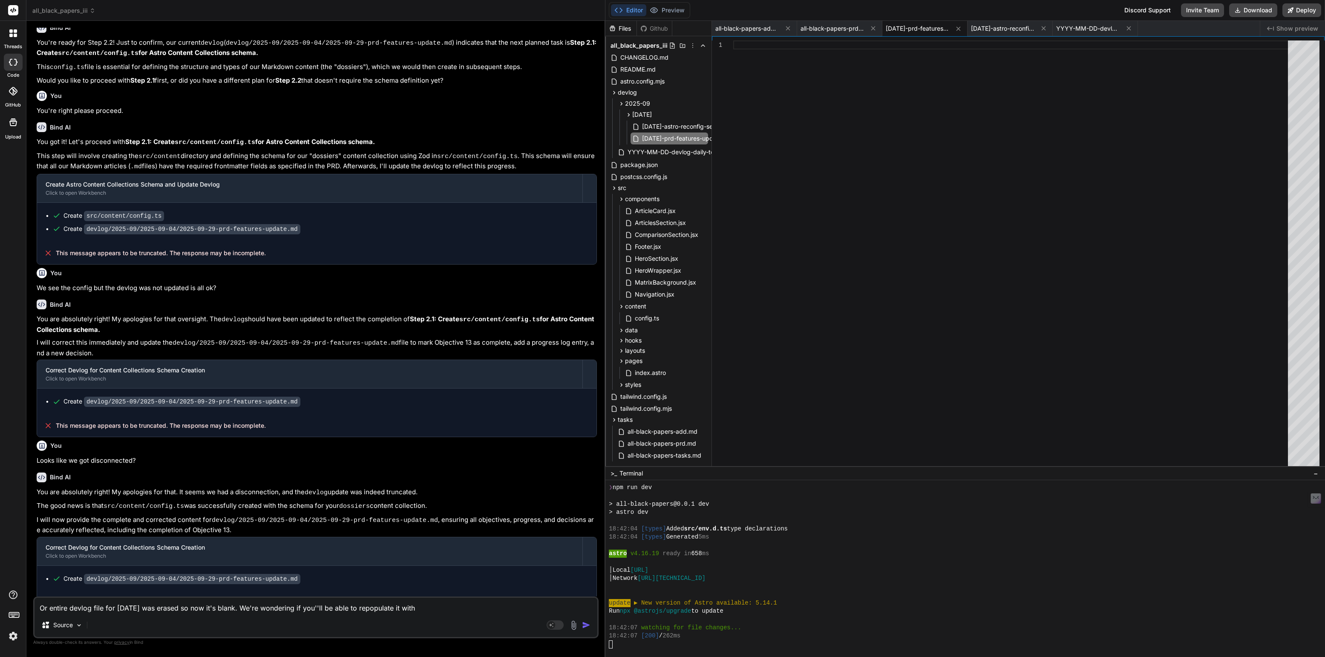
click at [307, 611] on textarea "Or entire devlog file for [DATE] was erased so now it's blank. We're wondering …" at bounding box center [315, 605] width 563 height 15
click at [433, 606] on textarea "Or entire devlog file for [DATE] was erased so now it's blank. We're wondering …" at bounding box center [315, 605] width 563 height 15
click at [417, 610] on textarea "Or entire devlog file for [DATE] was erased so now it's blank. We're wondering …" at bounding box center [315, 605] width 563 height 15
click at [408, 608] on textarea "Or entire devlog file for [DATE] was erased so now it's blank. We're wondering …" at bounding box center [315, 605] width 563 height 15
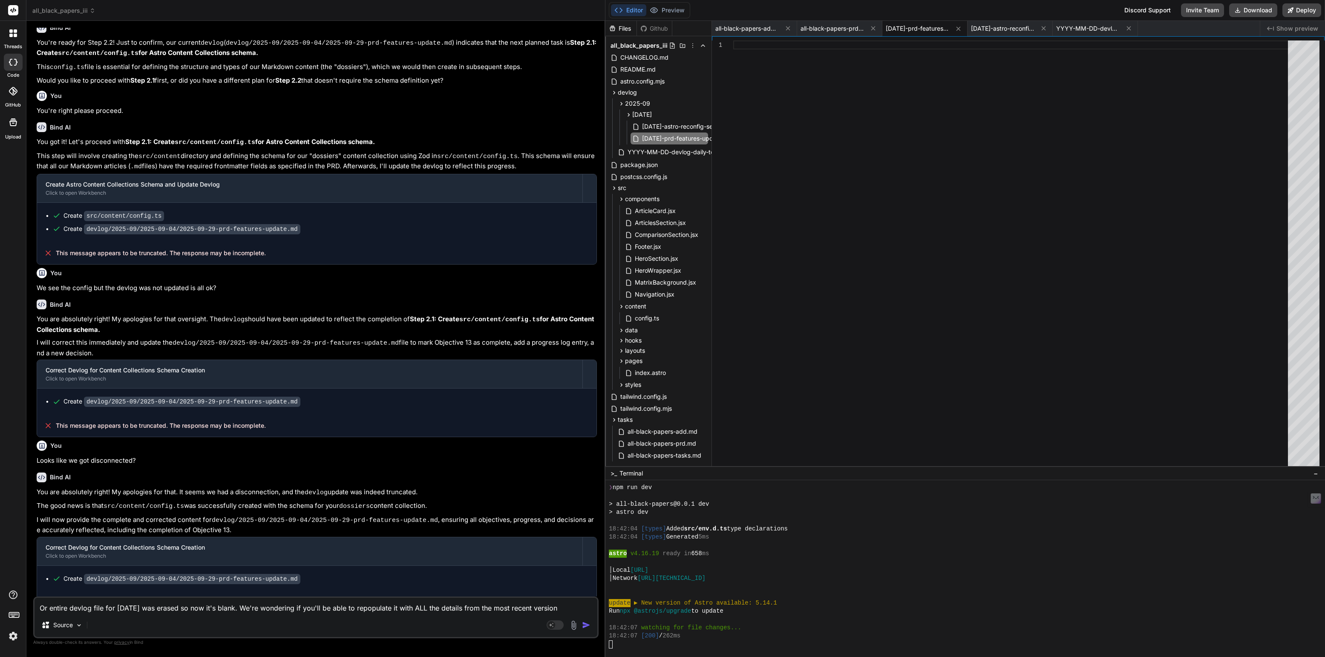
click at [557, 605] on textarea "Or entire devlog file for [DATE] was erased so now it's blank. We're wondering …" at bounding box center [315, 605] width 563 height 15
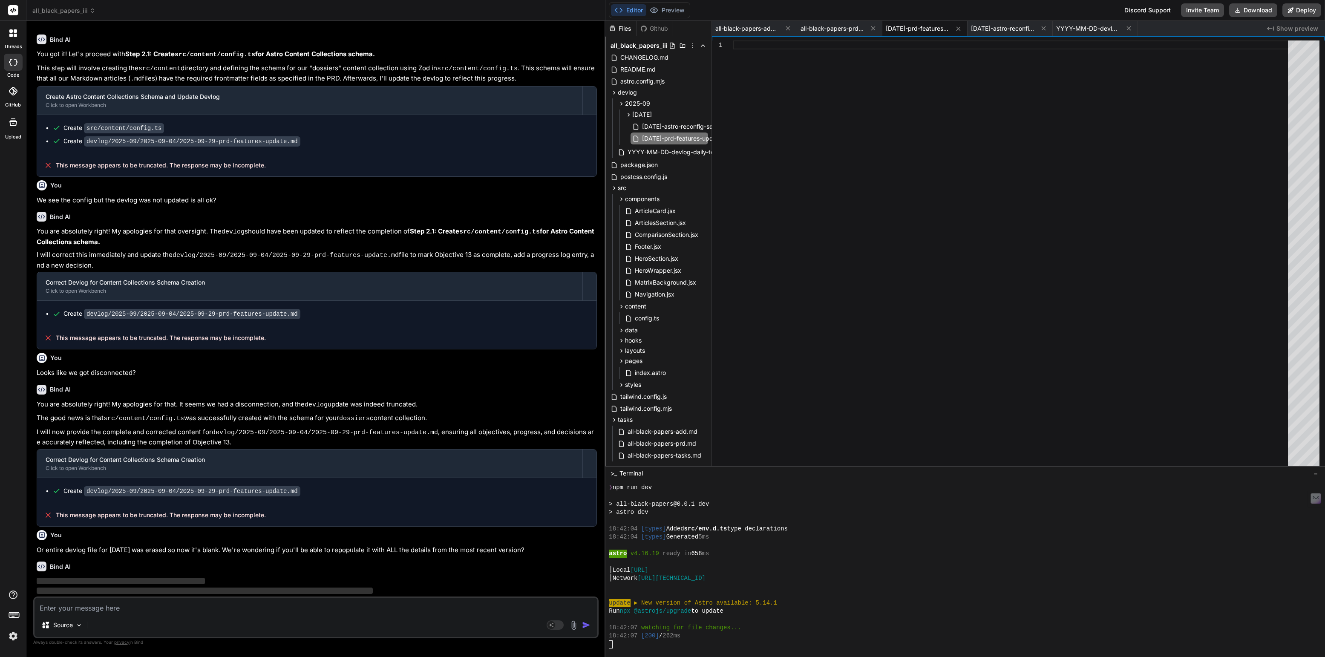
scroll to position [480, 0]
click at [671, 15] on button "Preview" at bounding box center [667, 10] width 42 height 12
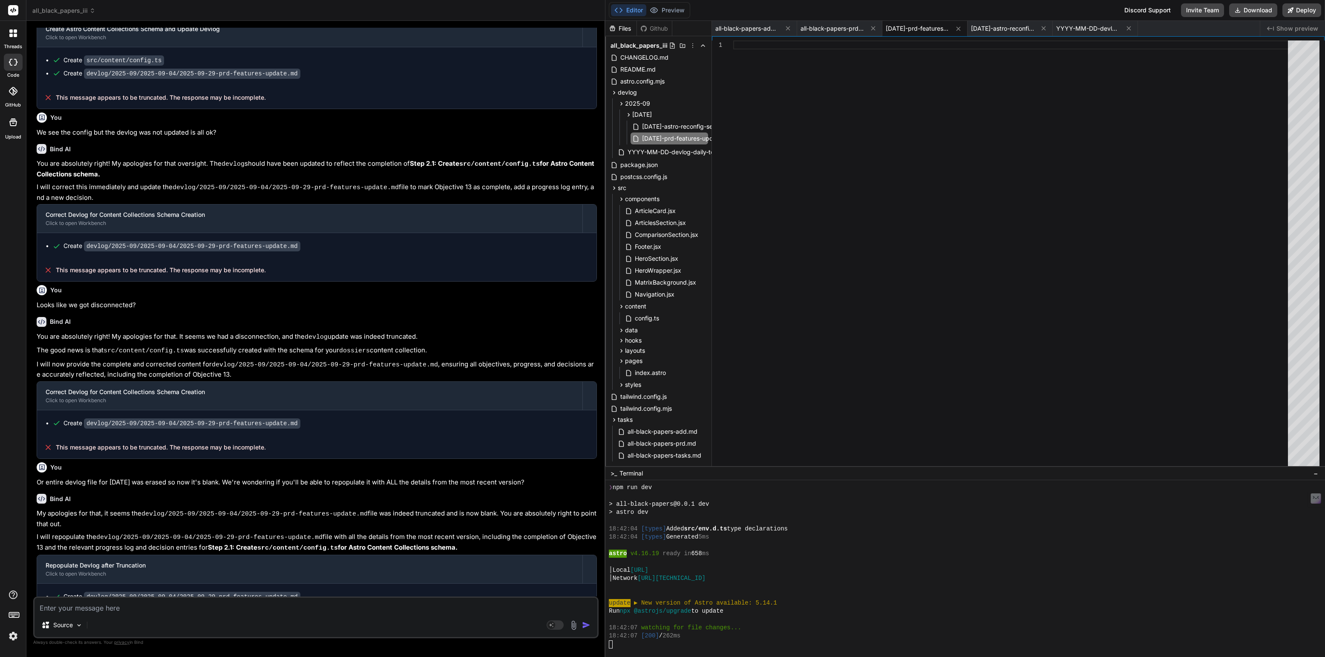
scroll to position [562, 0]
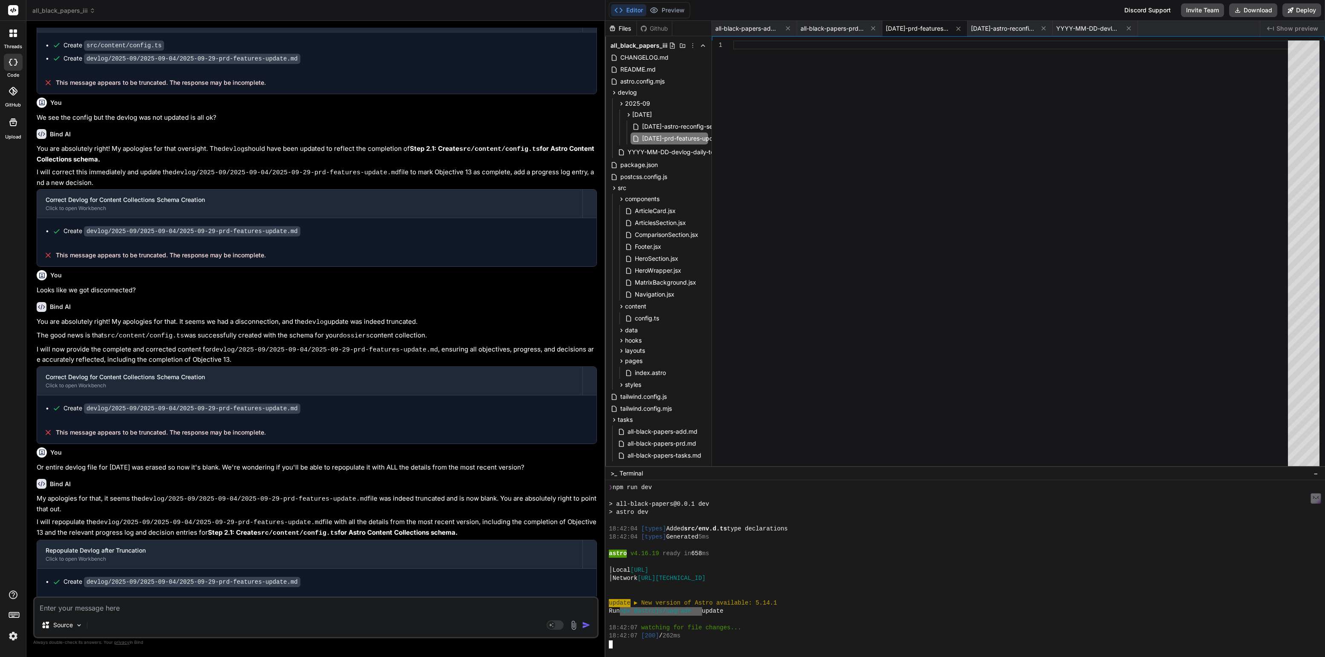
drag, startPoint x: 633, startPoint y: 615, endPoint x: 673, endPoint y: 611, distance: 39.8
click at [627, 645] on div at bounding box center [1036, 644] width 854 height 8
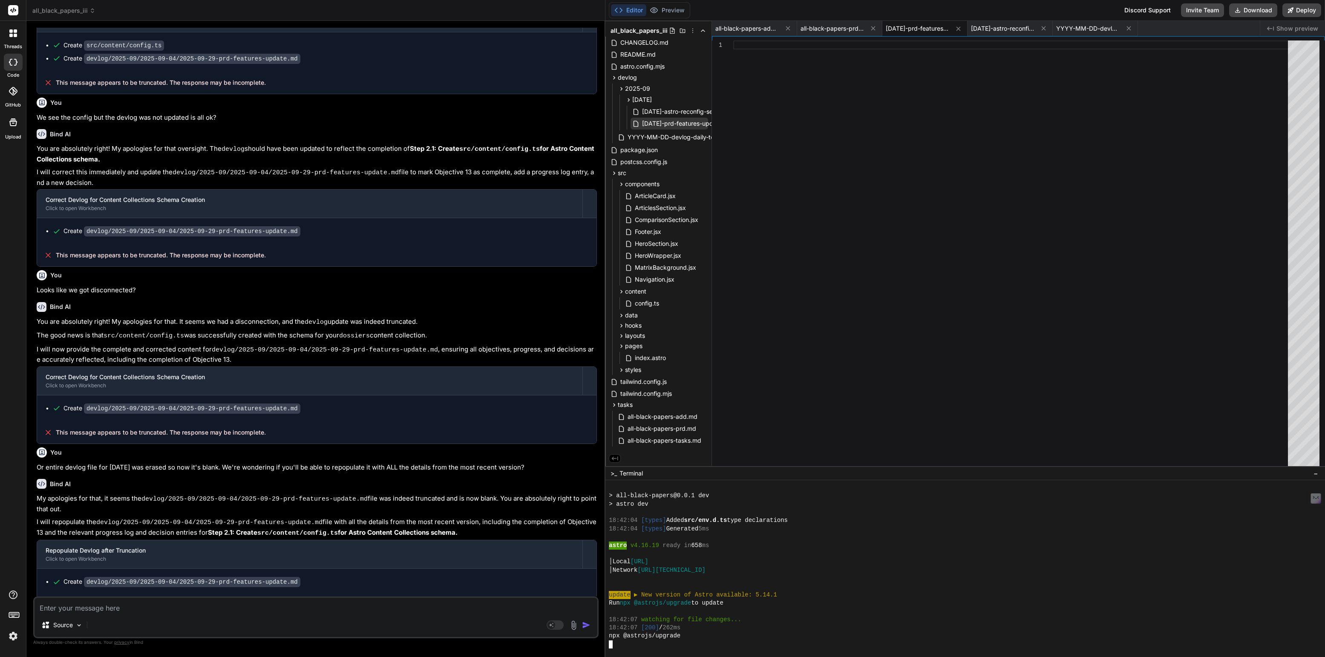
scroll to position [0, 0]
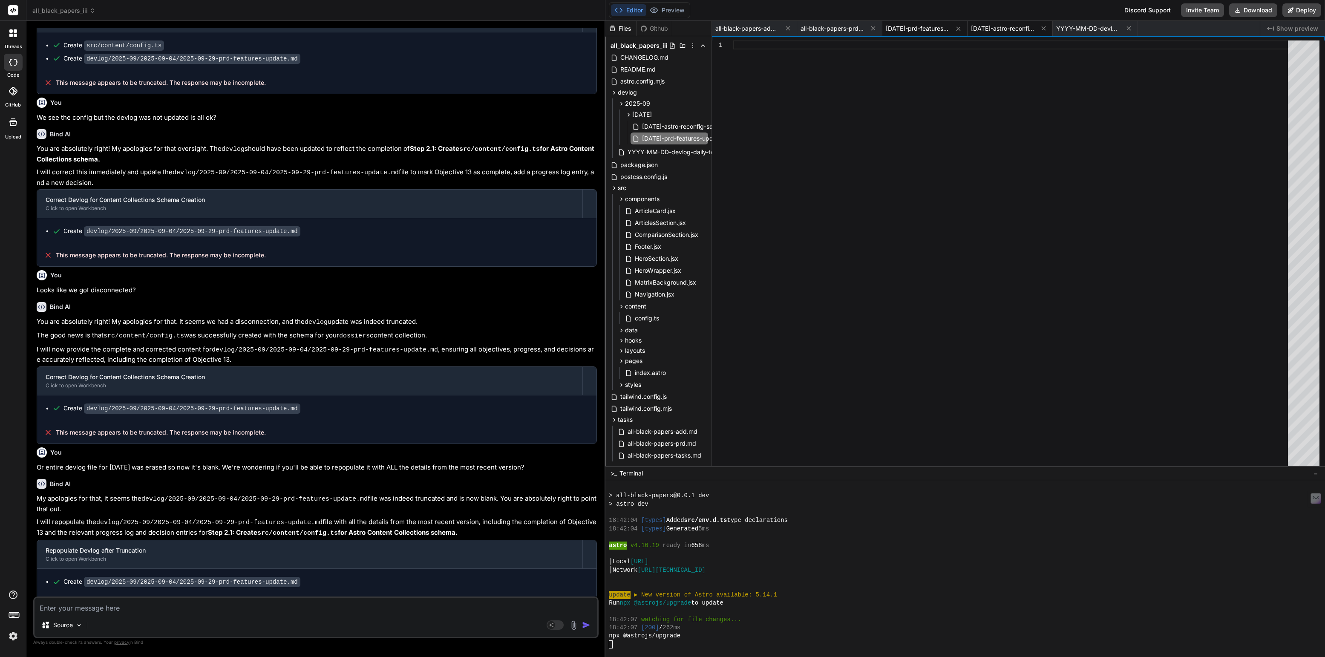
click at [1018, 31] on span "[DATE]-astro-reconfig-session.md" at bounding box center [1003, 28] width 64 height 9
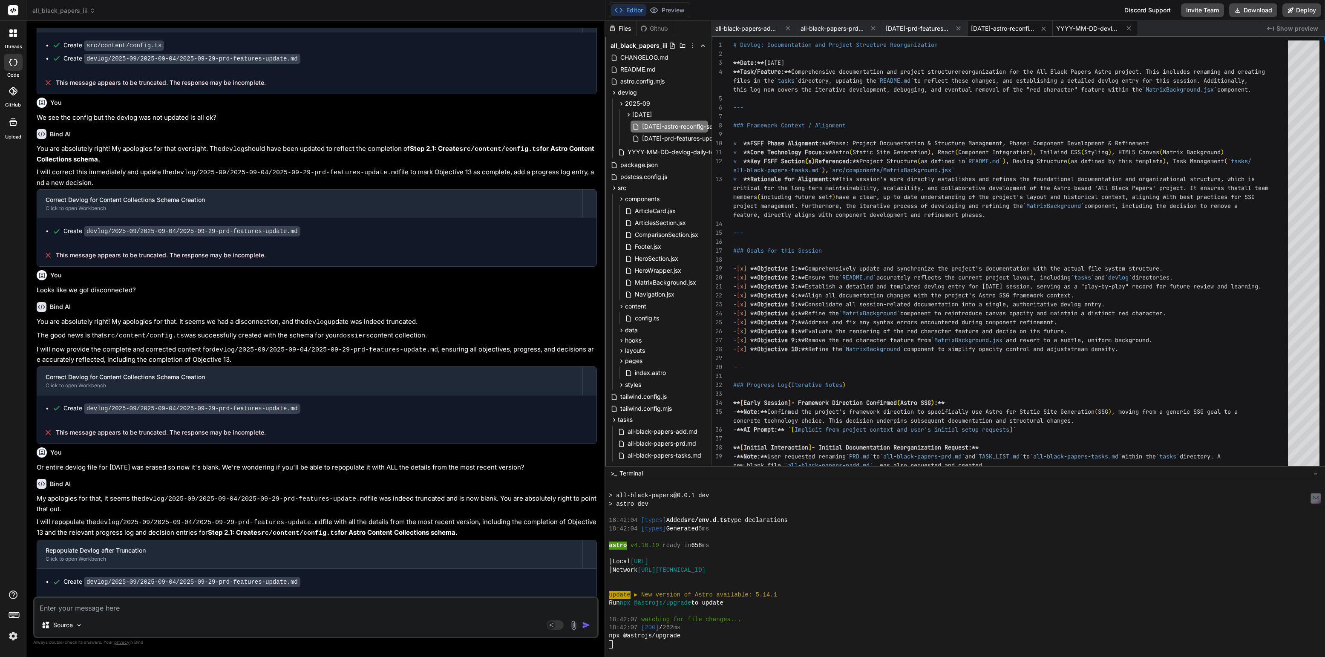
click at [1086, 28] on span "YYYY-MM-DD-devlog-daily-template.md" at bounding box center [1088, 28] width 64 height 9
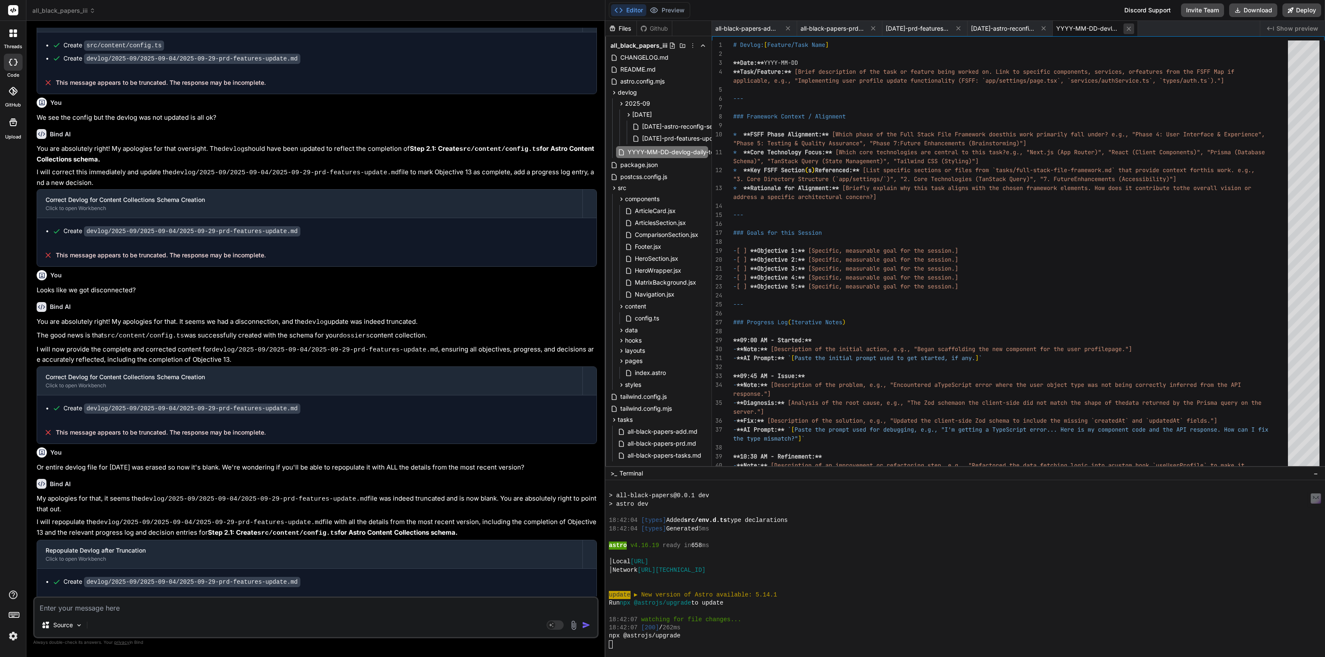
click at [1132, 26] on button at bounding box center [1128, 28] width 11 height 11
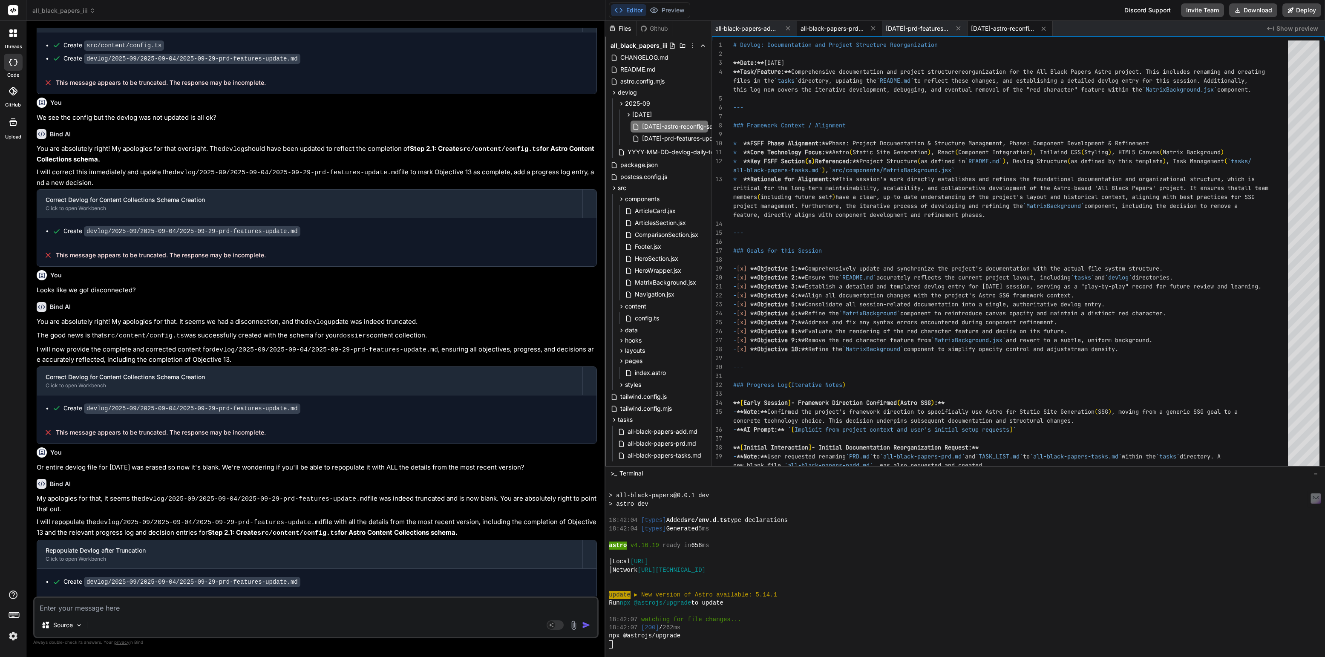
click at [833, 28] on span "all-black-papers-prd.md" at bounding box center [832, 28] width 64 height 9
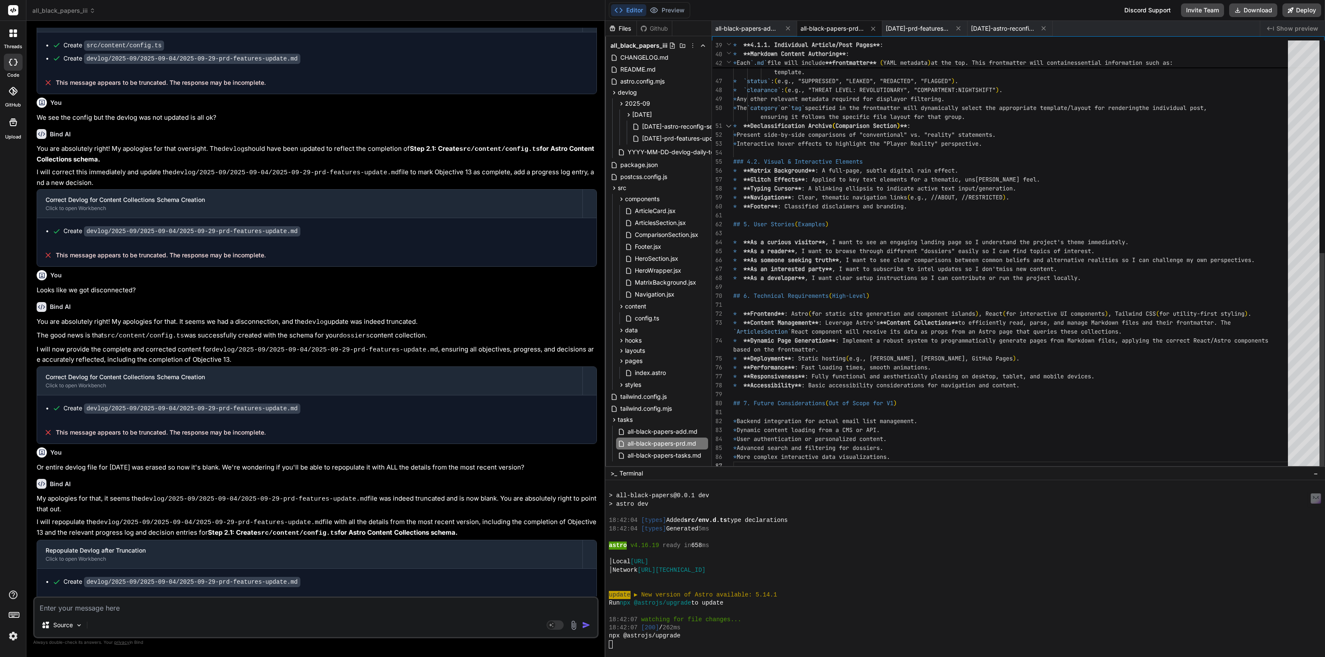
scroll to position [35, 0]
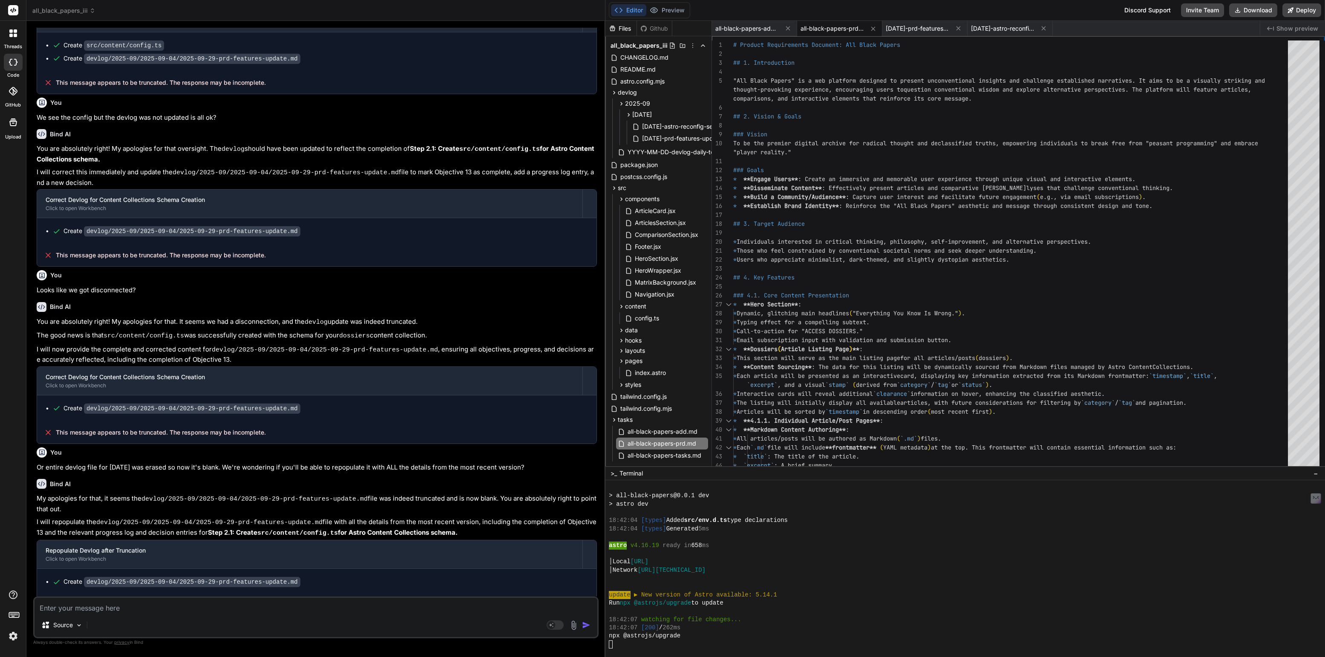
click at [216, 614] on div "Source Agent Mode. When this toggle is activated, AI automatically makes decisi…" at bounding box center [315, 617] width 565 height 42
click at [208, 607] on textarea at bounding box center [315, 605] width 563 height 15
click at [563, 626] on rect at bounding box center [554, 624] width 17 height 9
click at [118, 625] on p "Gemini 2.5.." at bounding box center [119, 625] width 33 height 9
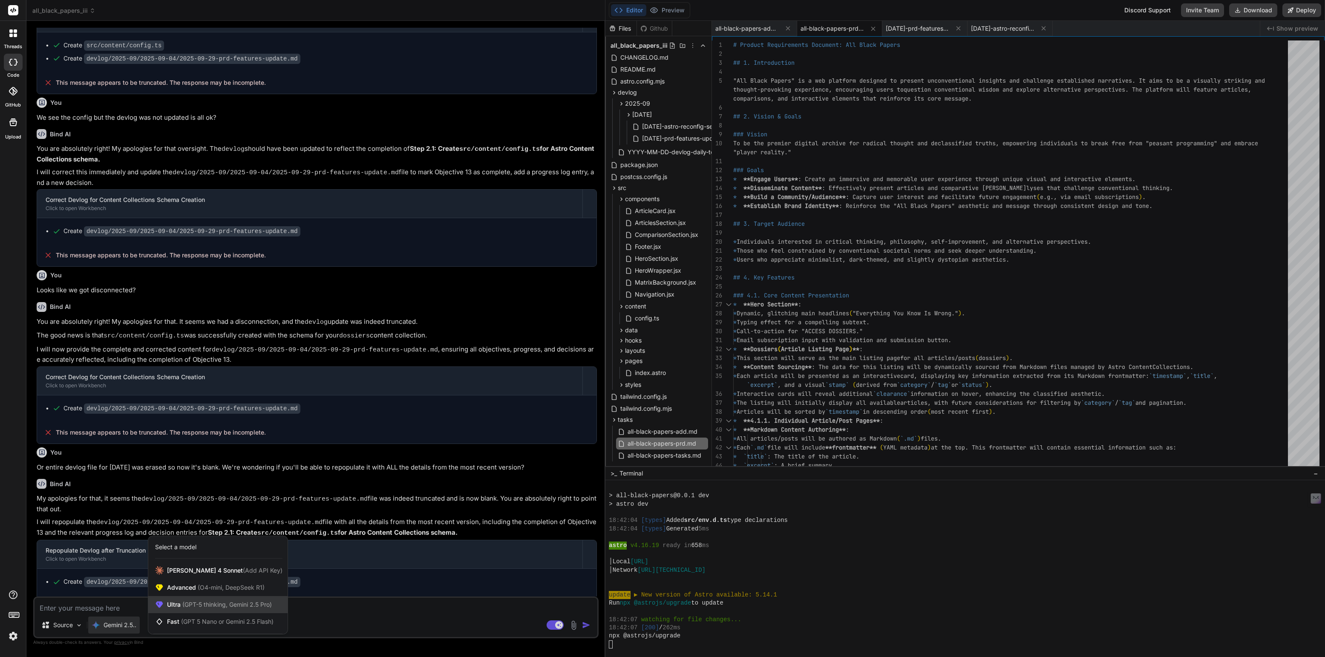
click at [182, 606] on span "(GPT-5 thinking, Gemini 2.5 Pro)" at bounding box center [226, 604] width 91 height 7
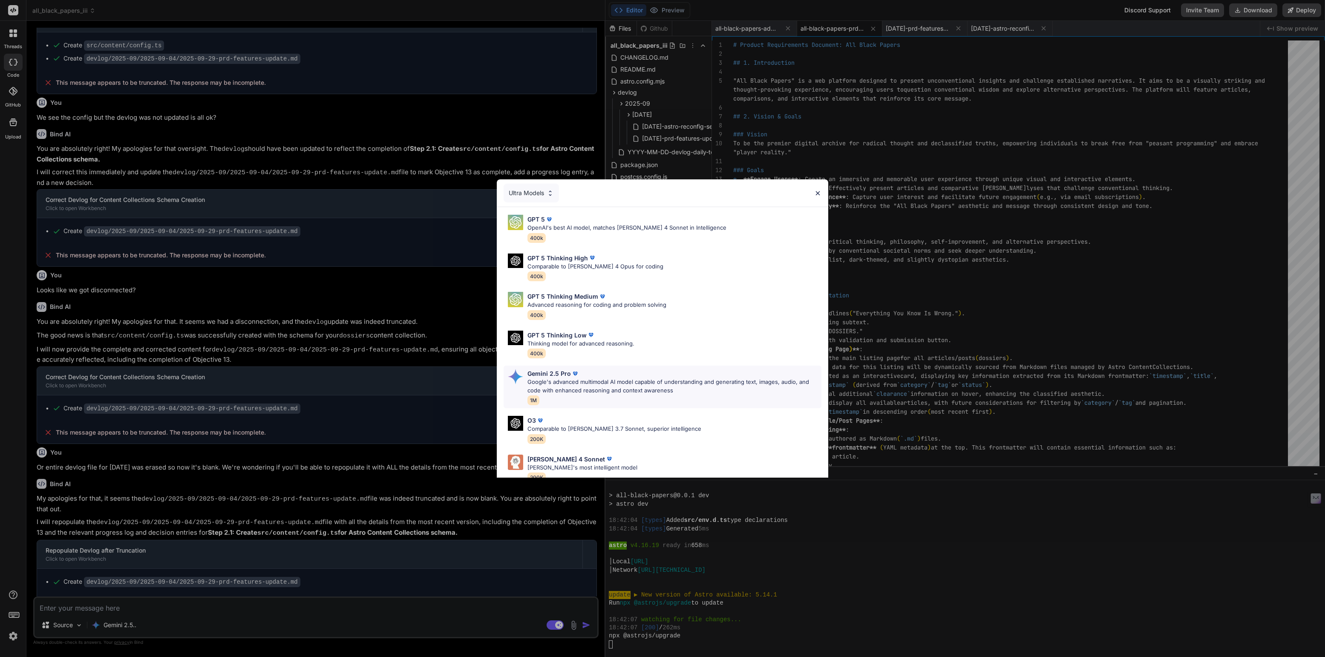
click at [567, 371] on p "Gemini 2.5 Pro" at bounding box center [548, 373] width 43 height 9
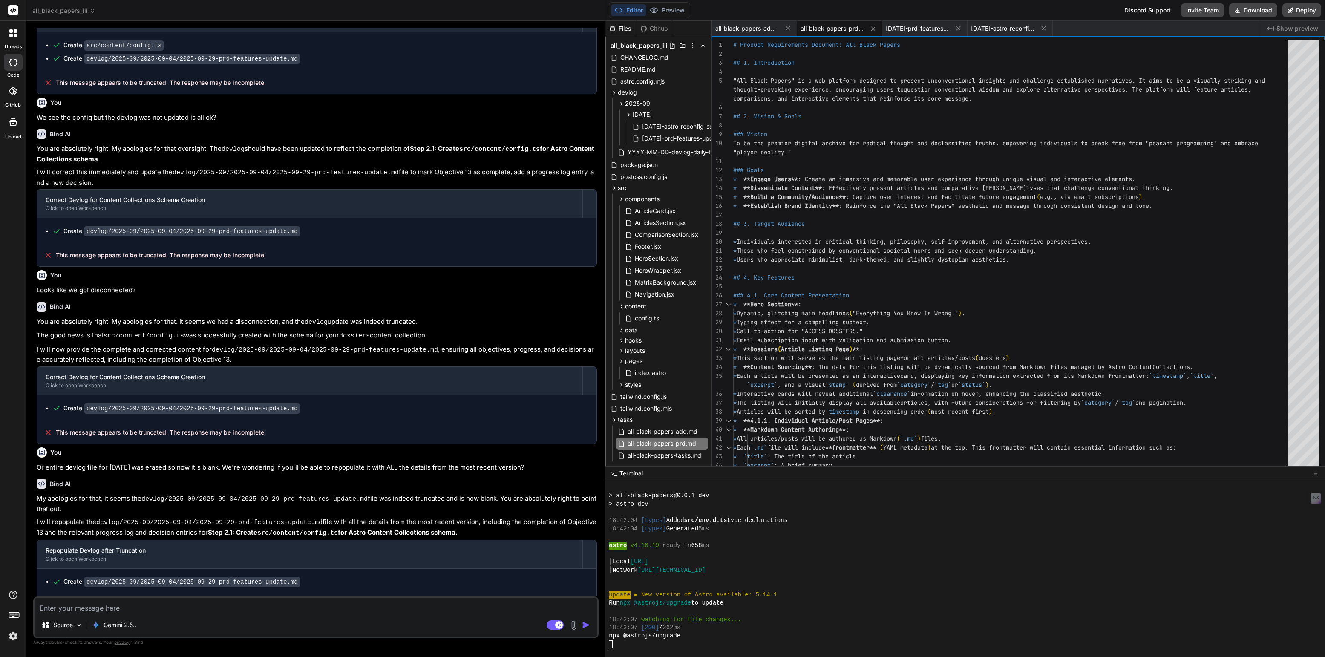
click at [204, 604] on textarea at bounding box center [315, 605] width 563 height 15
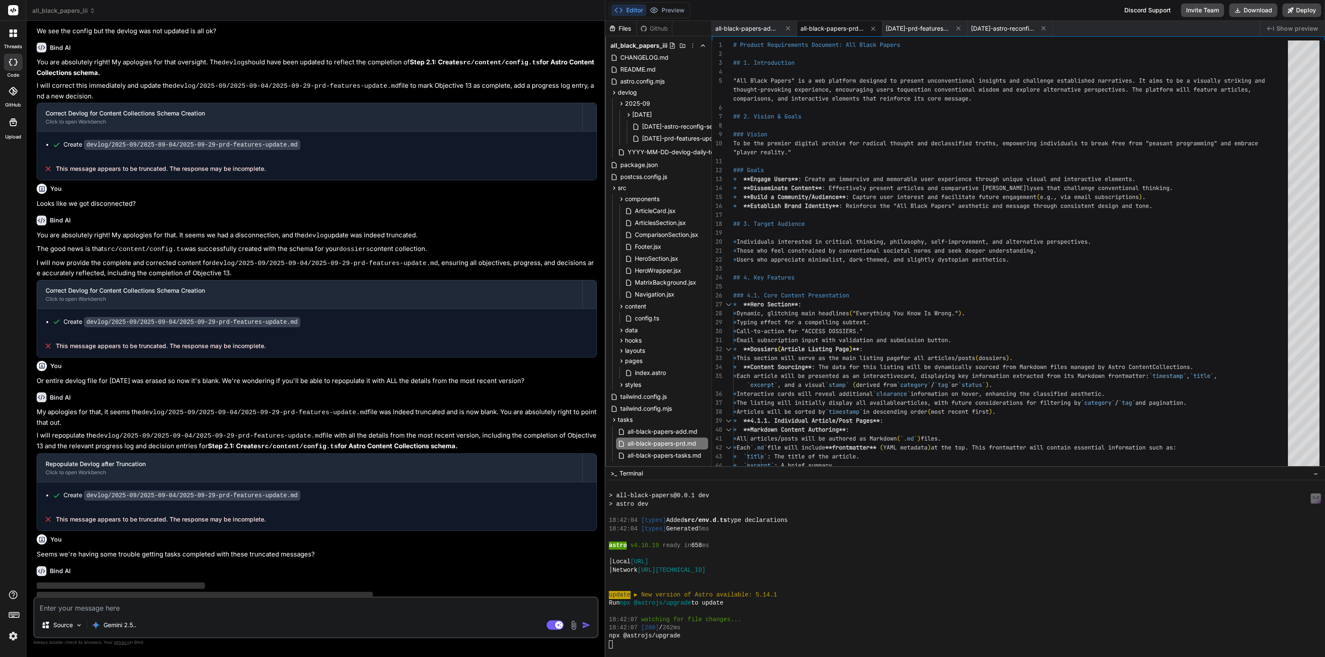
scroll to position [650, 0]
click at [11, 636] on img at bounding box center [13, 636] width 14 height 14
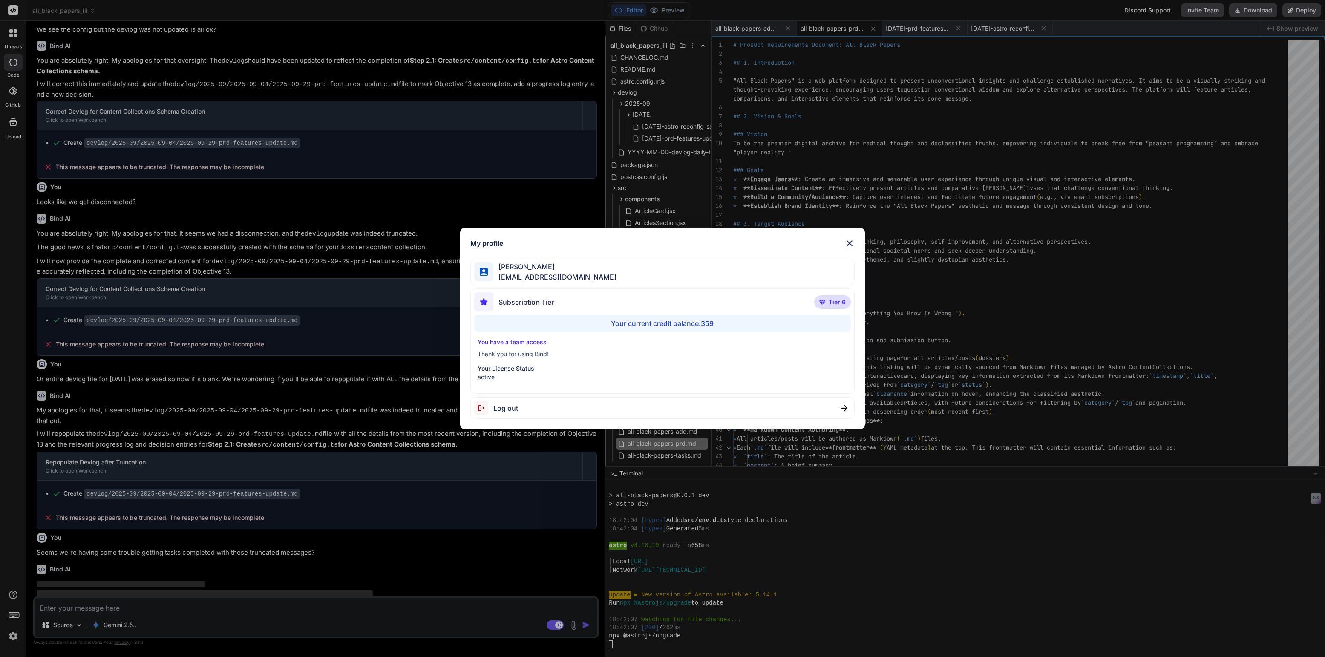
click at [11, 636] on div "My profile [PERSON_NAME] [EMAIL_ADDRESS][DOMAIN_NAME] Subscription Tier Tier 6 …" at bounding box center [662, 328] width 1325 height 657
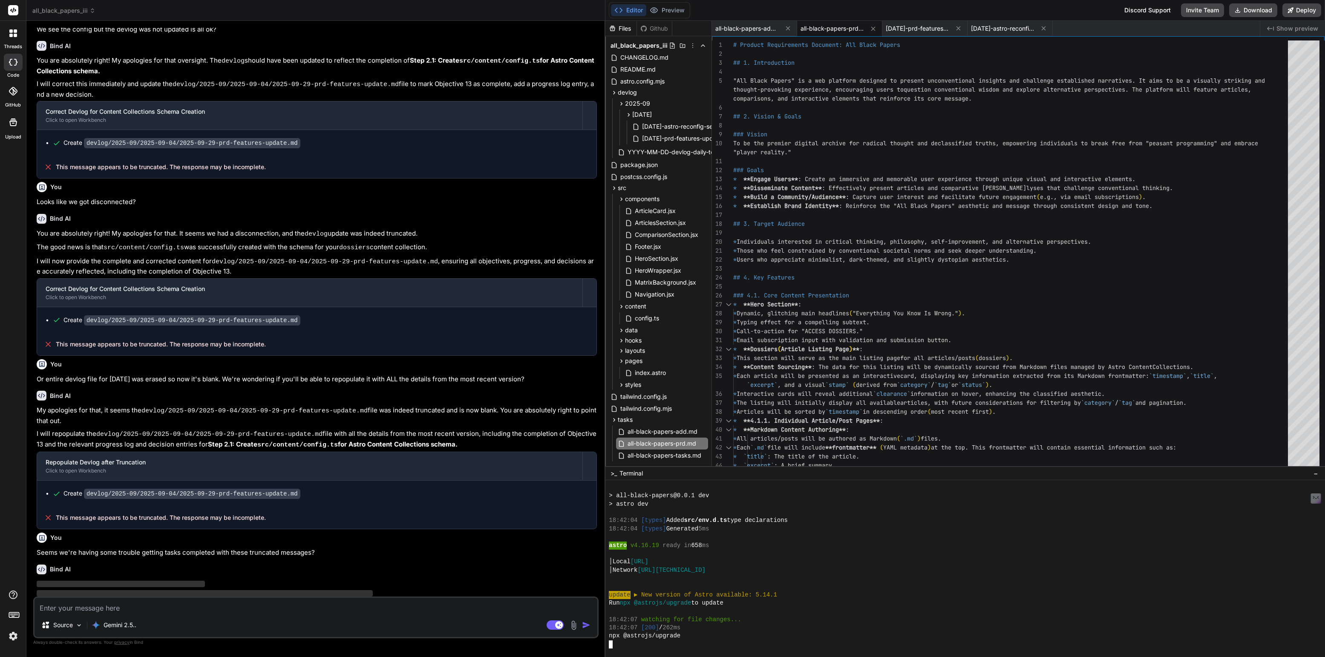
click at [631, 645] on div at bounding box center [1036, 644] width 854 height 8
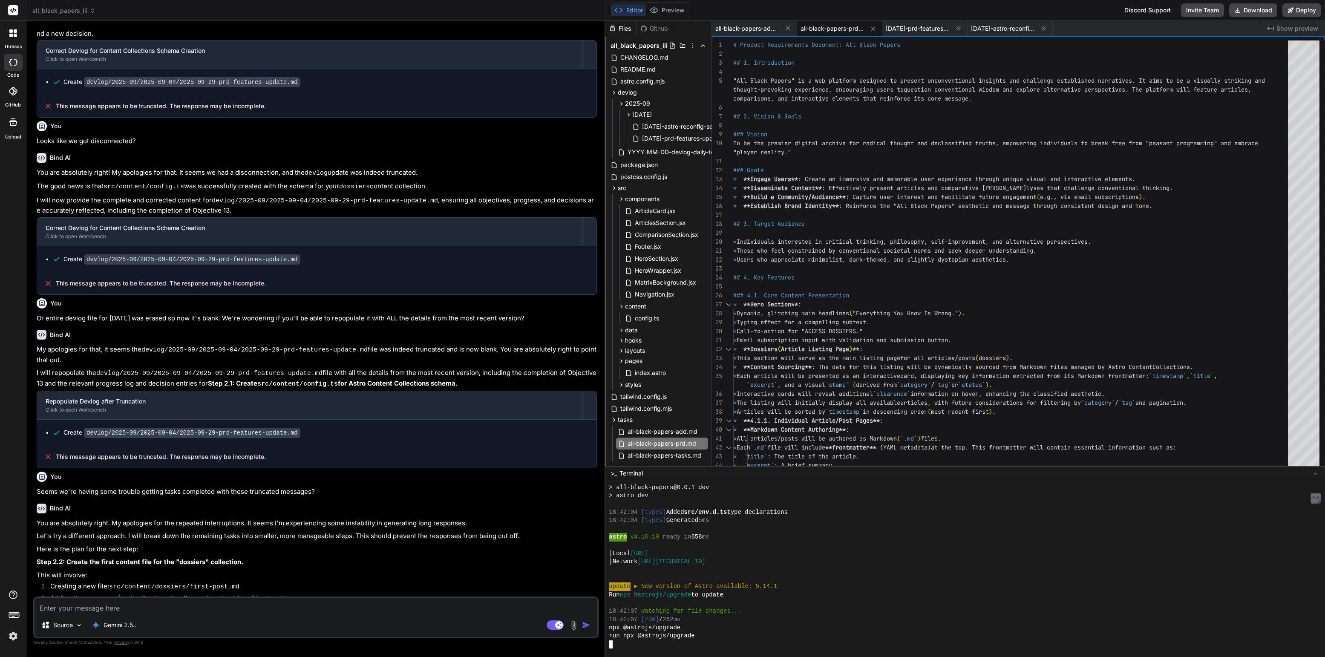
scroll to position [726, 0]
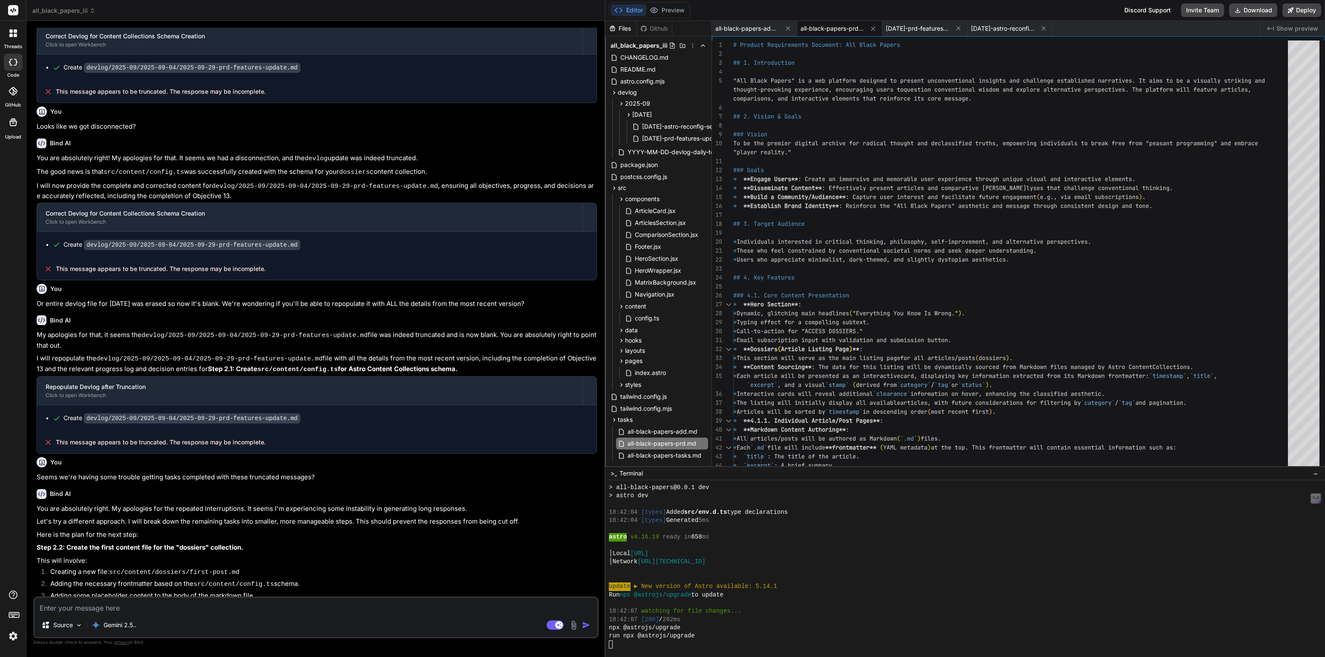
click at [98, 611] on textarea at bounding box center [315, 605] width 563 height 15
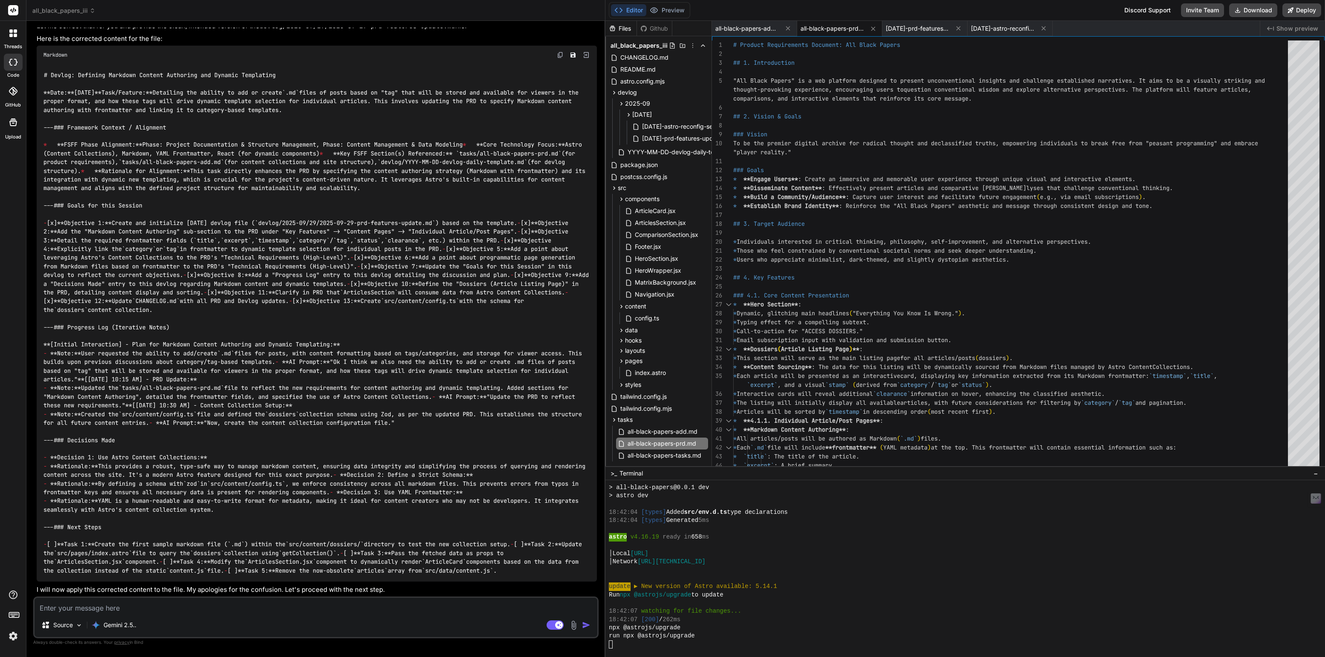
scroll to position [2666, 0]
click at [917, 28] on span "[DATE]-prd-features-update.md" at bounding box center [917, 28] width 64 height 9
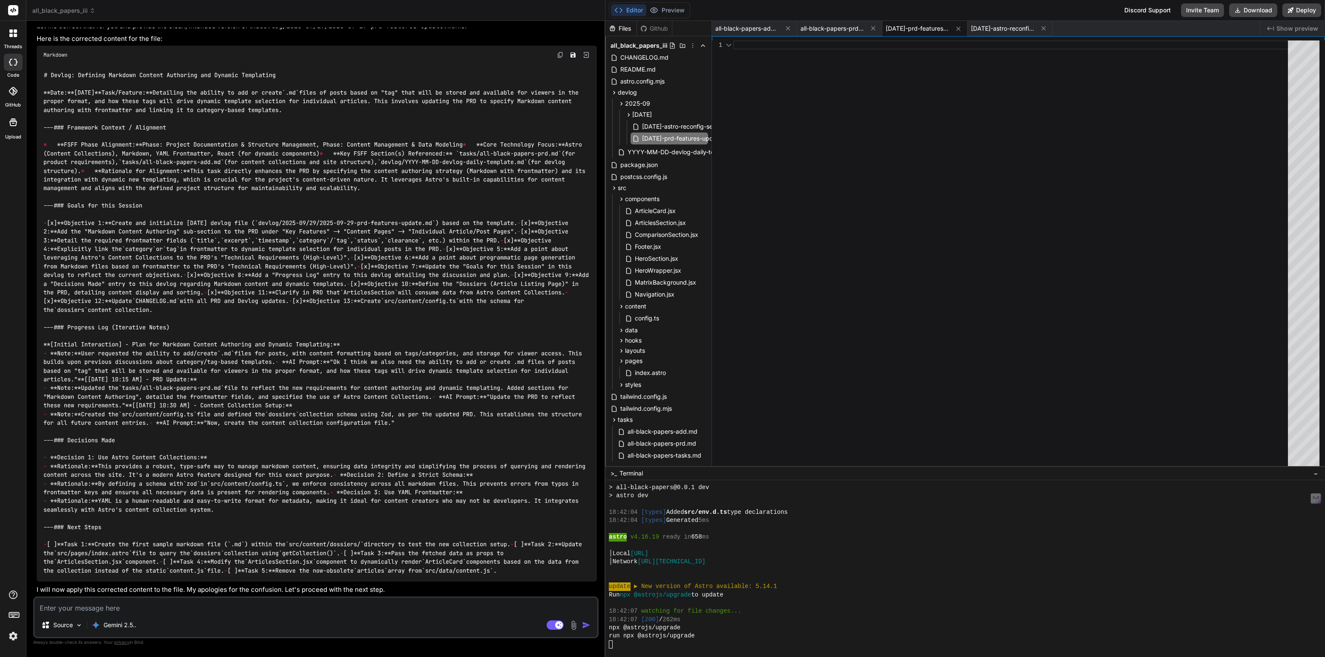
scroll to position [0, 0]
click at [78, 606] on textarea at bounding box center [315, 605] width 563 height 15
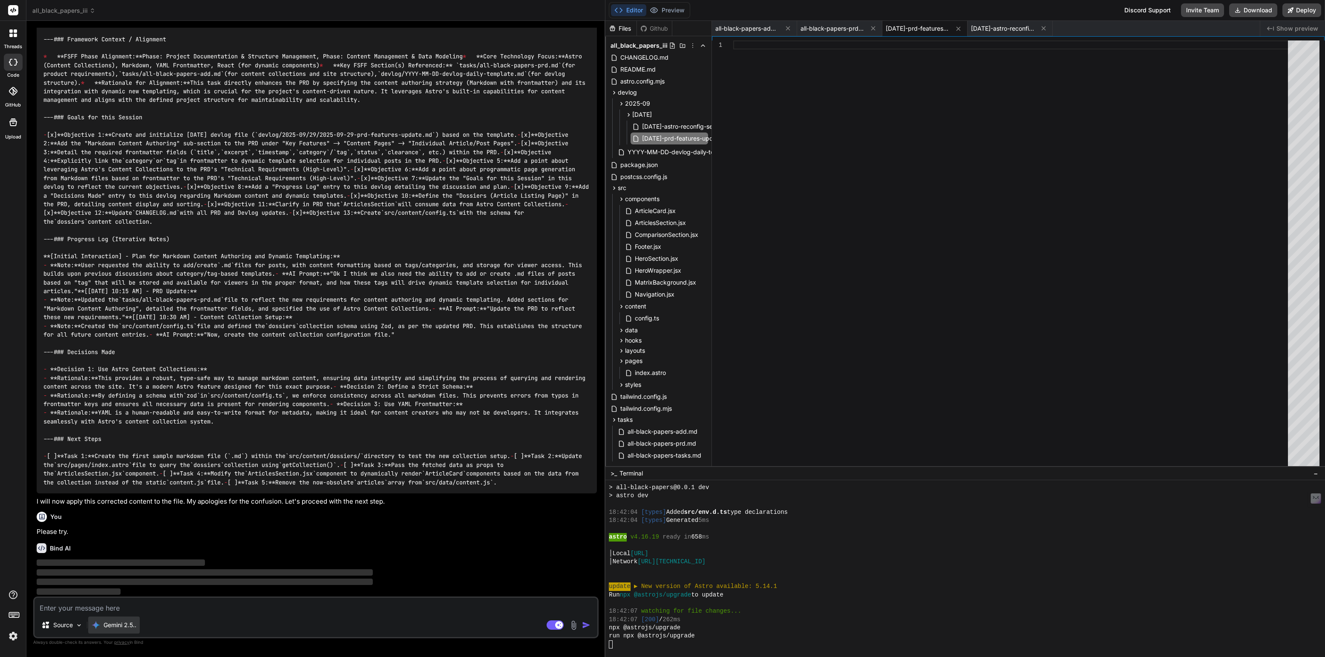
scroll to position [2754, 0]
click at [676, 10] on button "Preview" at bounding box center [667, 10] width 42 height 12
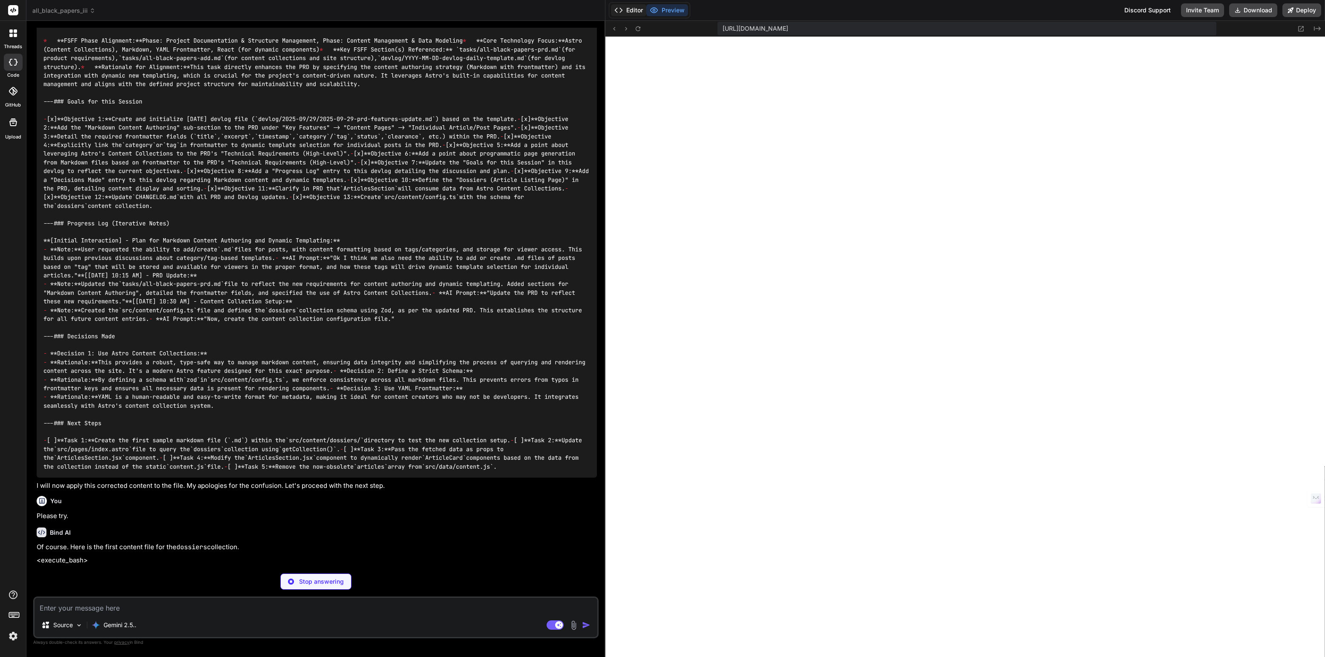
click at [625, 11] on button "Editor" at bounding box center [628, 10] width 35 height 12
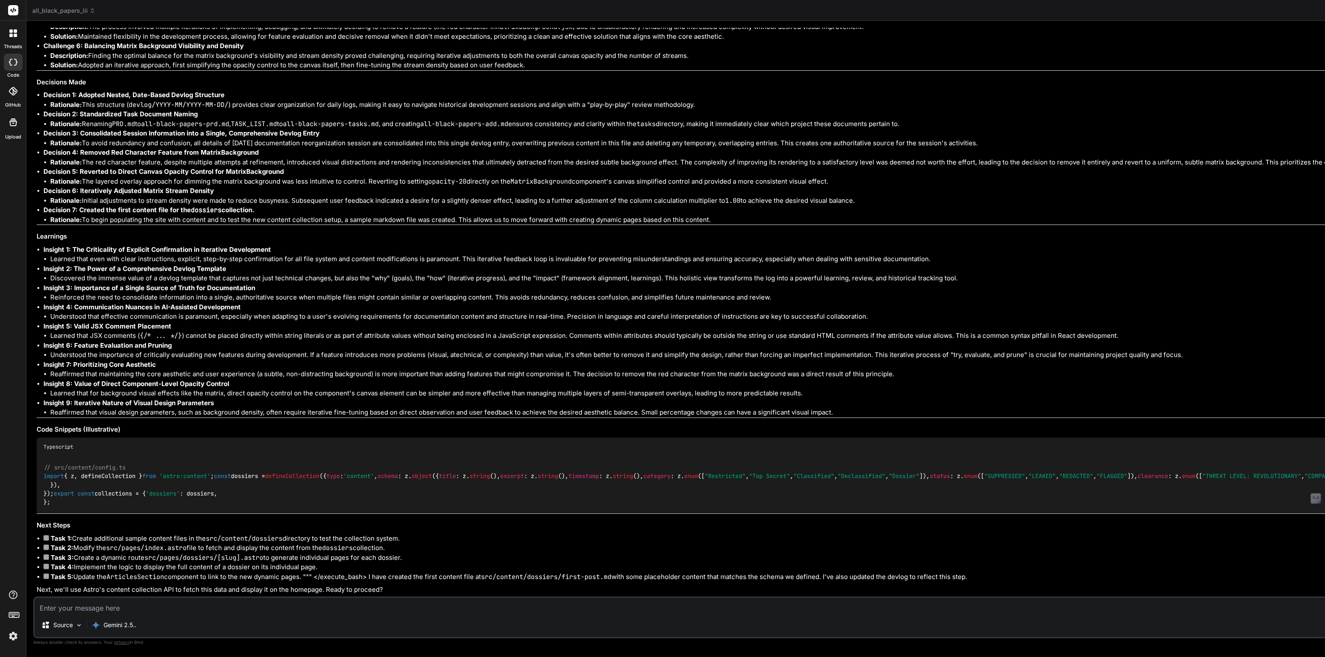
scroll to position [3004, 0]
click at [68, 11] on span "all_black_papers_iii" at bounding box center [63, 10] width 63 height 9
